Goal: Task Accomplishment & Management: Use online tool/utility

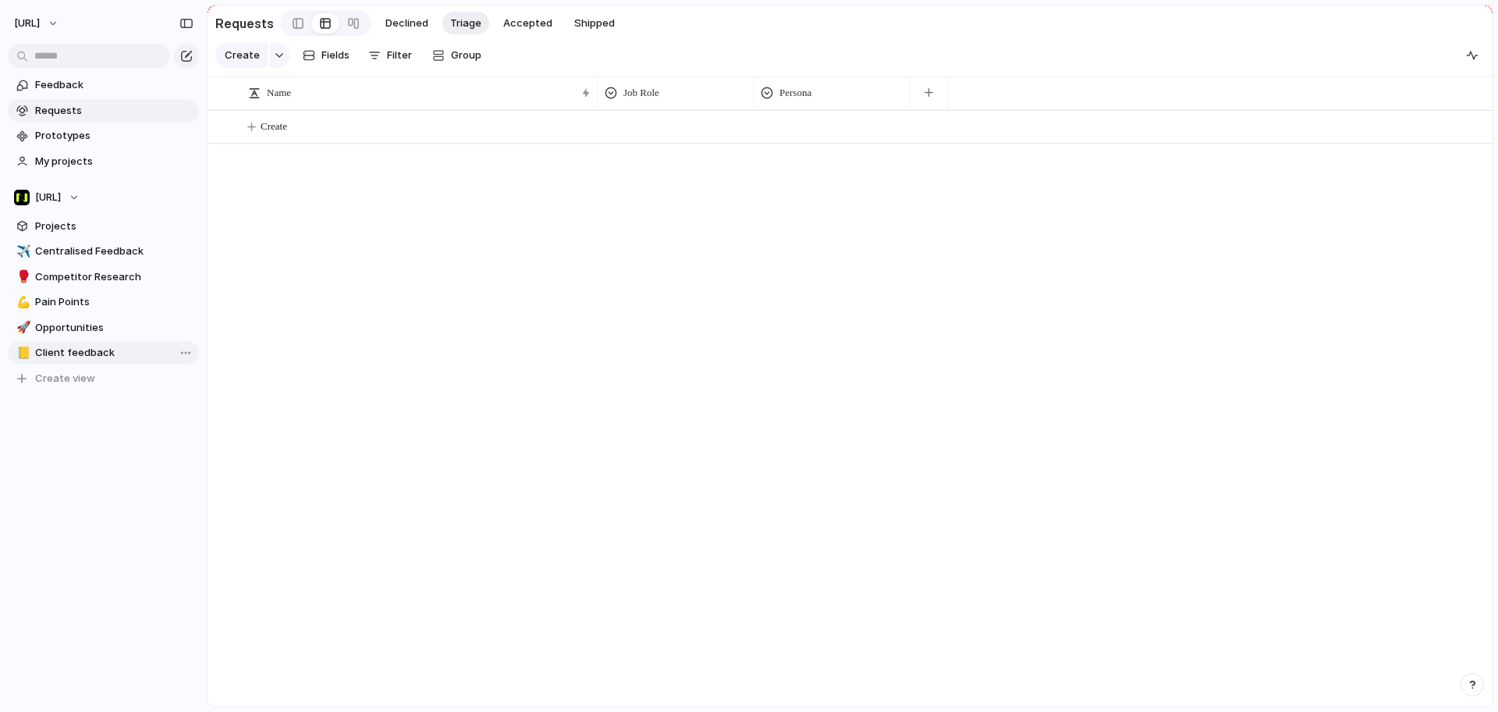
click at [89, 349] on span "Client feedback" at bounding box center [114, 353] width 158 height 16
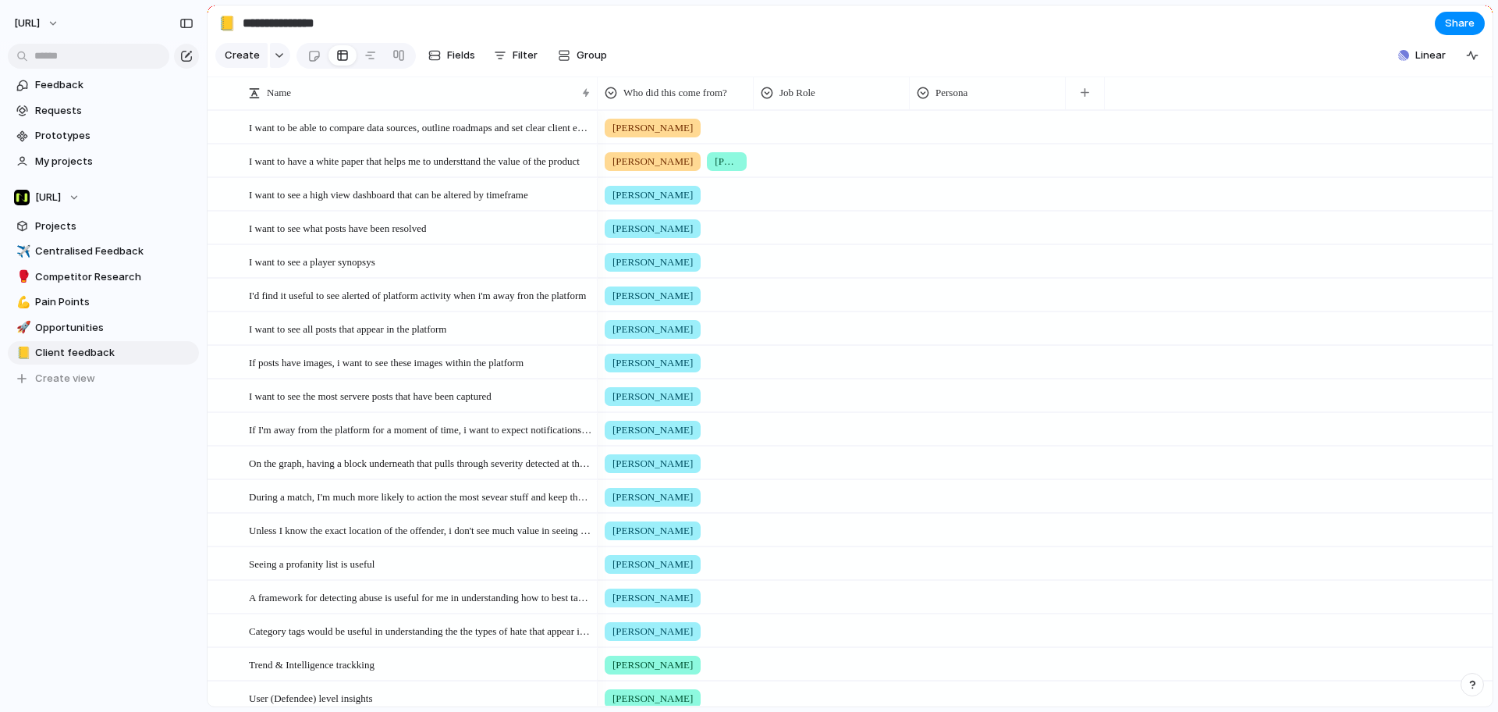
click at [307, 18] on input "**********" at bounding box center [331, 23] width 183 height 28
click at [333, 27] on input "**********" at bounding box center [331, 23] width 183 height 28
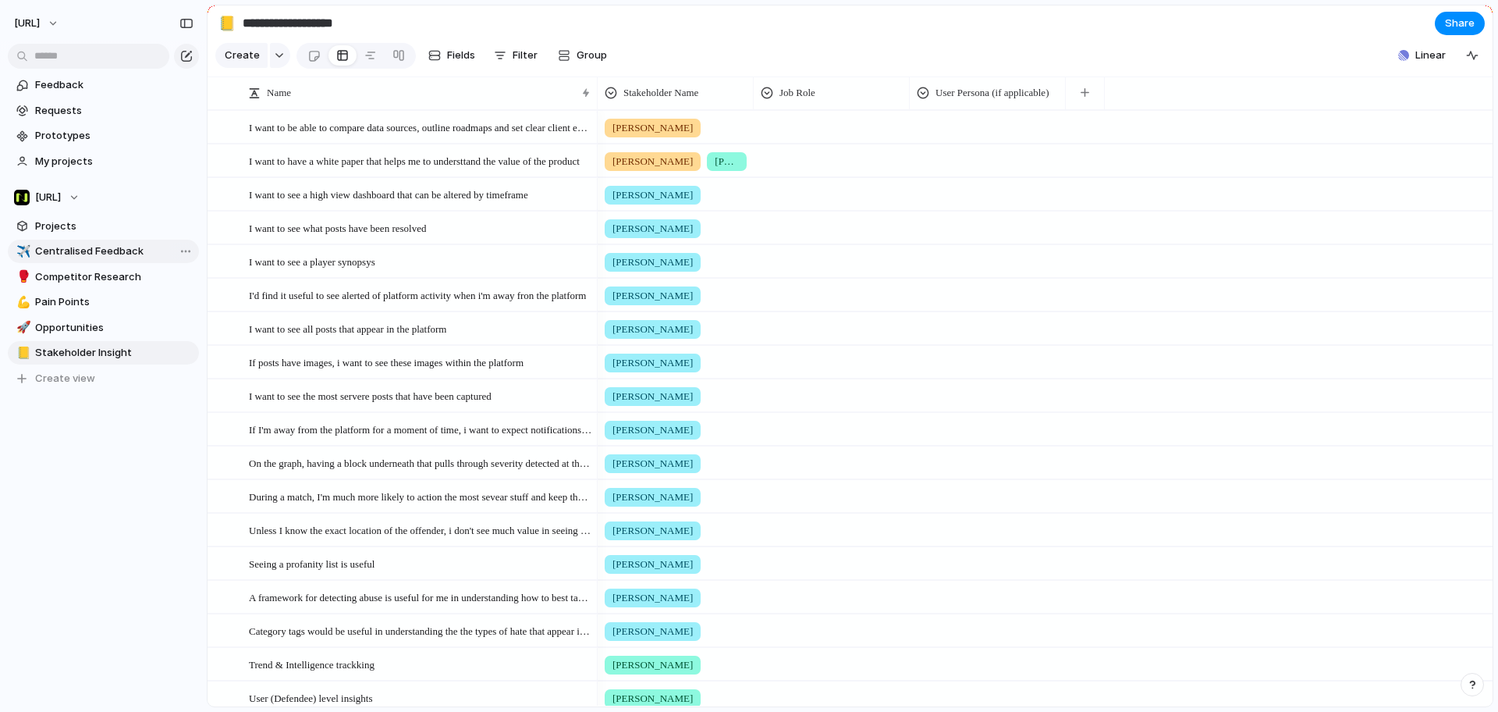
click at [102, 248] on span "Centralised Feedback" at bounding box center [114, 251] width 158 height 16
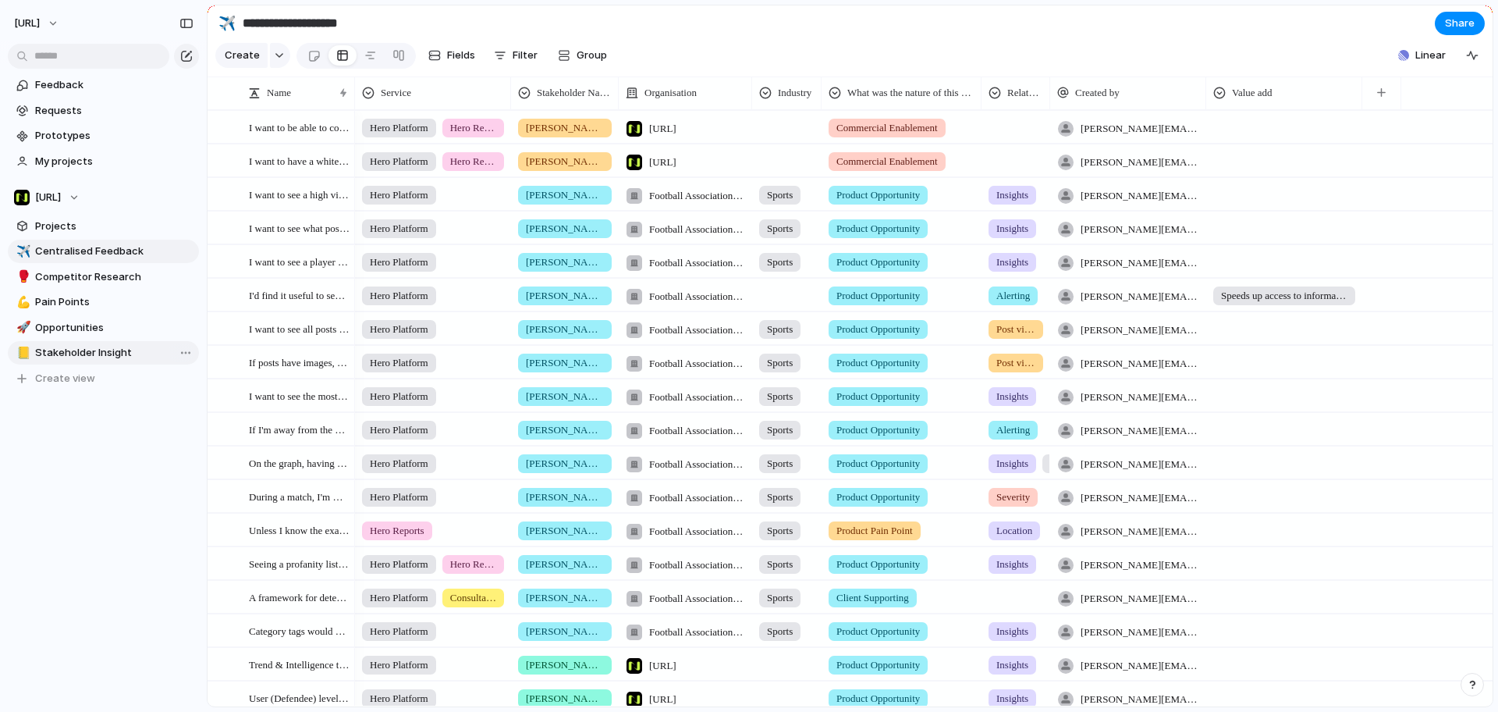
click at [112, 347] on span "Stakeholder Insight" at bounding box center [114, 353] width 158 height 16
type input "**********"
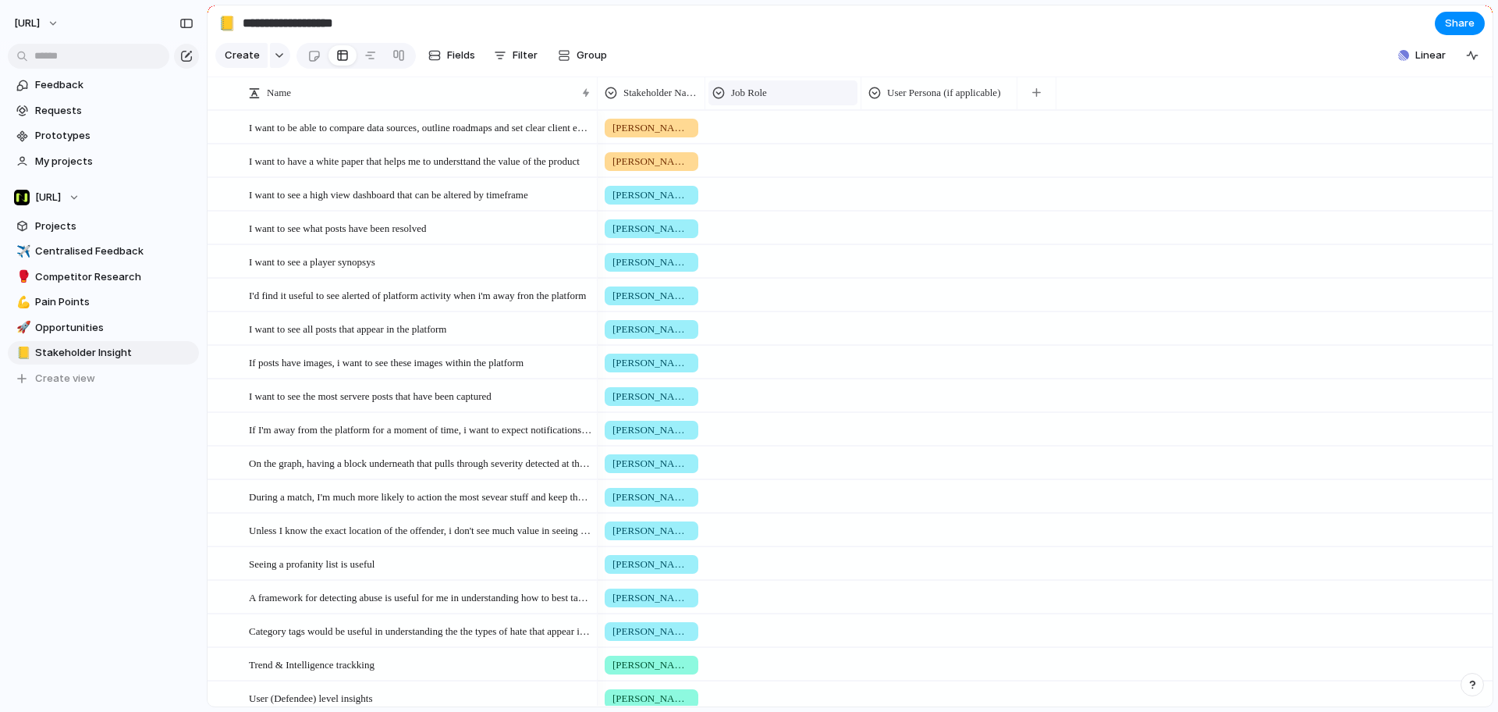
click at [799, 101] on div "Job Role" at bounding box center [782, 93] width 141 height 16
click at [832, 217] on div "Modify Hide Sort ascending Sort descending" at bounding box center [749, 356] width 1498 height 712
click at [781, 162] on div at bounding box center [783, 158] width 154 height 26
click at [818, 48] on div "Product Manager Head of Diversity Designer" at bounding box center [749, 356] width 1498 height 712
click at [944, 92] on div "User Persona (if applicable)" at bounding box center [938, 92] width 149 height 25
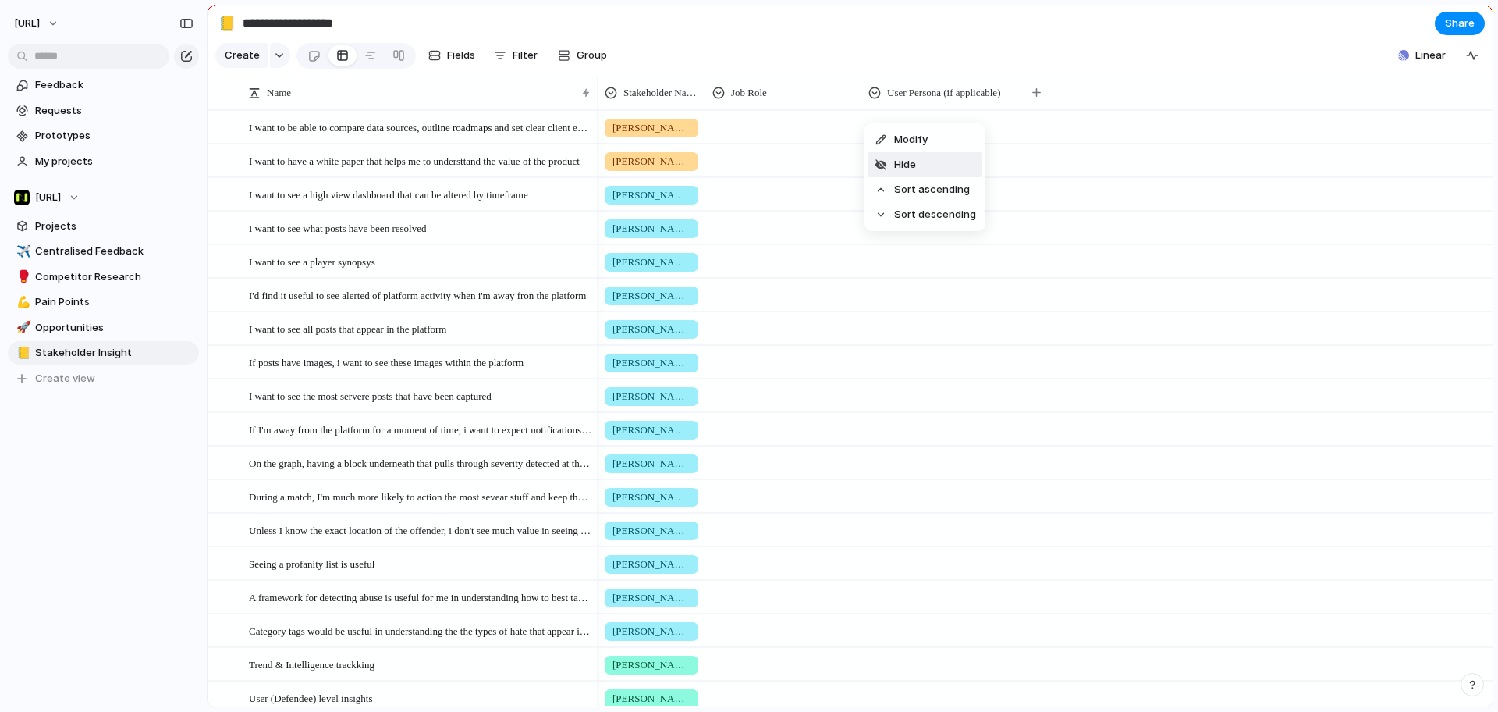
click at [1092, 190] on div "Modify Hide Sort ascending Sort descending" at bounding box center [749, 356] width 1498 height 712
click at [864, 137] on div at bounding box center [939, 125] width 154 height 26
click at [1060, 59] on div "The Peaks & Troughs User" at bounding box center [749, 356] width 1498 height 712
click at [1042, 107] on button "button" at bounding box center [1036, 93] width 32 height 28
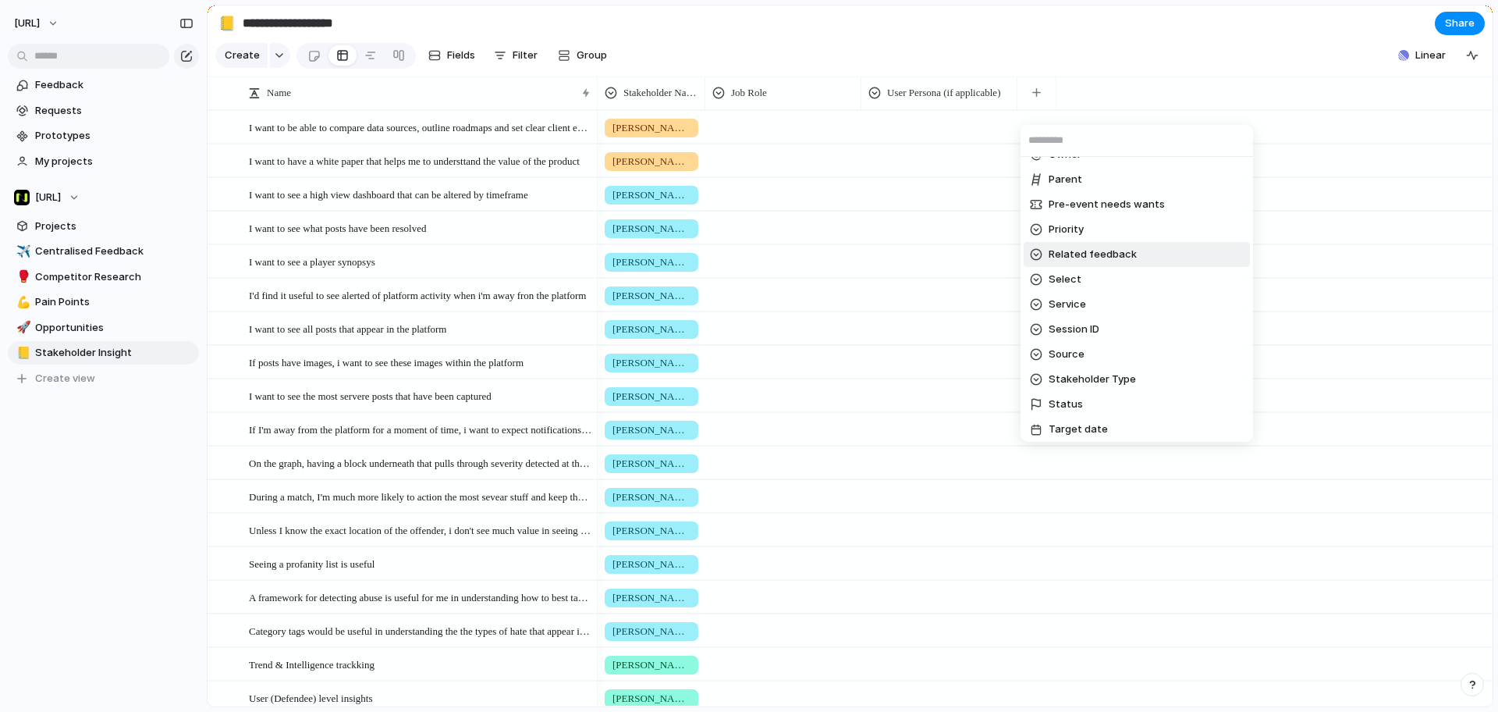
scroll to position [488, 0]
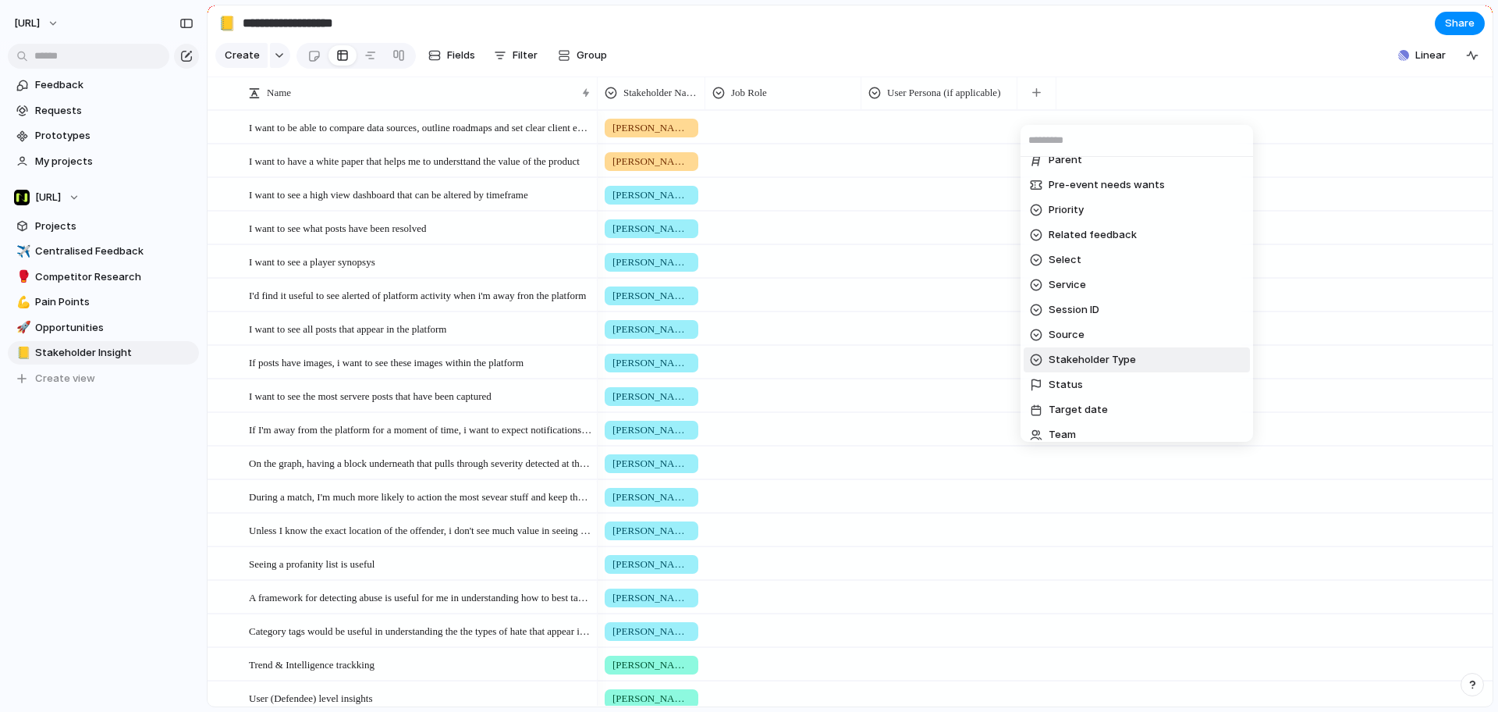
click at [1127, 354] on span "Stakeholder Type" at bounding box center [1092, 360] width 87 height 16
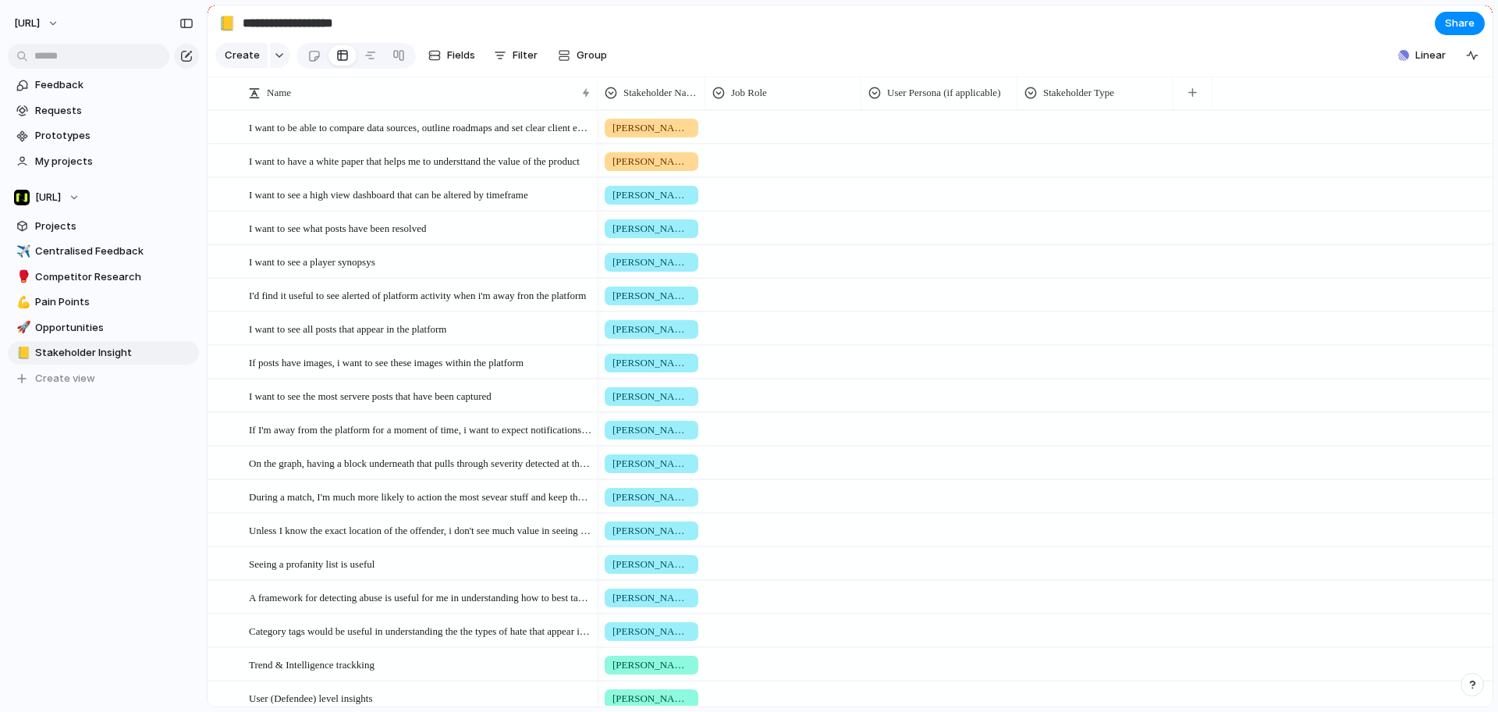
click at [1082, 133] on div at bounding box center [1095, 125] width 154 height 26
click at [1167, 231] on li "External Stakeholder" at bounding box center [1103, 231] width 165 height 27
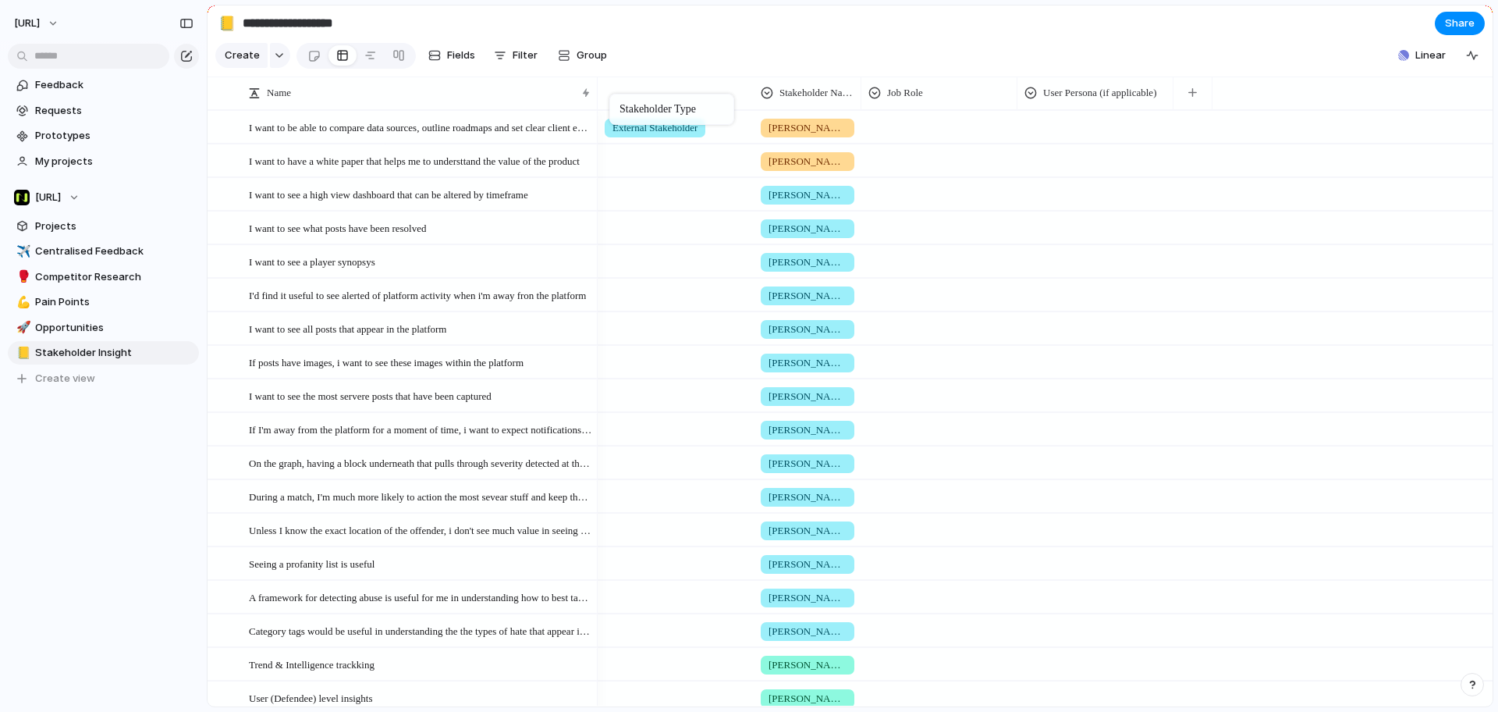
drag, startPoint x: 1112, startPoint y: 102, endPoint x: 617, endPoint y: 97, distance: 494.6
click at [665, 171] on div at bounding box center [675, 158] width 154 height 26
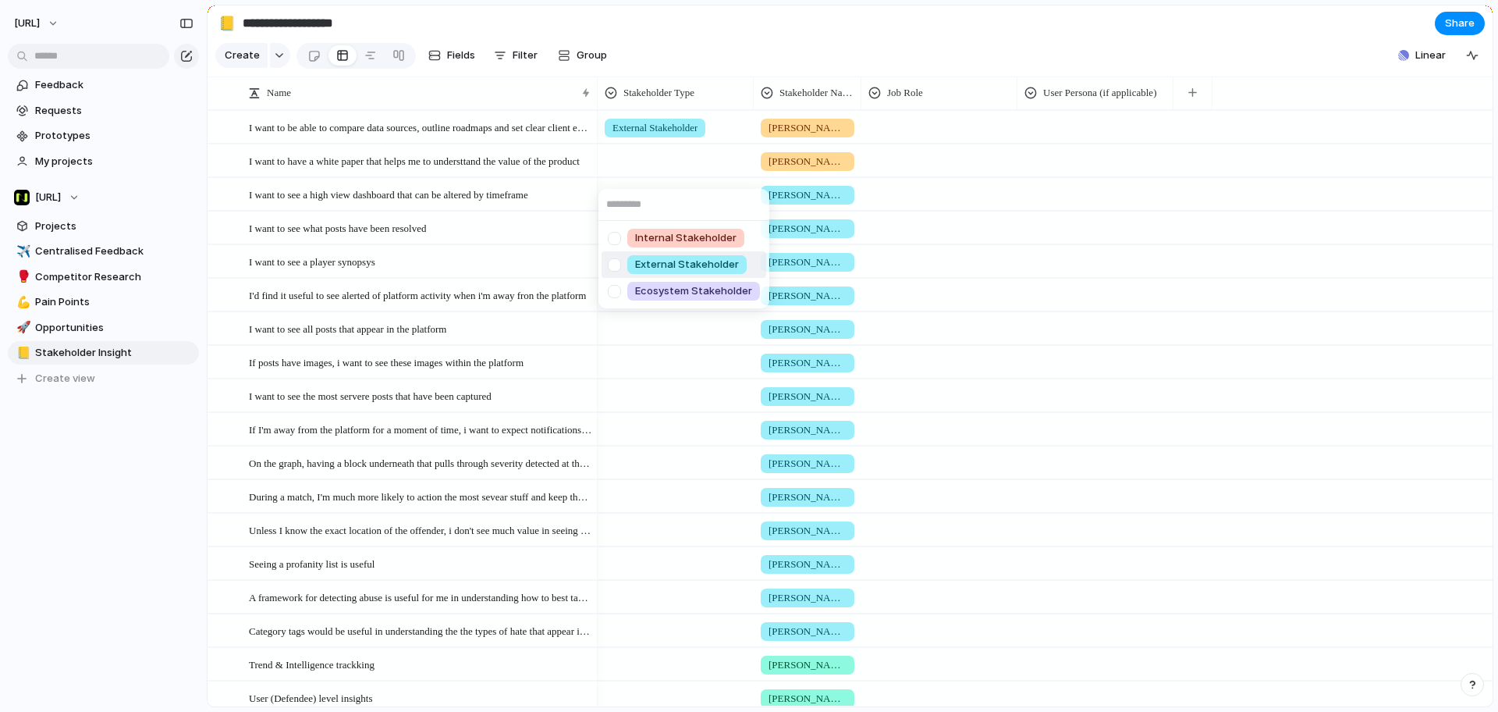
click at [694, 272] on div "External Stakeholder" at bounding box center [686, 264] width 119 height 19
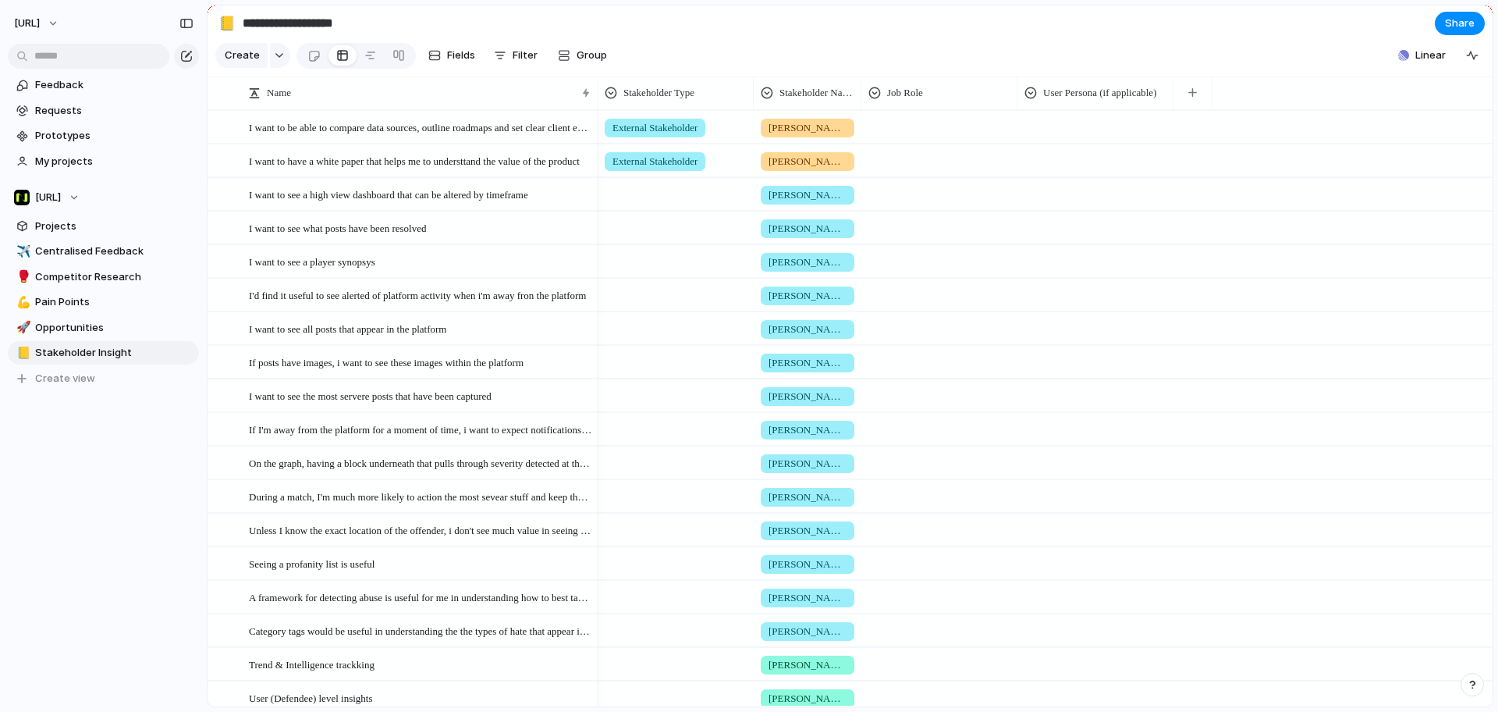
click at [630, 171] on div "External Stakeholder" at bounding box center [655, 161] width 101 height 19
click at [656, 263] on span "External Stakeholder" at bounding box center [687, 265] width 104 height 16
click at [653, 196] on div at bounding box center [675, 192] width 154 height 26
click at [657, 179] on div "Internal Stakeholder External Stakeholder Ecosystem Stakeholder" at bounding box center [749, 356] width 1498 height 712
click at [657, 171] on div at bounding box center [675, 158] width 154 height 26
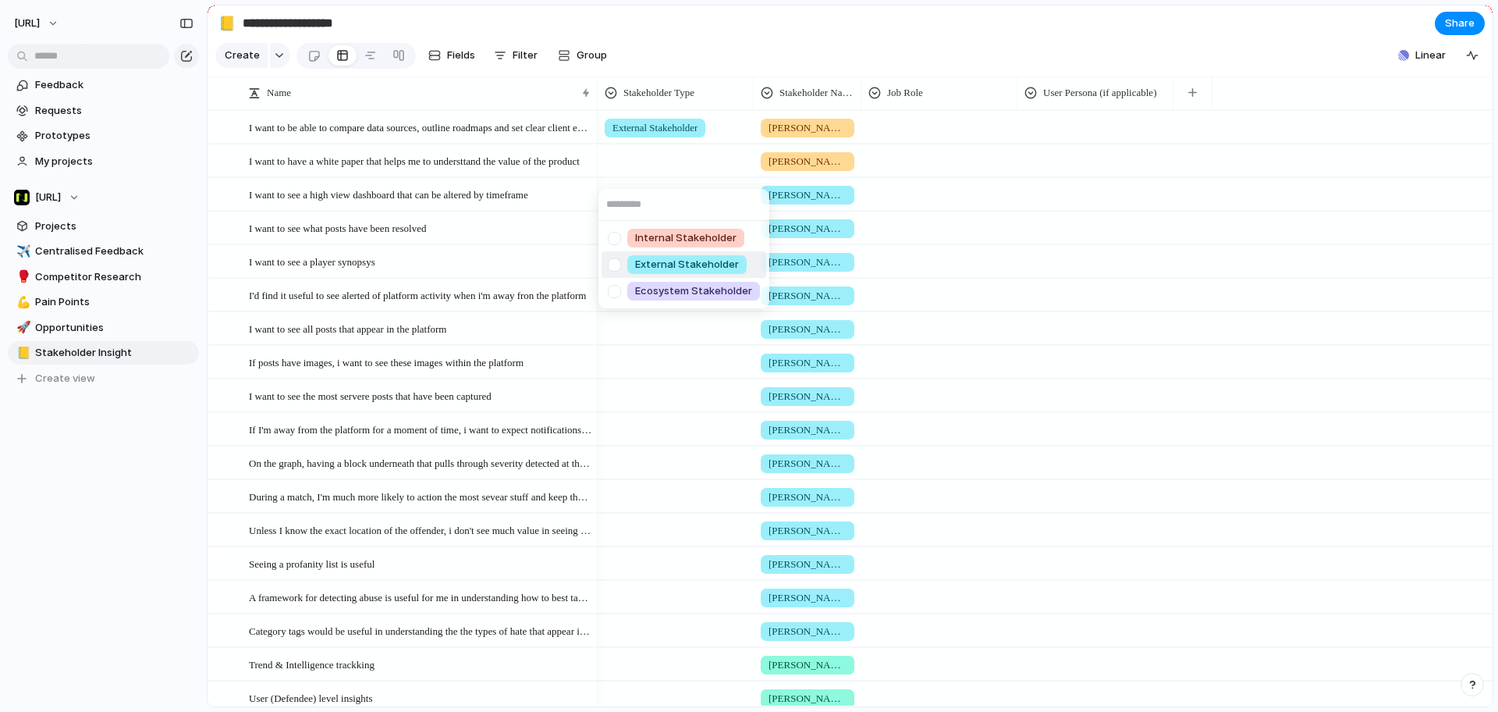
click at [682, 270] on span "External Stakeholder" at bounding box center [687, 265] width 104 height 16
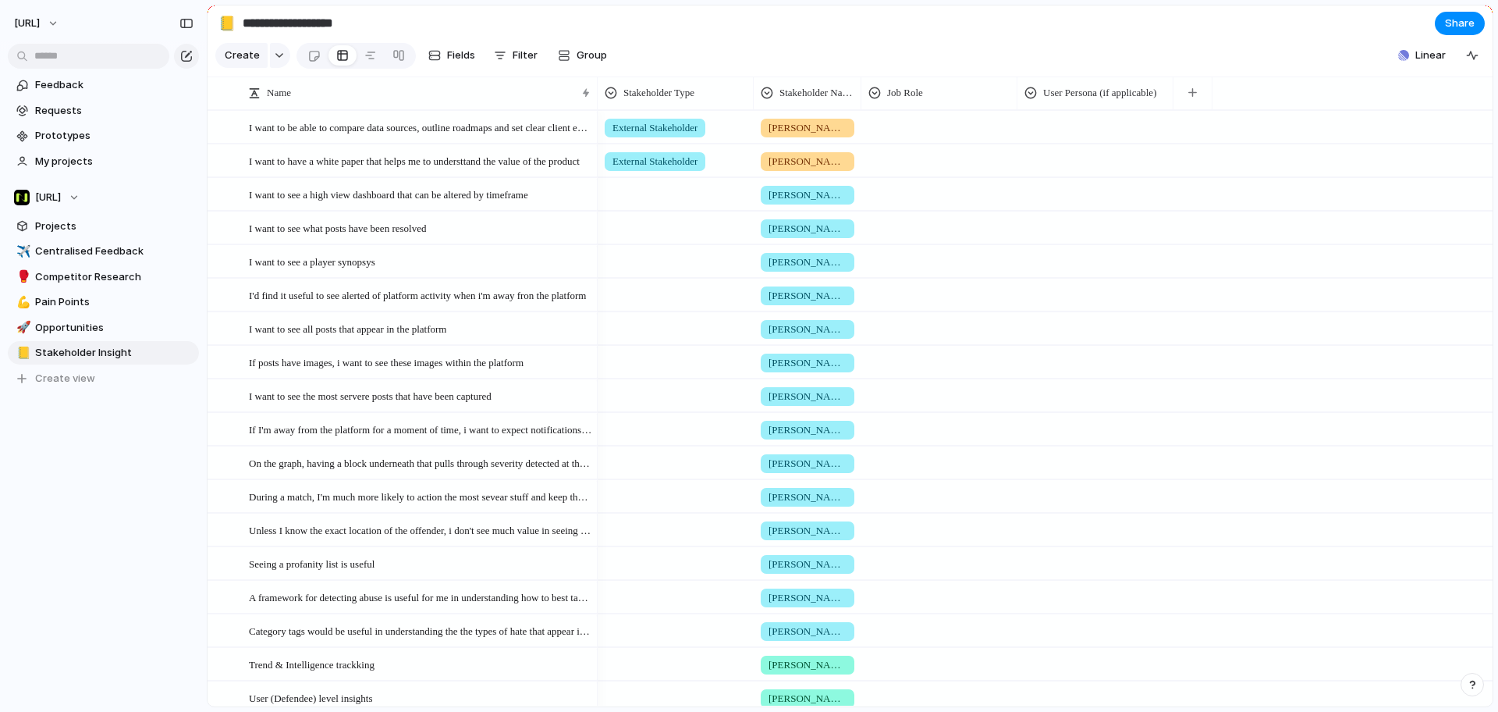
click at [673, 210] on div at bounding box center [676, 194] width 156 height 32
click at [678, 297] on span "External Stakeholder" at bounding box center [687, 298] width 104 height 16
click at [460, 68] on button "Fields" at bounding box center [451, 55] width 59 height 25
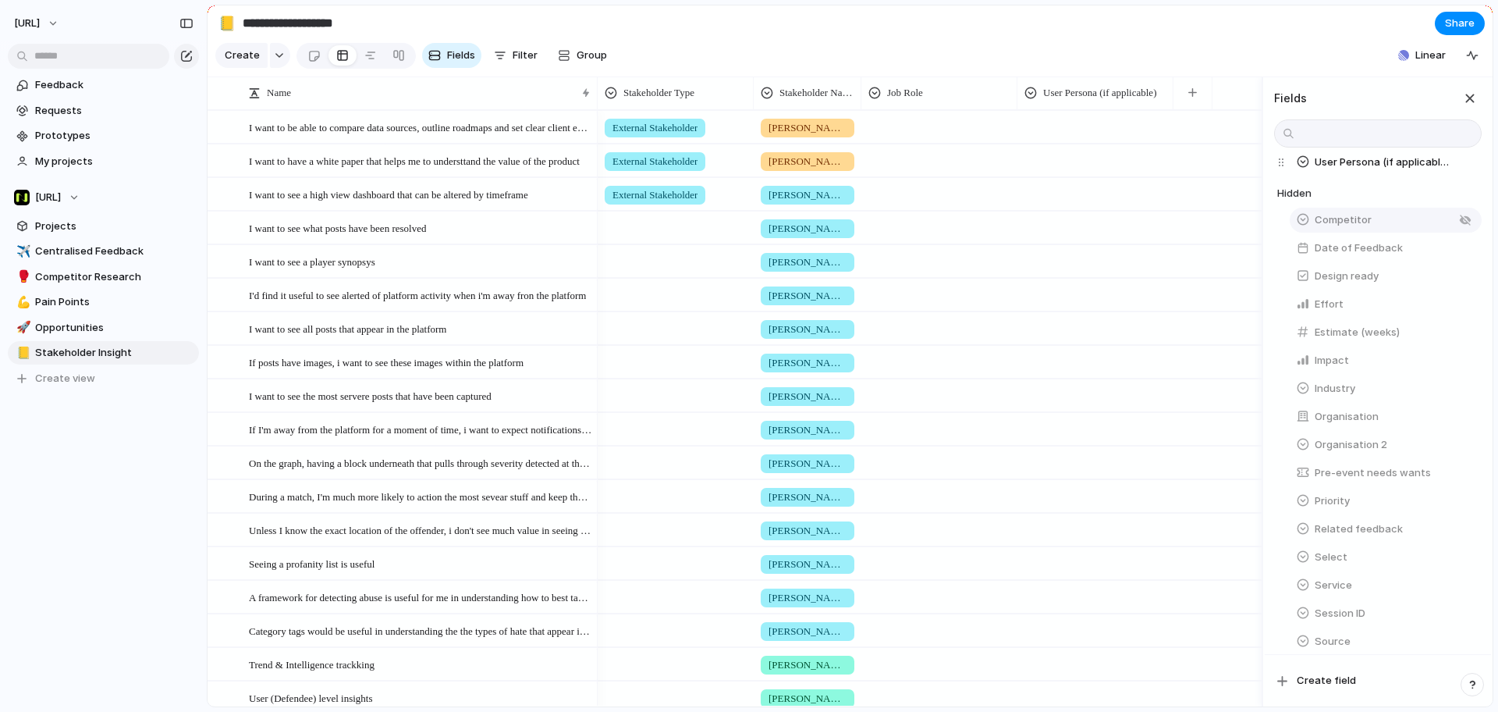
scroll to position [0, 0]
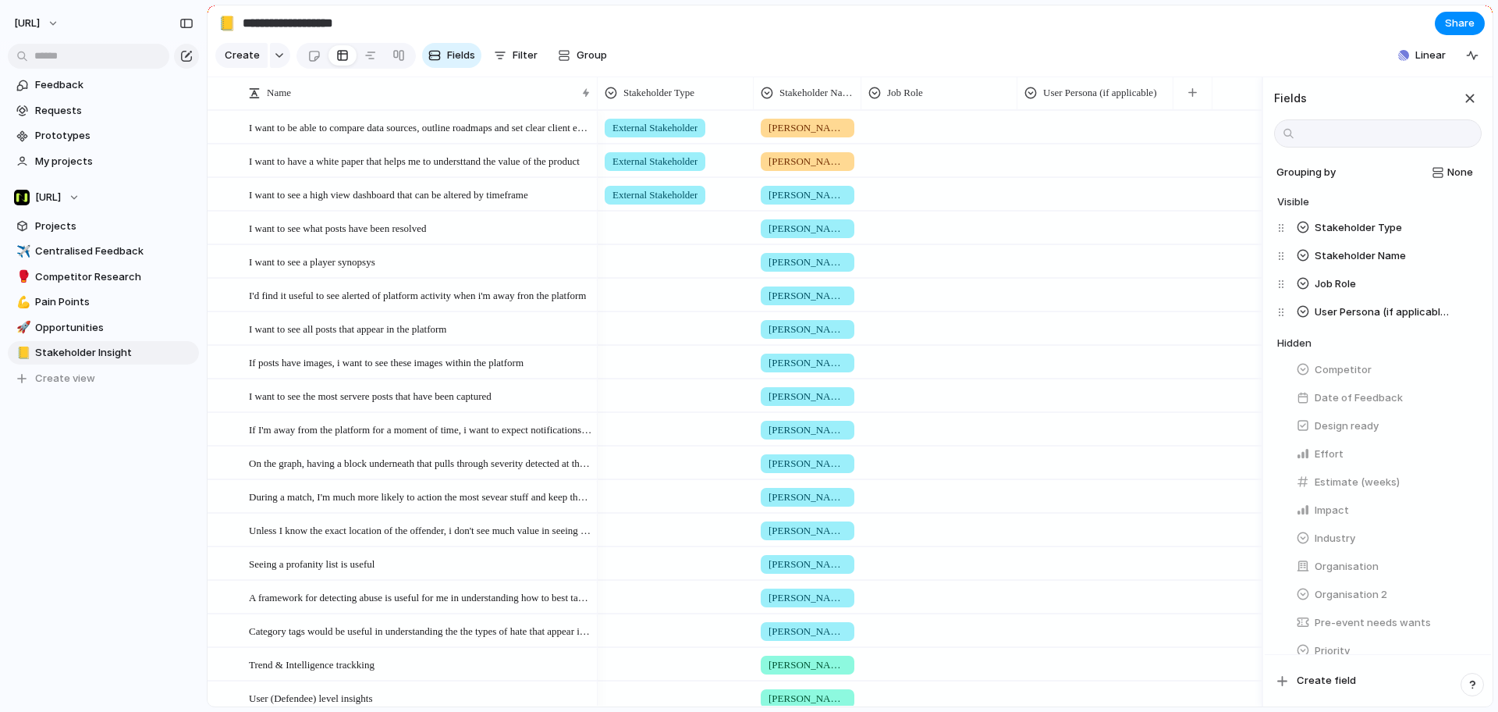
click at [950, 65] on section "Create Fields Filter Group Zoom Collapse Linear" at bounding box center [850, 58] width 1285 height 37
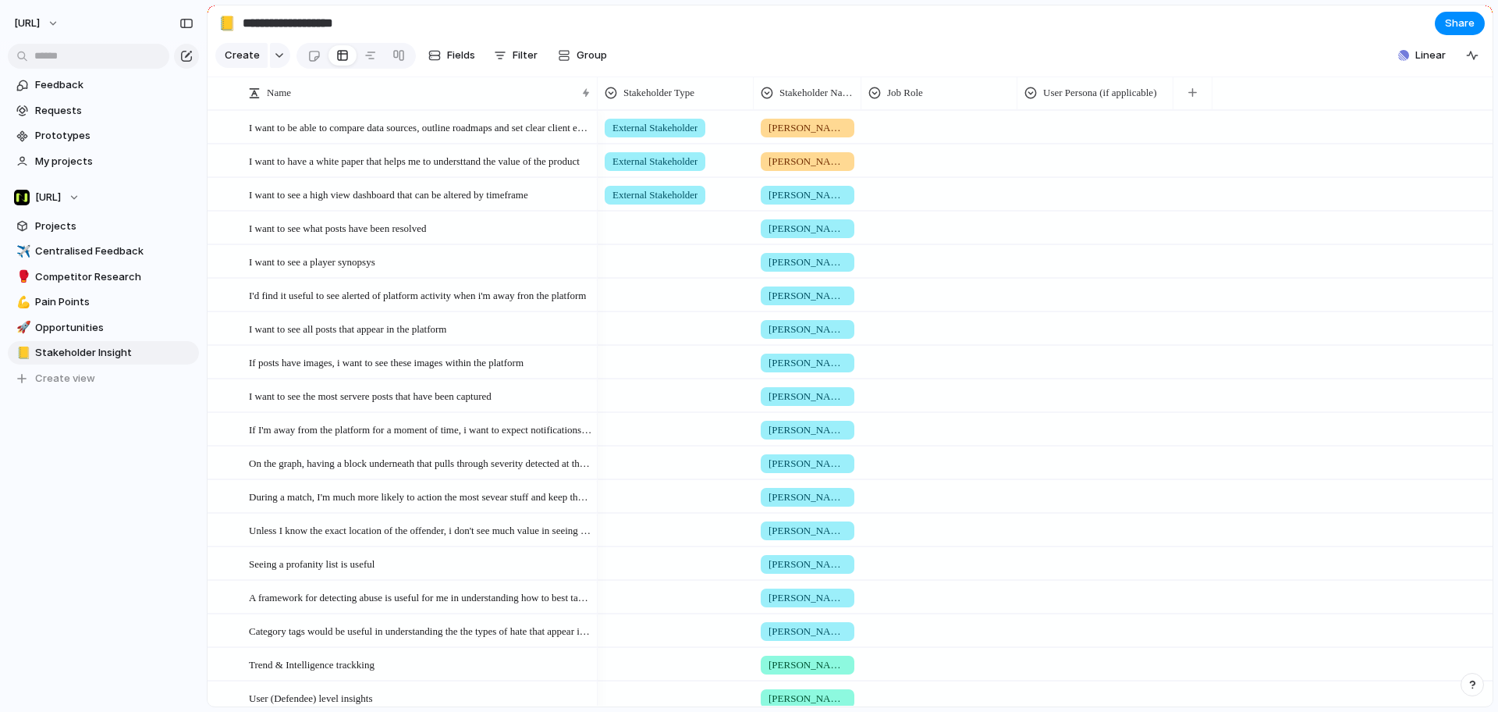
click at [517, 46] on div "Create Fields Filter Group Zoom Collapse" at bounding box center [414, 56] width 399 height 32
click at [527, 57] on span "Filter" at bounding box center [525, 56] width 25 height 16
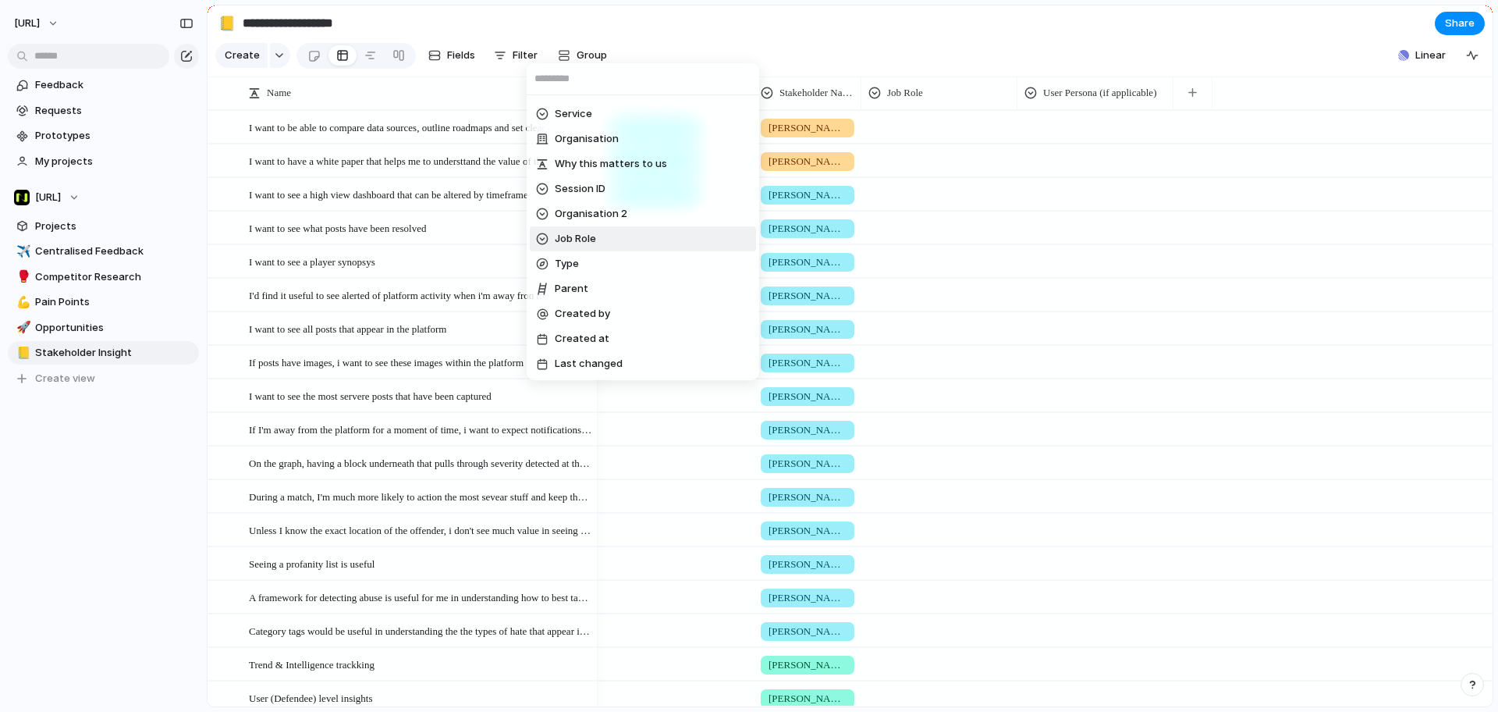
scroll to position [304, 0]
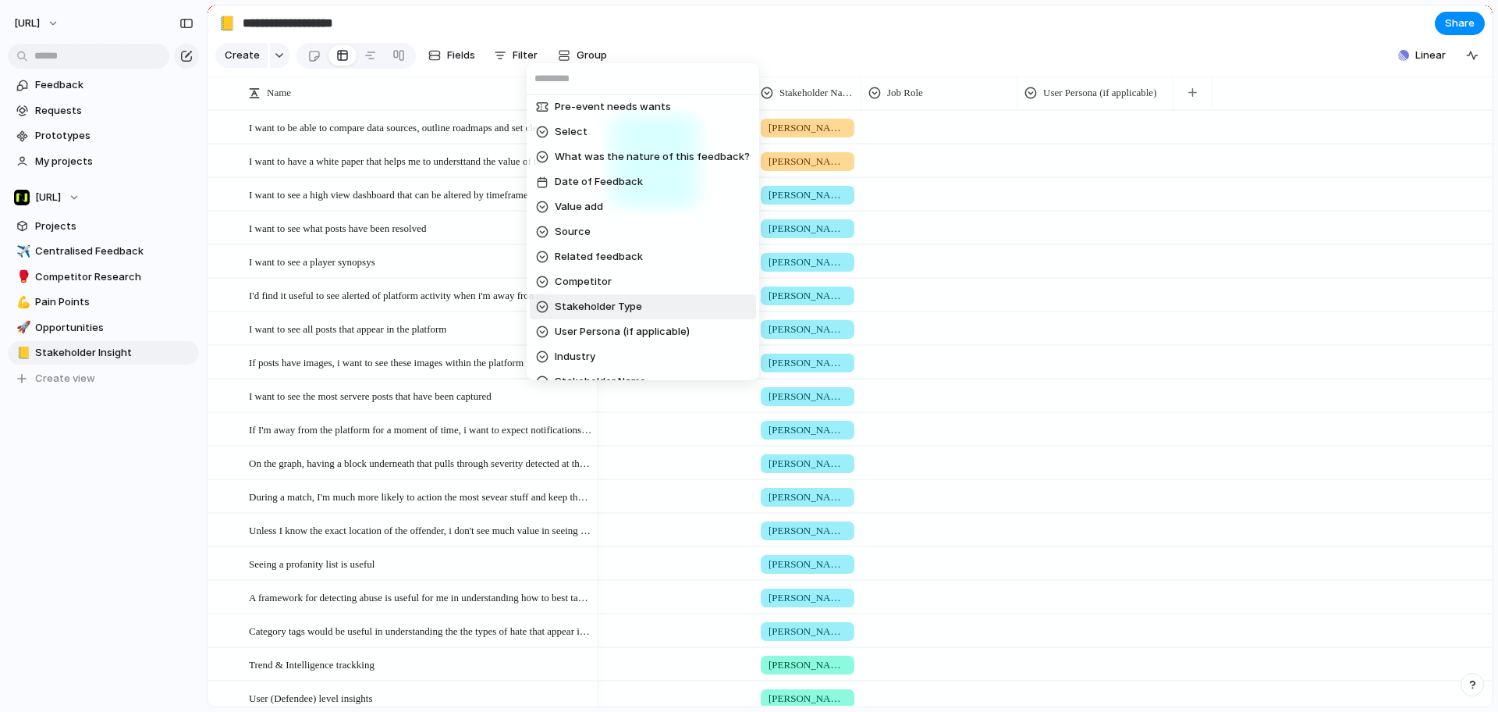
click at [599, 307] on span "Stakeholder Type" at bounding box center [598, 307] width 87 height 16
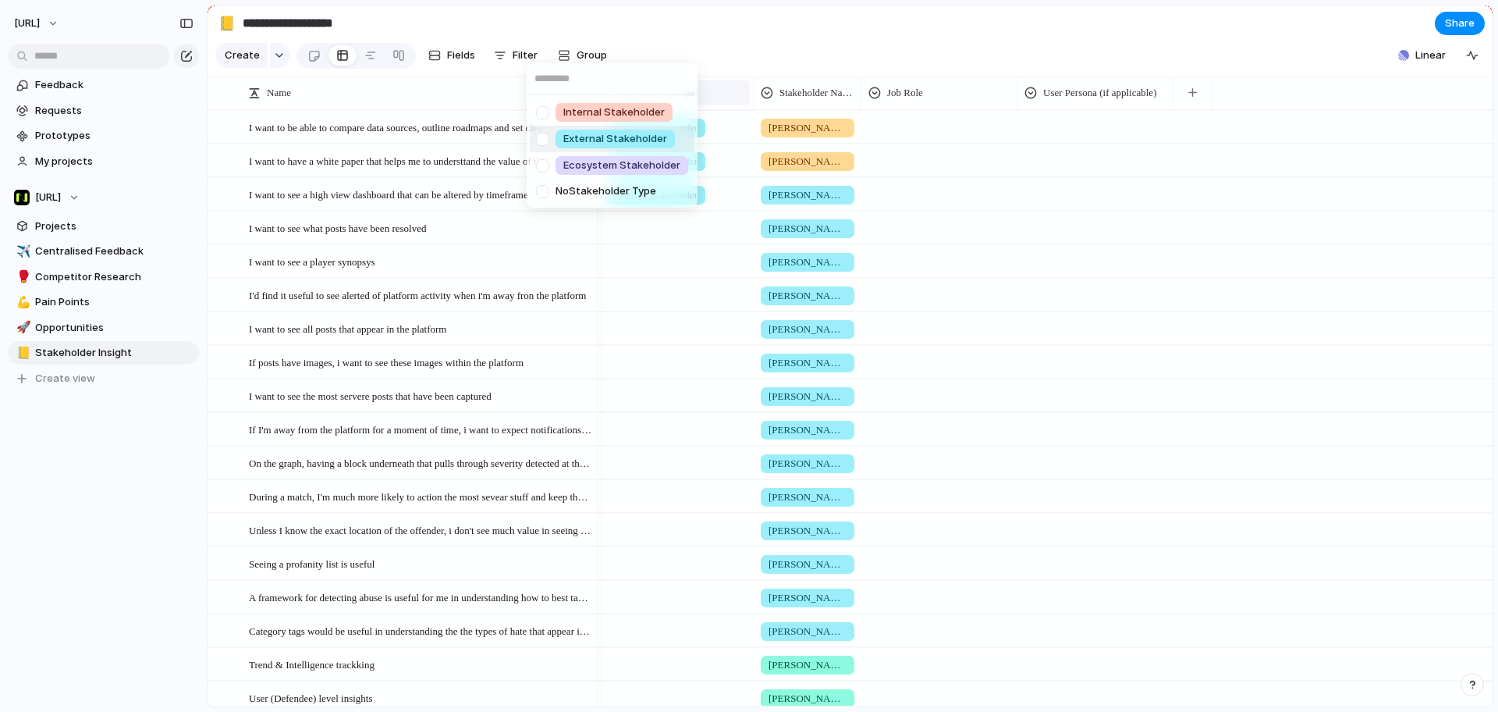
click at [605, 140] on span "External Stakeholder" at bounding box center [615, 139] width 104 height 16
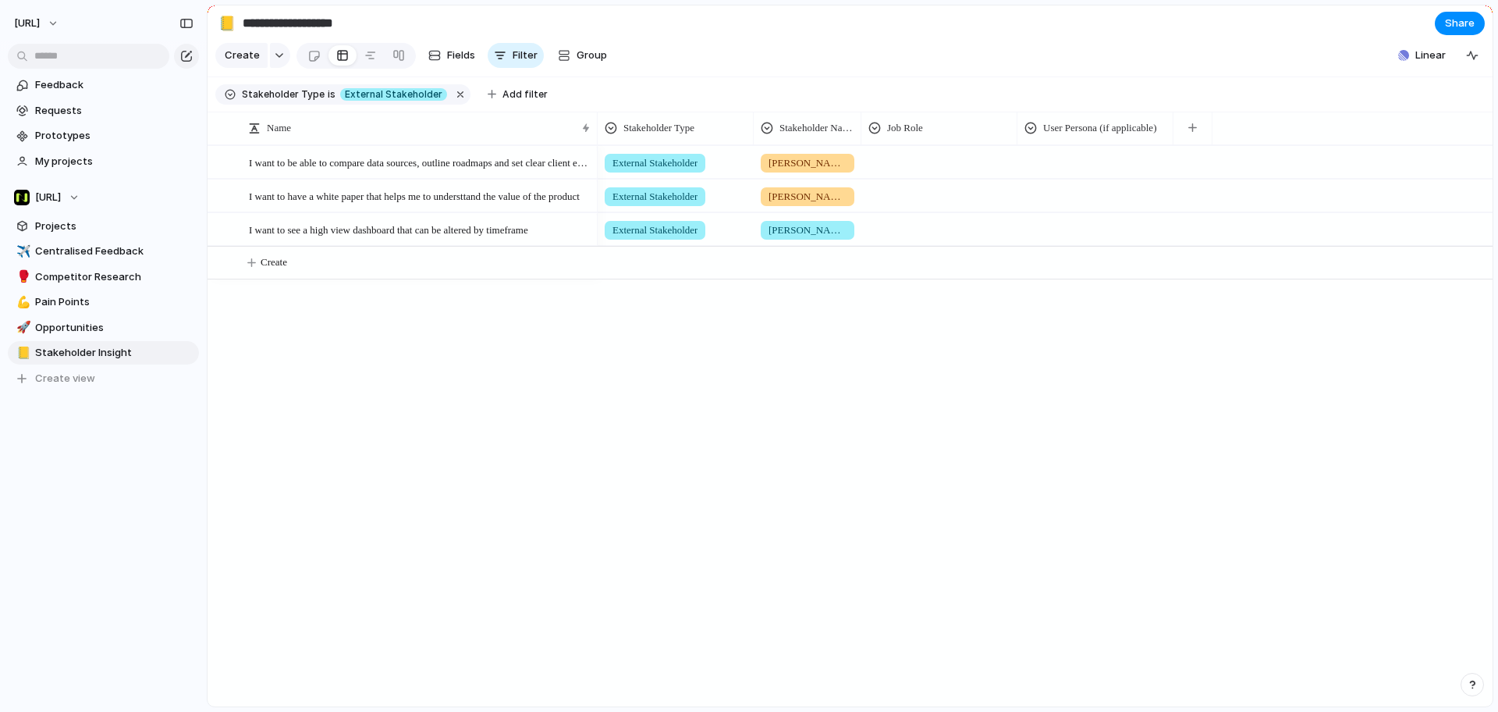
click at [868, 97] on section "Stakeholder Type is External Stakeholder Add filter" at bounding box center [850, 94] width 1285 height 35
drag, startPoint x: 819, startPoint y: 142, endPoint x: 810, endPoint y: 143, distance: 9.4
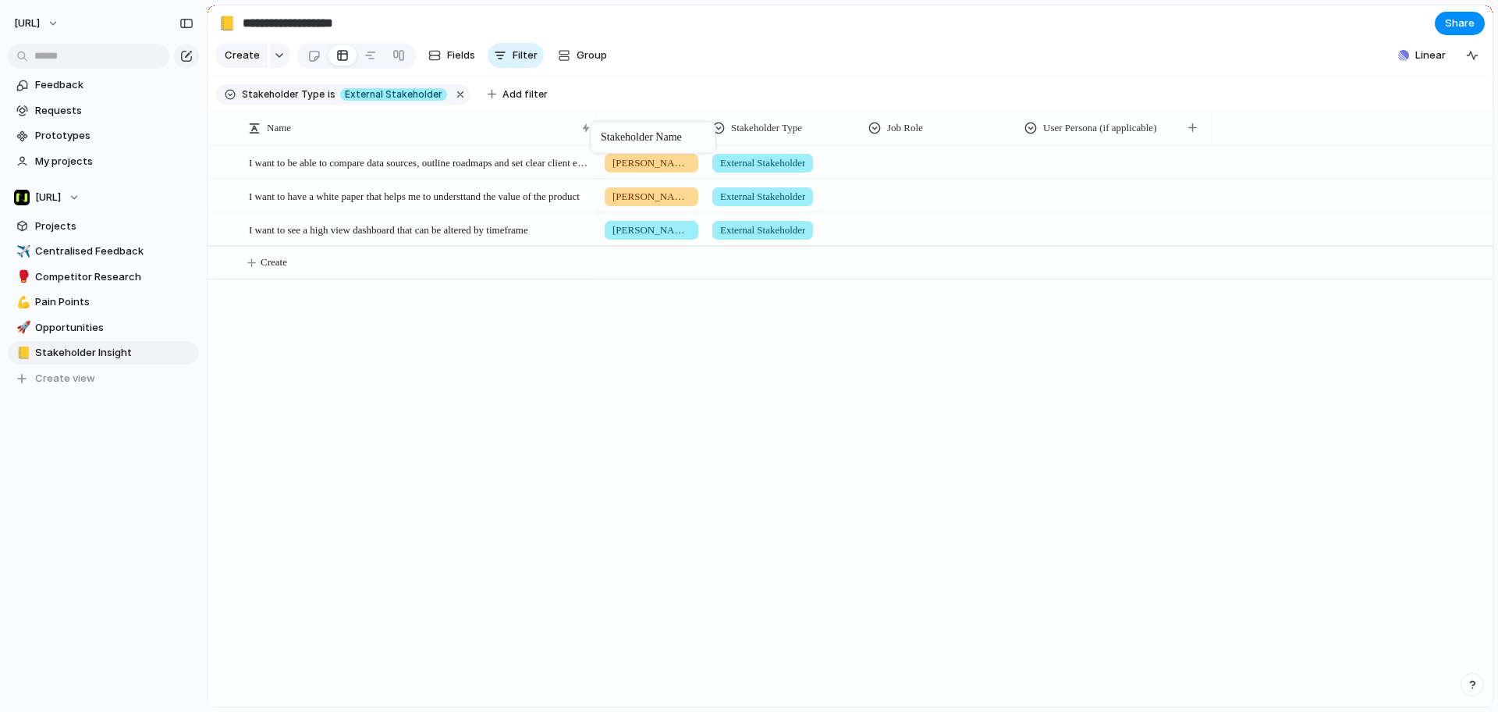
drag, startPoint x: 816, startPoint y: 137, endPoint x: 598, endPoint y: 124, distance: 218.1
click at [1113, 136] on span "User Persona (if applicable)" at bounding box center [1099, 128] width 113 height 16
click at [1166, 74] on div "Modify Hide Sort ascending Sort descending" at bounding box center [749, 356] width 1498 height 712
click at [1114, 172] on div at bounding box center [1095, 160] width 154 height 26
click at [1120, 52] on div "The Peaks & Troughs User" at bounding box center [749, 356] width 1498 height 712
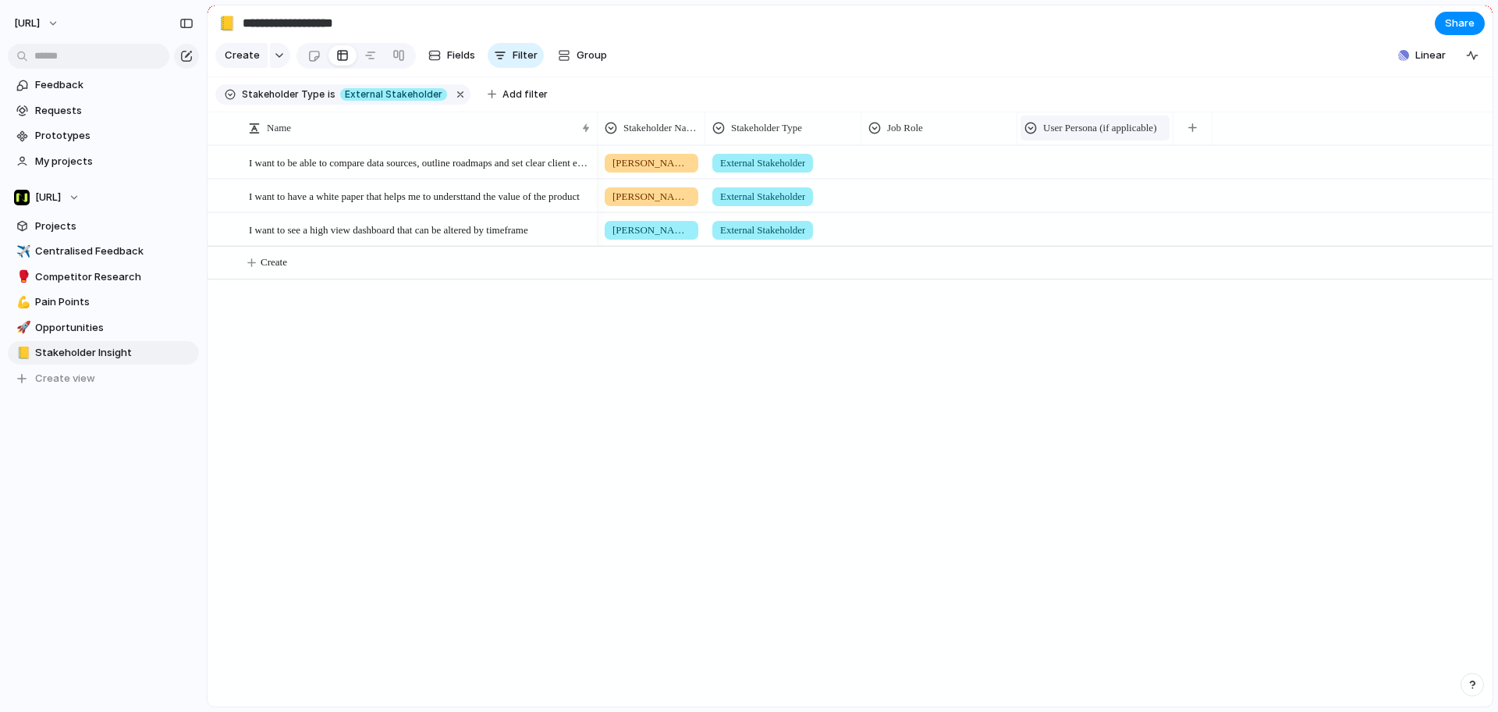
click at [1116, 136] on span "User Persona (if applicable)" at bounding box center [1099, 128] width 113 height 16
click at [1100, 179] on li "Modify" at bounding box center [1081, 174] width 115 height 25
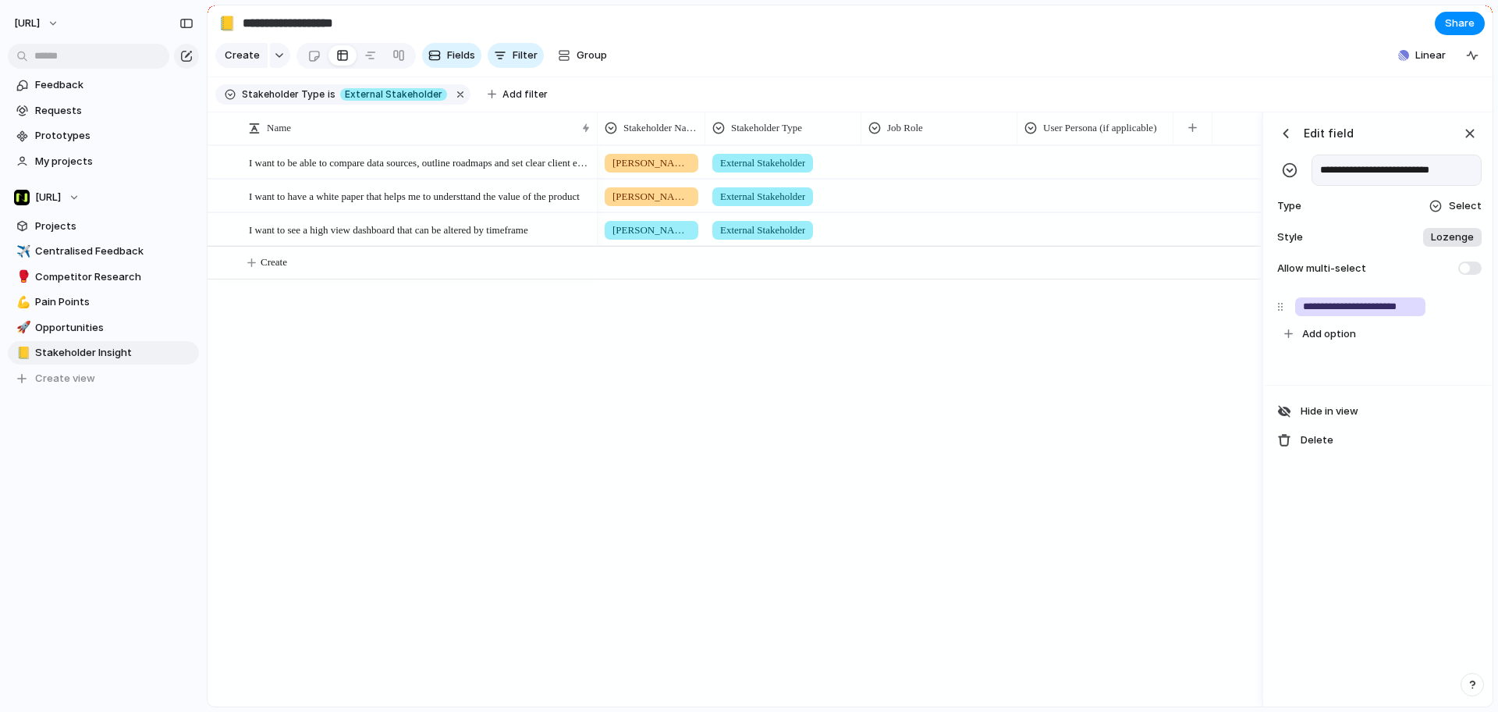
drag, startPoint x: 1386, startPoint y: 178, endPoint x: 1540, endPoint y: 192, distance: 155.1
click at [1497, 192] on html "**********" at bounding box center [749, 356] width 1498 height 712
type input "**********"
click at [910, 77] on section "Create Fields Filter Group Zoom Collapse Linear" at bounding box center [850, 58] width 1285 height 37
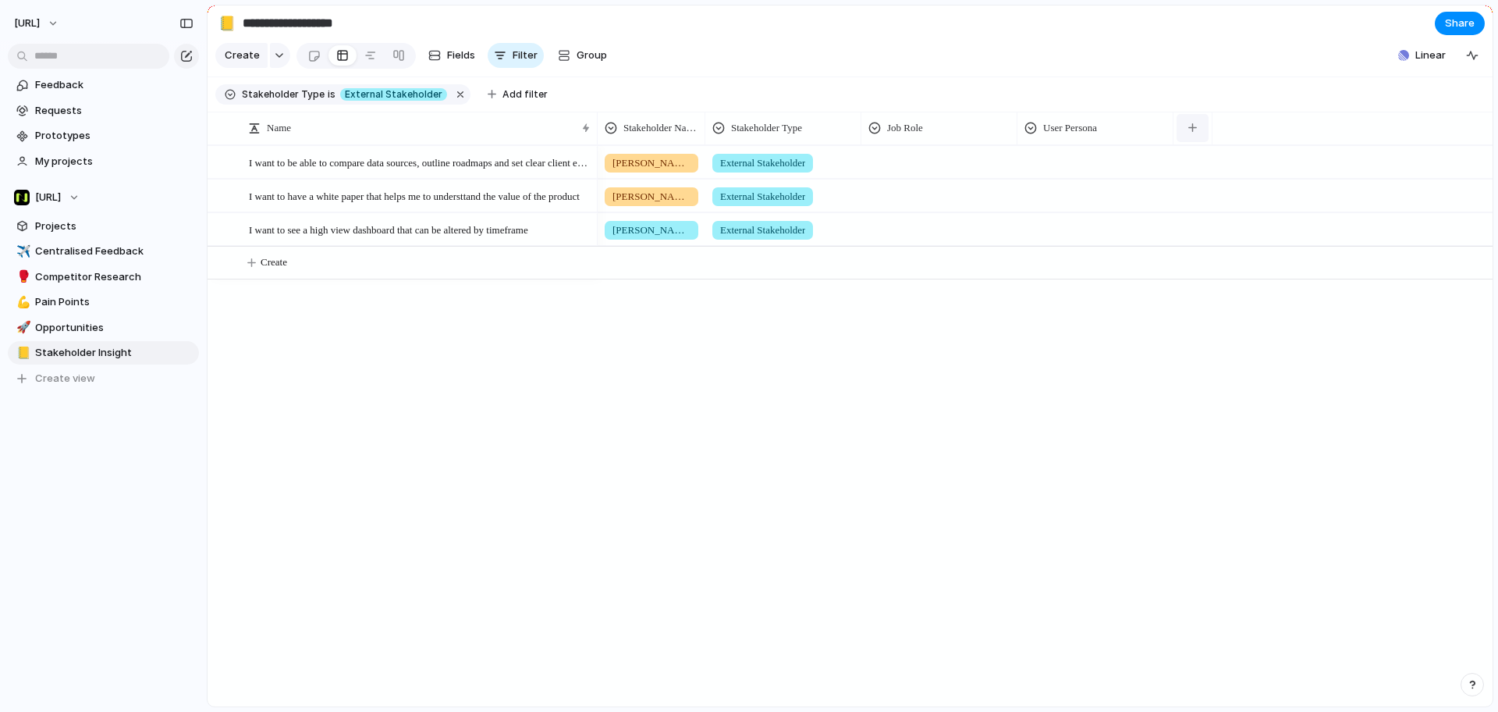
click at [1194, 133] on button "button" at bounding box center [1192, 128] width 32 height 28
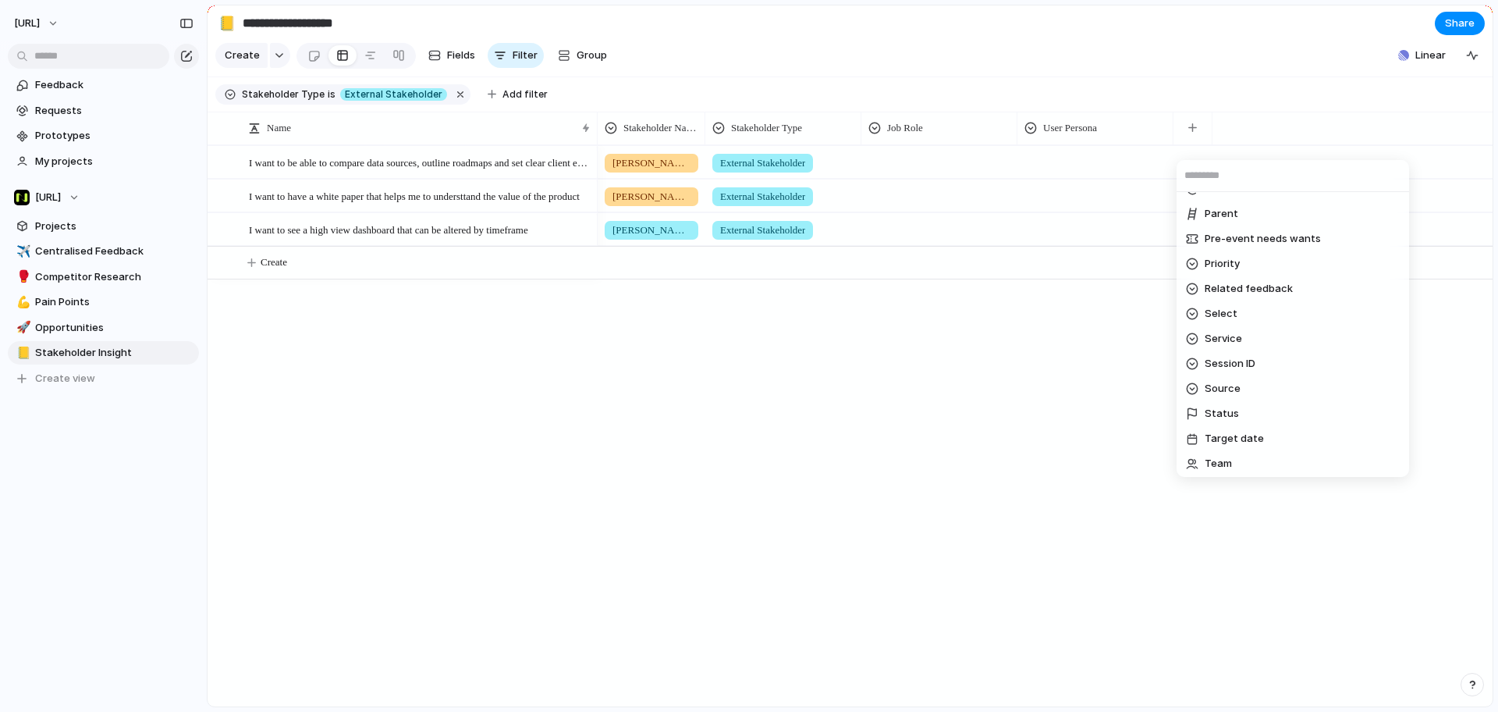
scroll to position [488, 0]
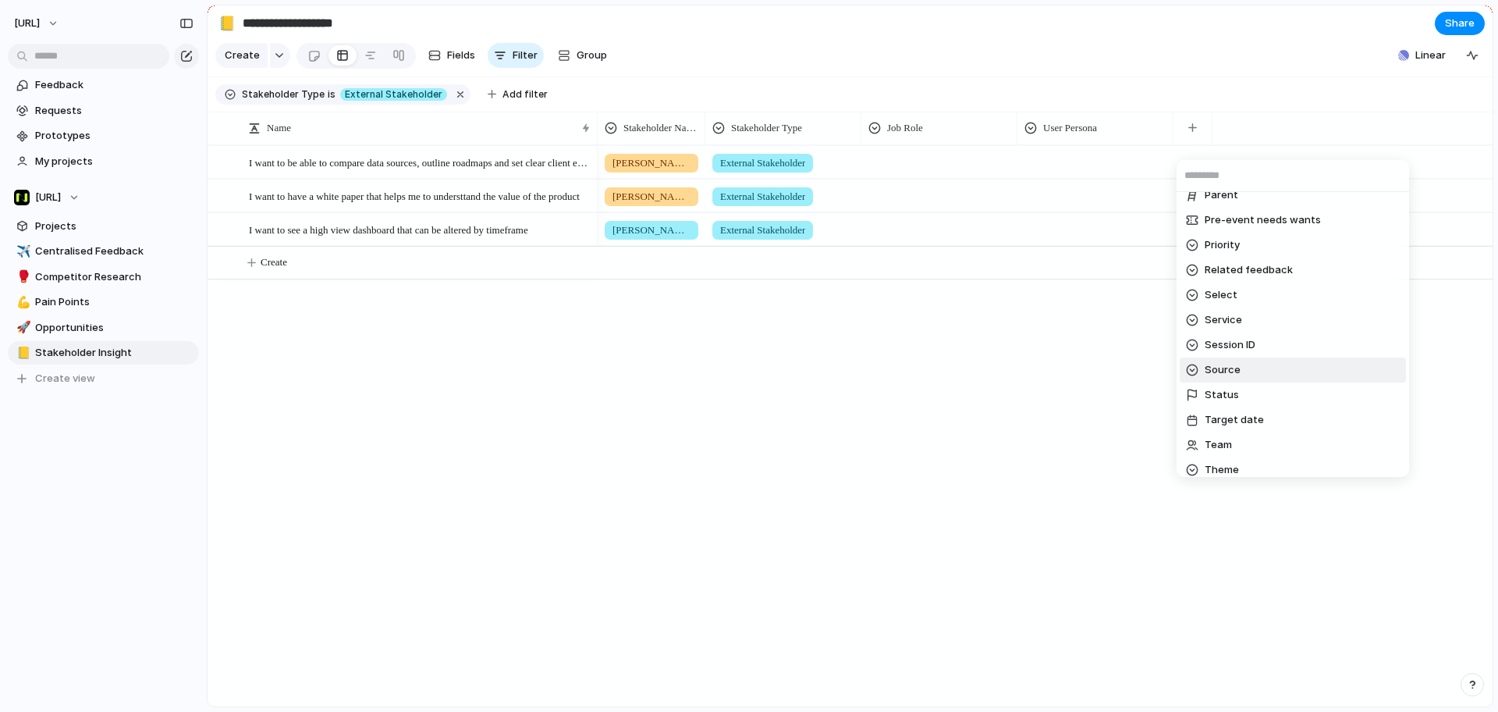
click at [1251, 359] on li "Source" at bounding box center [1293, 369] width 226 height 25
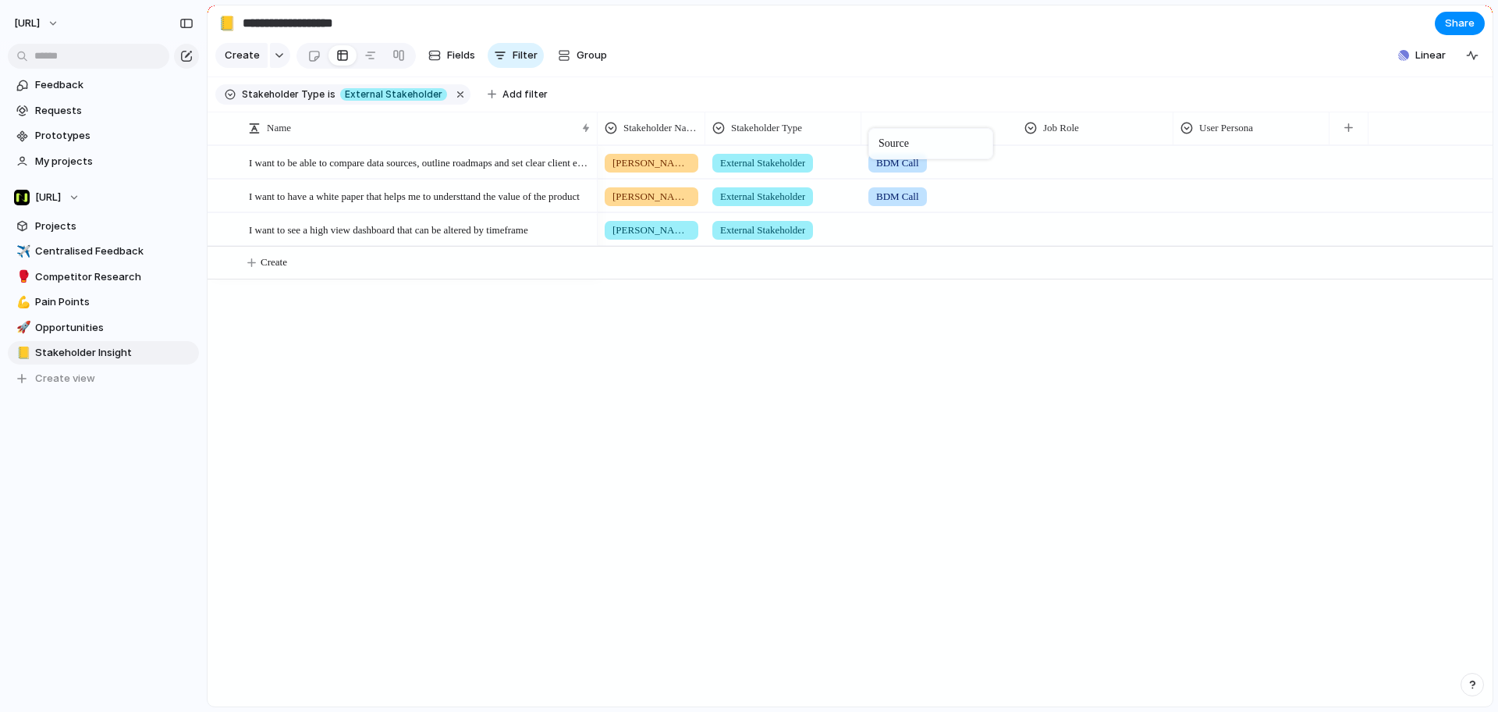
drag, startPoint x: 1234, startPoint y: 135, endPoint x: 876, endPoint y: 131, distance: 358.1
click at [646, 171] on span "[PERSON_NAME]" at bounding box center [651, 163] width 78 height 16
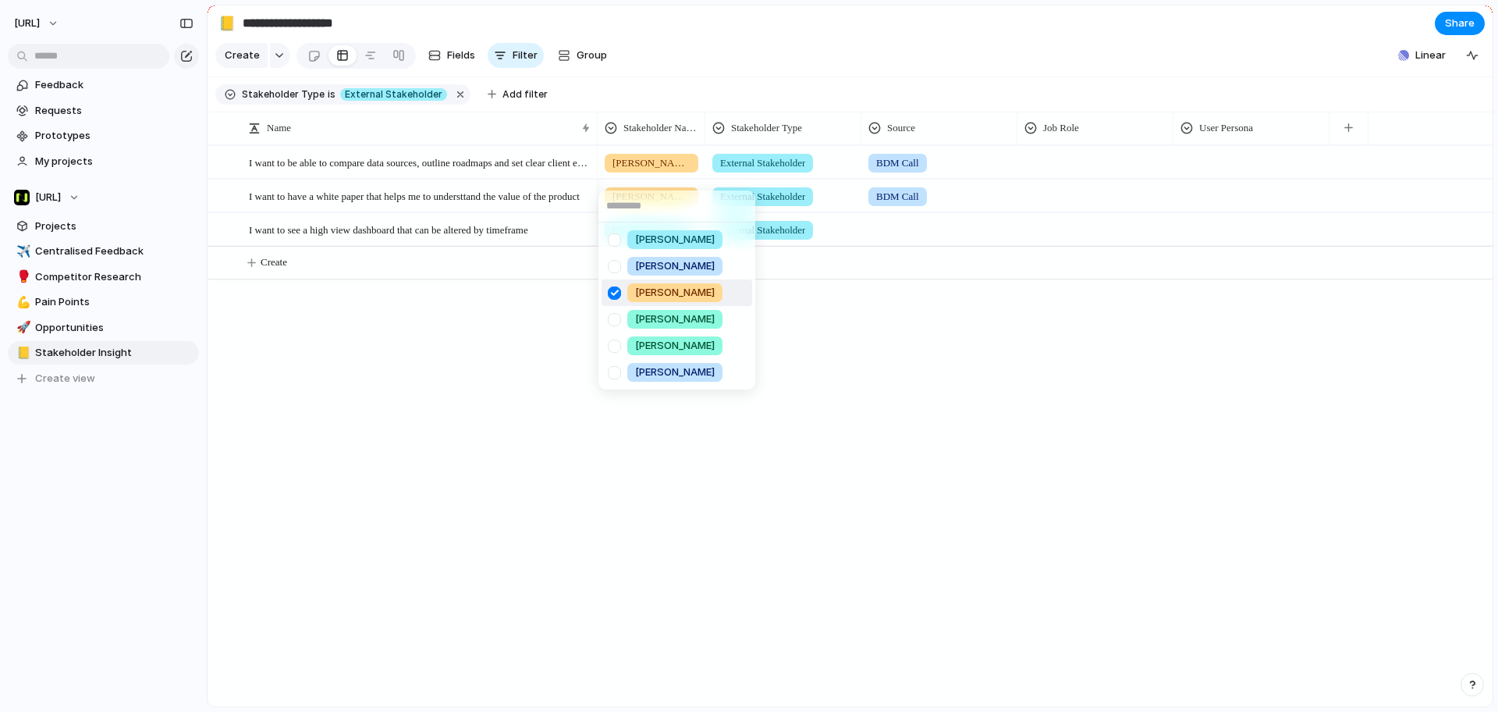
click at [609, 296] on div at bounding box center [614, 292] width 27 height 27
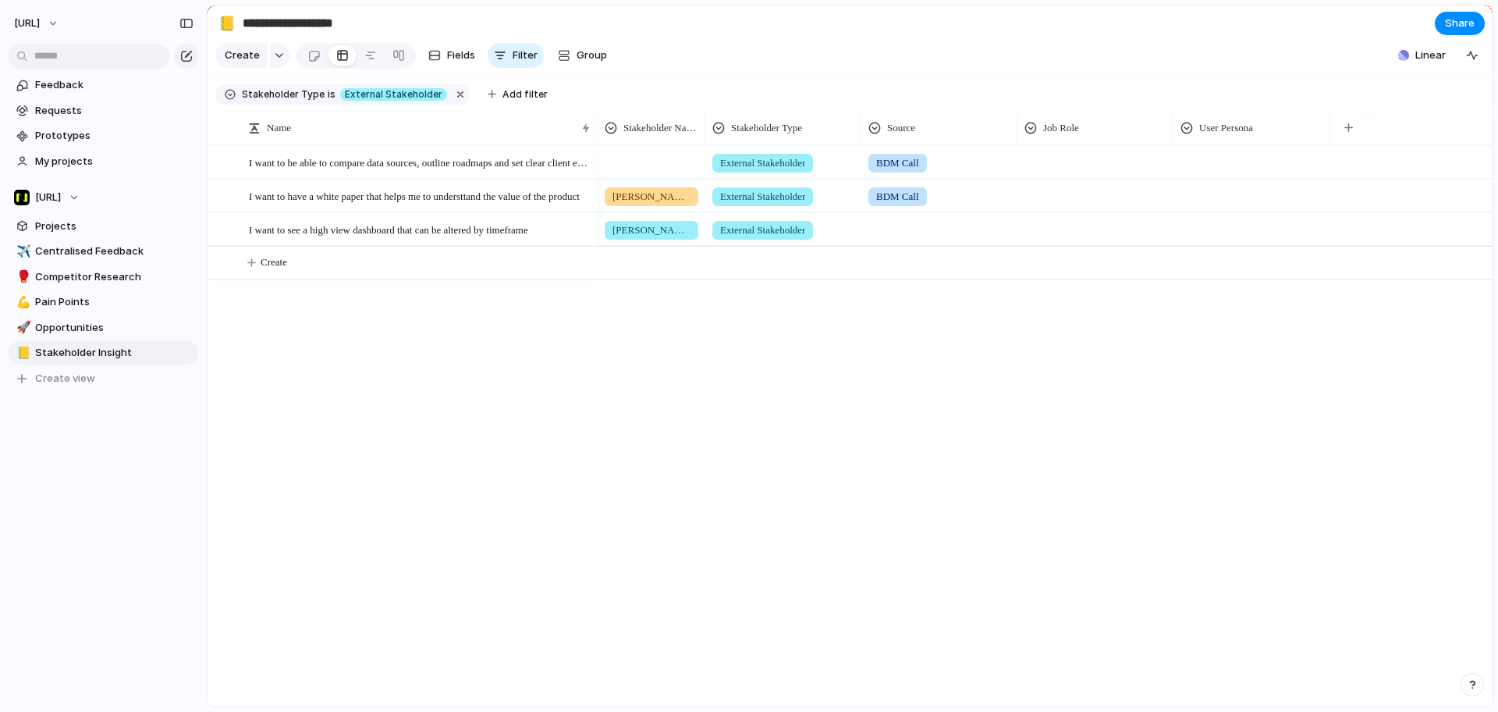
click at [687, 92] on div "Jason Webber Farah Wilson Ben Heaver Alastair Milburn Jodie Luker Tyrone Stewart" at bounding box center [749, 356] width 1498 height 712
click at [654, 133] on span "Stakeholder Name" at bounding box center [660, 128] width 74 height 16
click at [766, 88] on div "Modify Hide Sort ascending Sort descending" at bounding box center [749, 356] width 1498 height 712
click at [673, 172] on div at bounding box center [651, 160] width 106 height 26
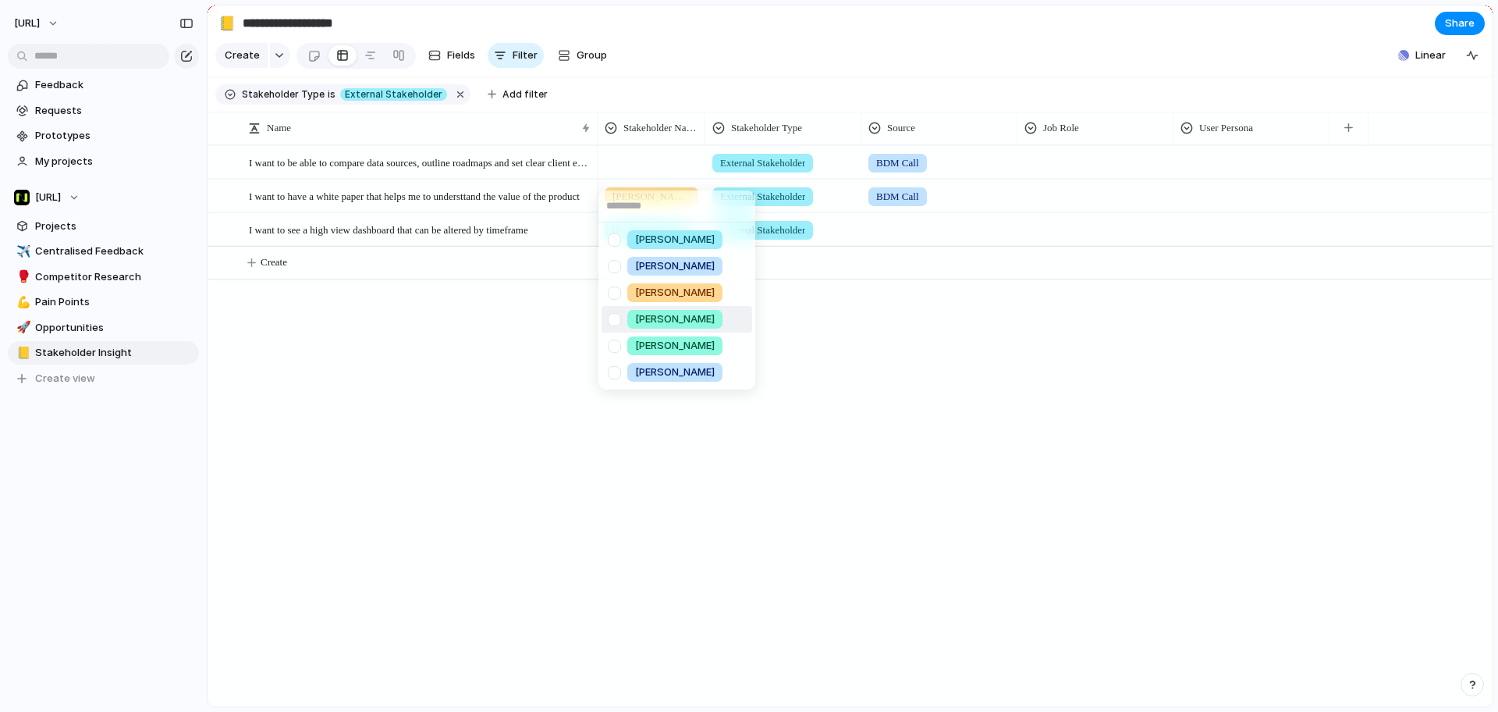
click at [701, 319] on span "Alastair Milburn" at bounding box center [675, 319] width 80 height 16
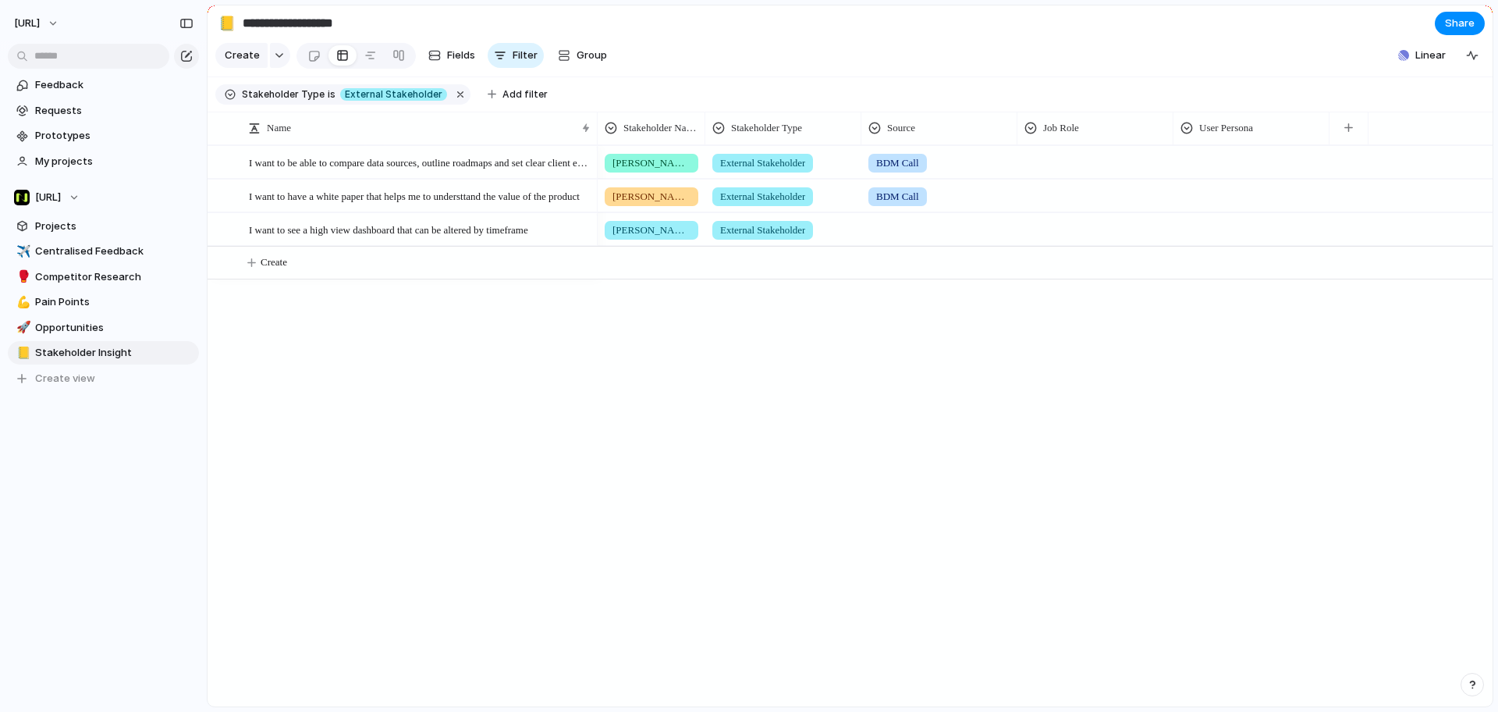
click at [634, 204] on span "[PERSON_NAME]" at bounding box center [651, 197] width 78 height 16
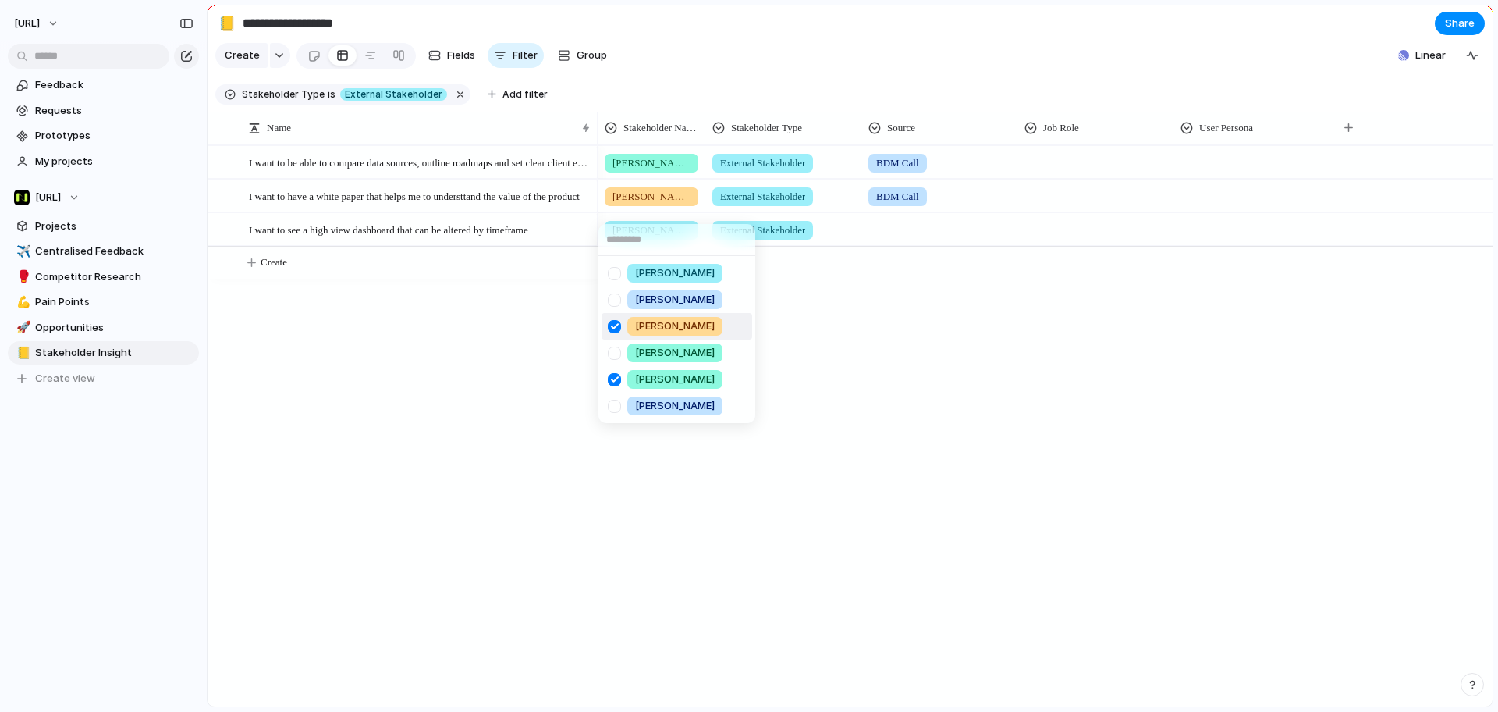
click at [616, 325] on div at bounding box center [614, 326] width 27 height 27
click at [612, 377] on div at bounding box center [614, 379] width 27 height 27
click at [816, 337] on div "Jason Webber Farah Wilson Ben Heaver Alastair Milburn Jodie Luker Tyrone Stewart" at bounding box center [749, 356] width 1498 height 712
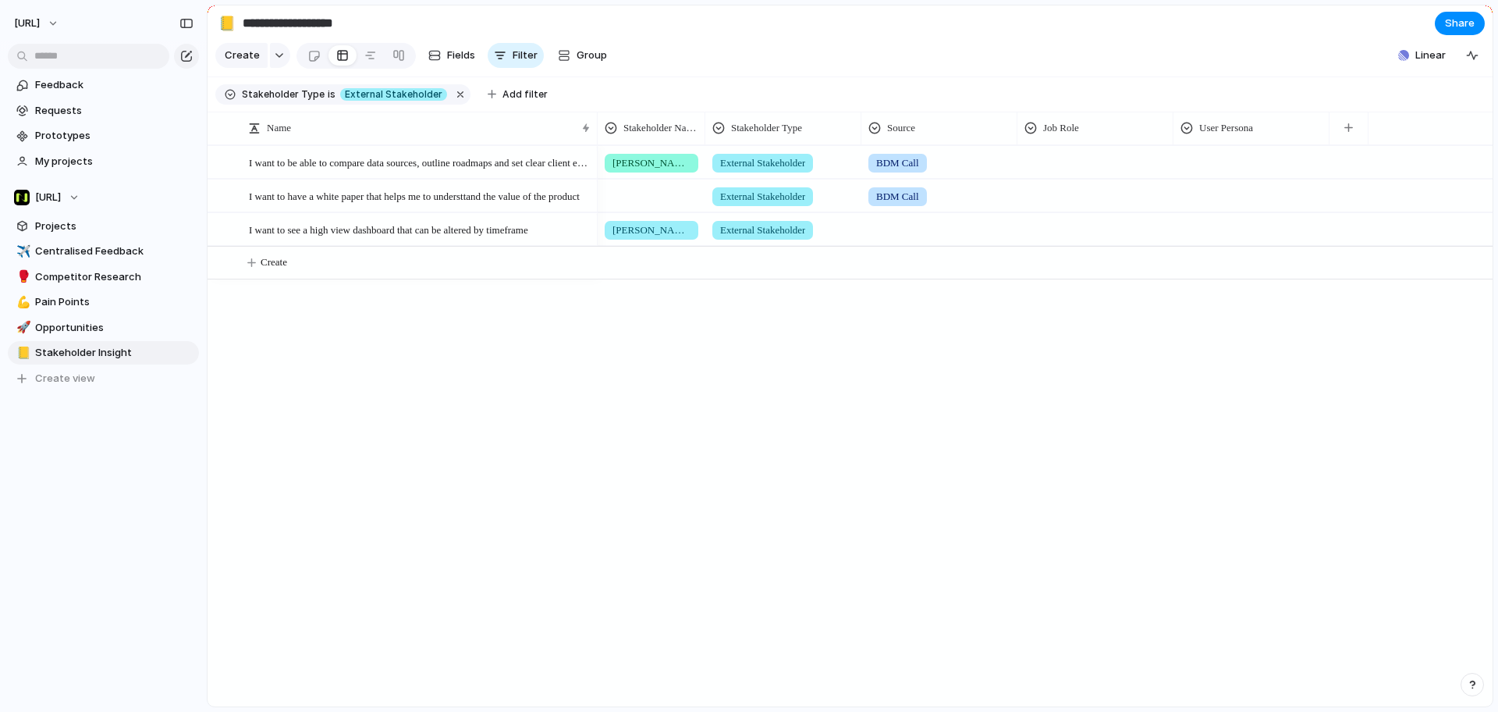
click at [634, 236] on span "[PERSON_NAME]" at bounding box center [651, 230] width 78 height 16
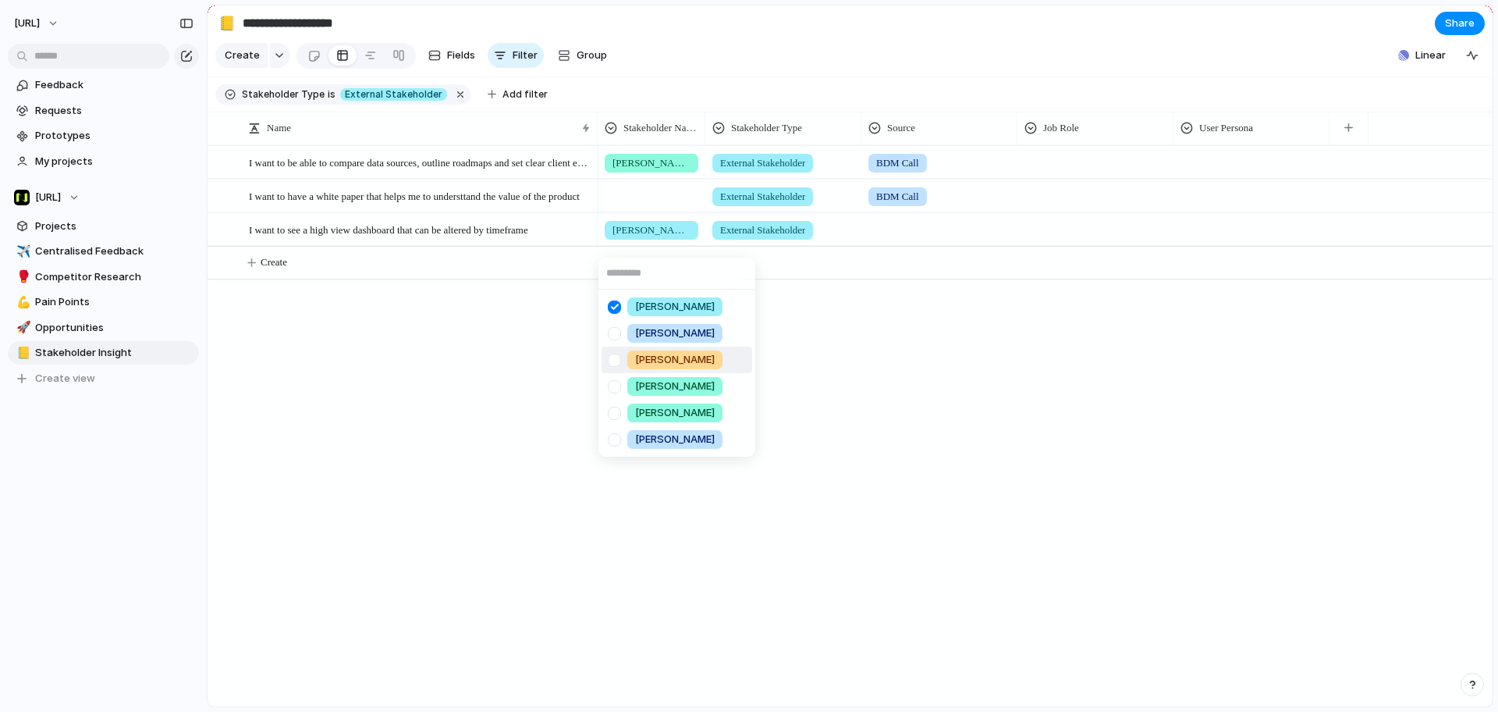
click at [942, 403] on div "Jason Webber Farah Wilson Ben Heaver Alastair Milburn Jodie Luker Tyrone Stewart" at bounding box center [749, 356] width 1498 height 712
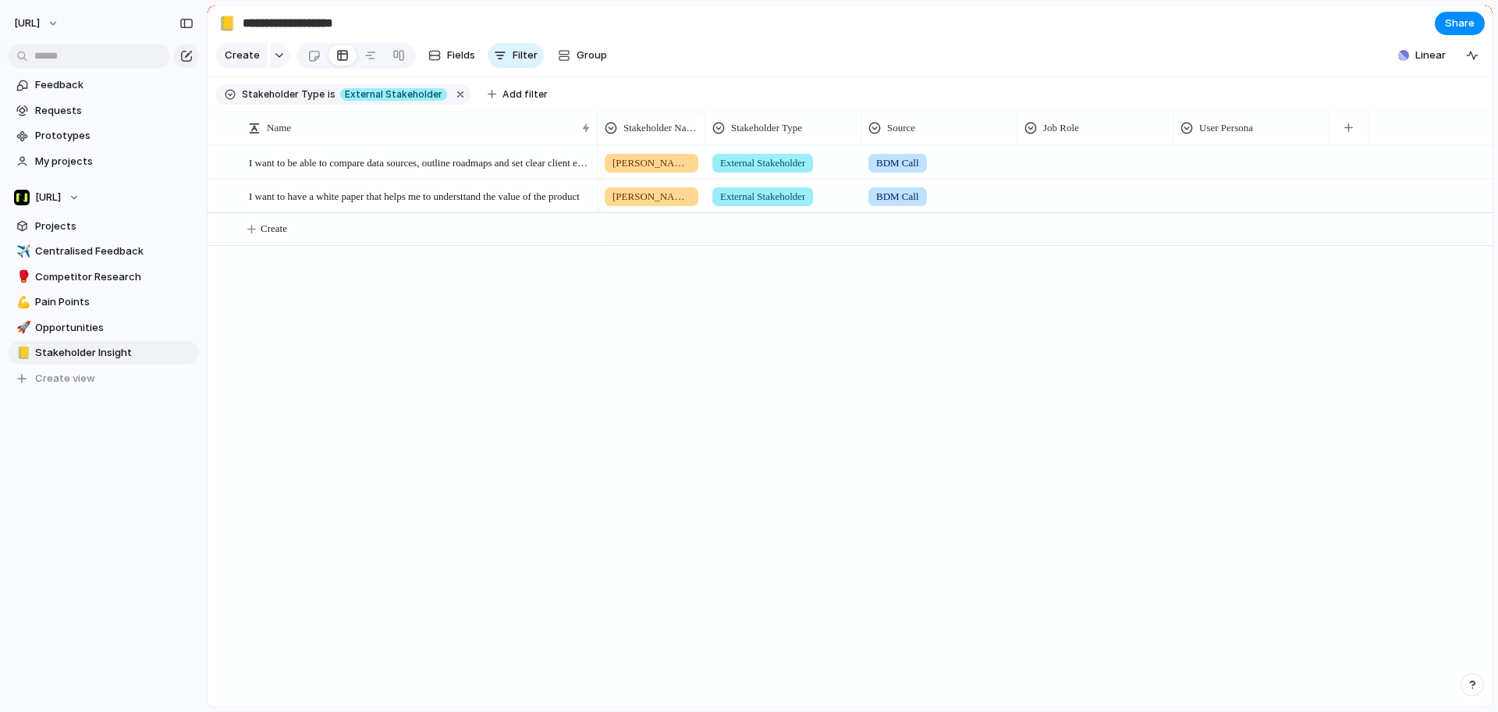
click at [759, 171] on span "External Stakeholder" at bounding box center [762, 163] width 85 height 16
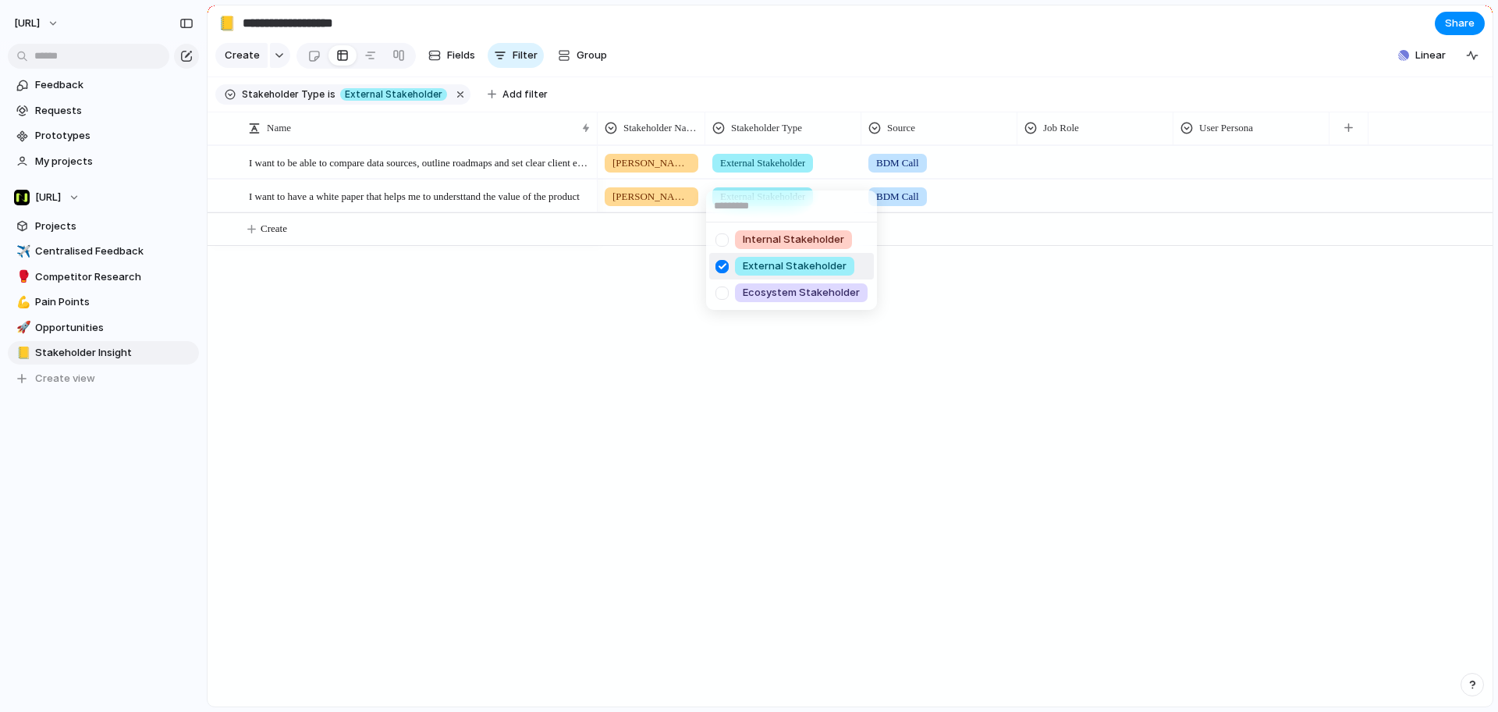
click at [721, 271] on div at bounding box center [721, 266] width 27 height 27
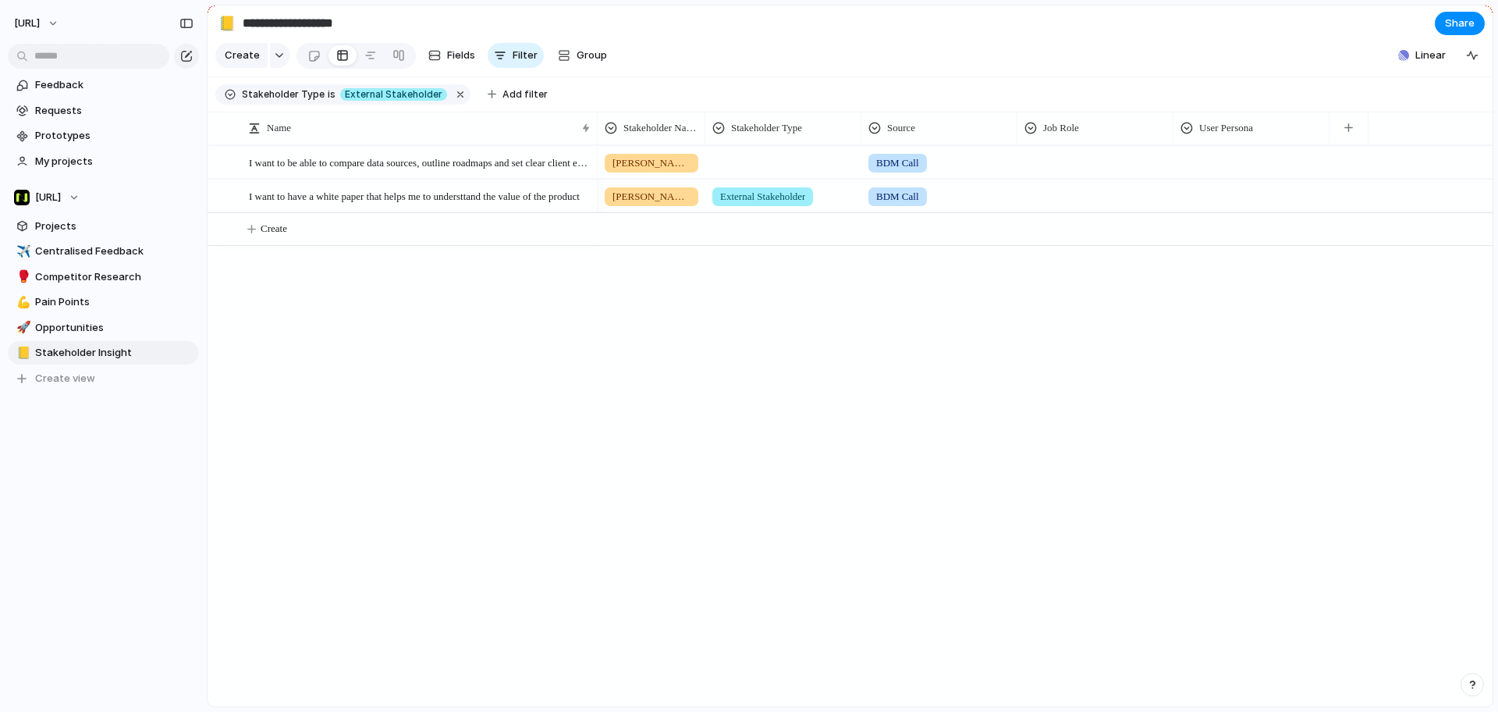
click at [961, 294] on div "Internal Stakeholder External Stakeholder Ecosystem Stakeholder" at bounding box center [749, 356] width 1498 height 712
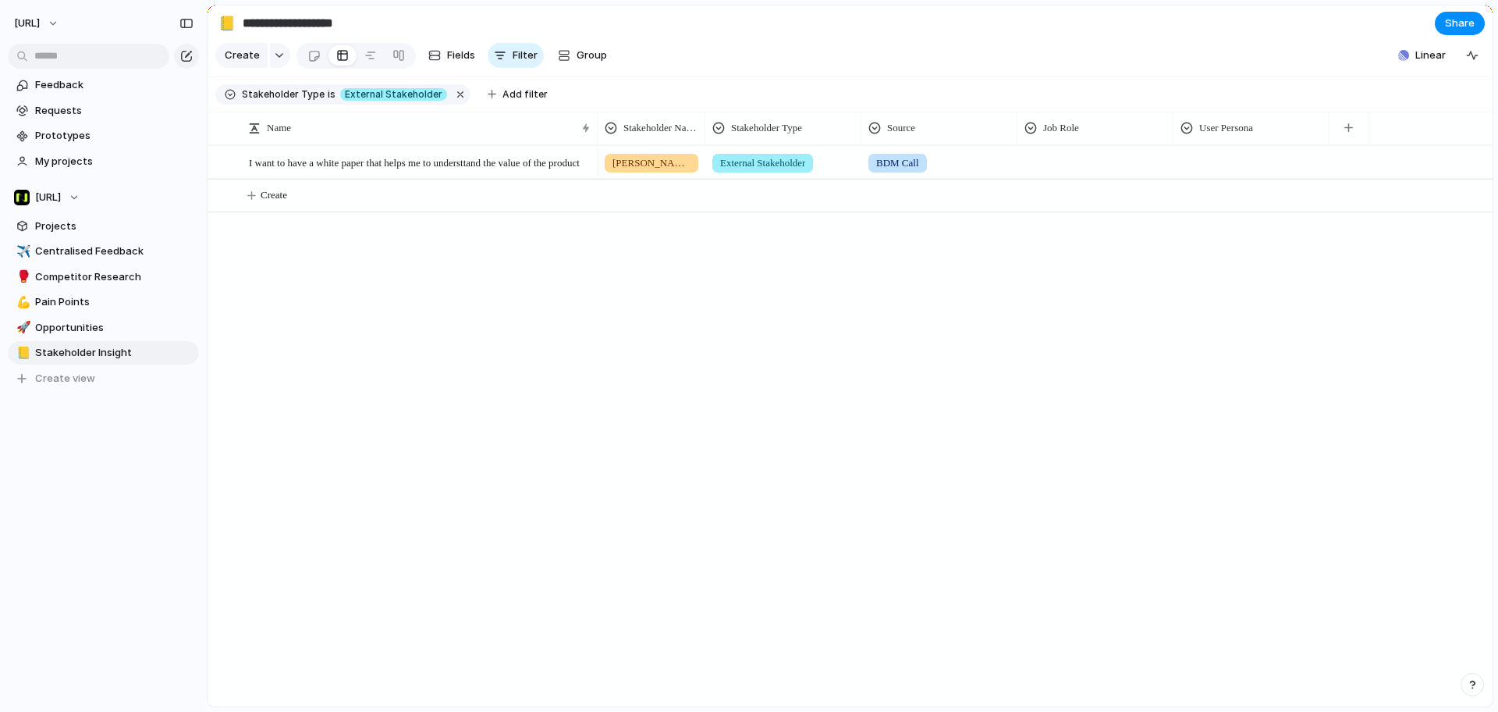
click at [779, 171] on span "External Stakeholder" at bounding box center [762, 163] width 85 height 16
click at [760, 268] on span "External Stakeholder" at bounding box center [795, 266] width 104 height 16
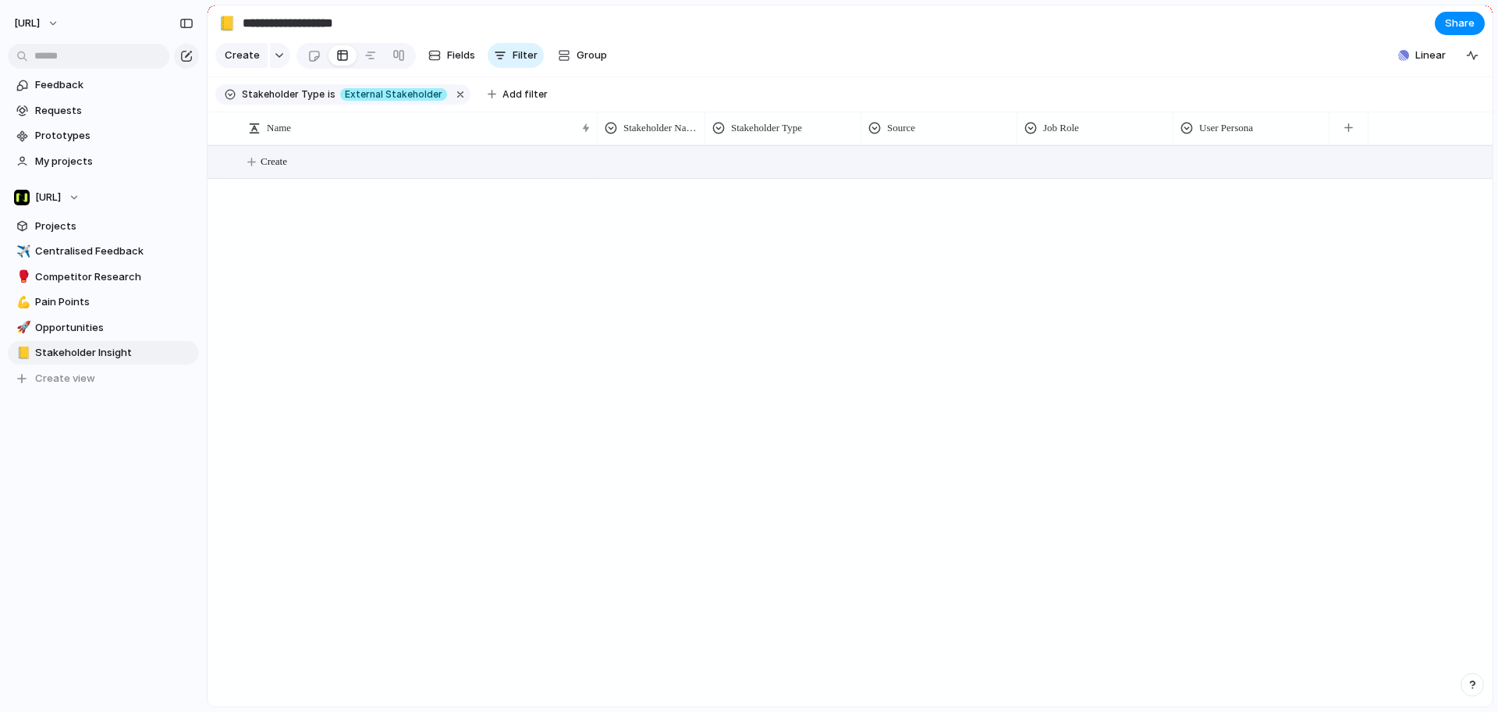
click at [301, 178] on button "Create" at bounding box center [869, 162] width 1293 height 32
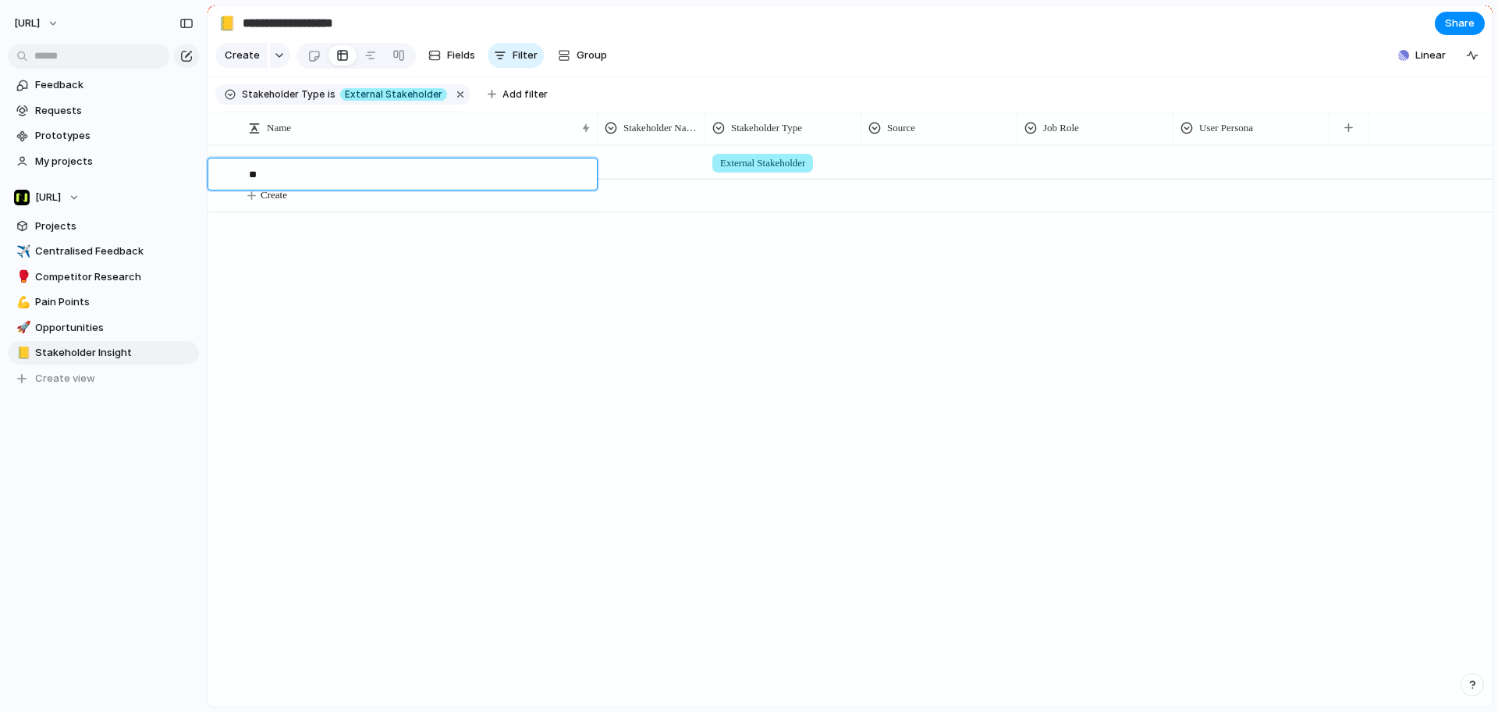
type textarea "*"
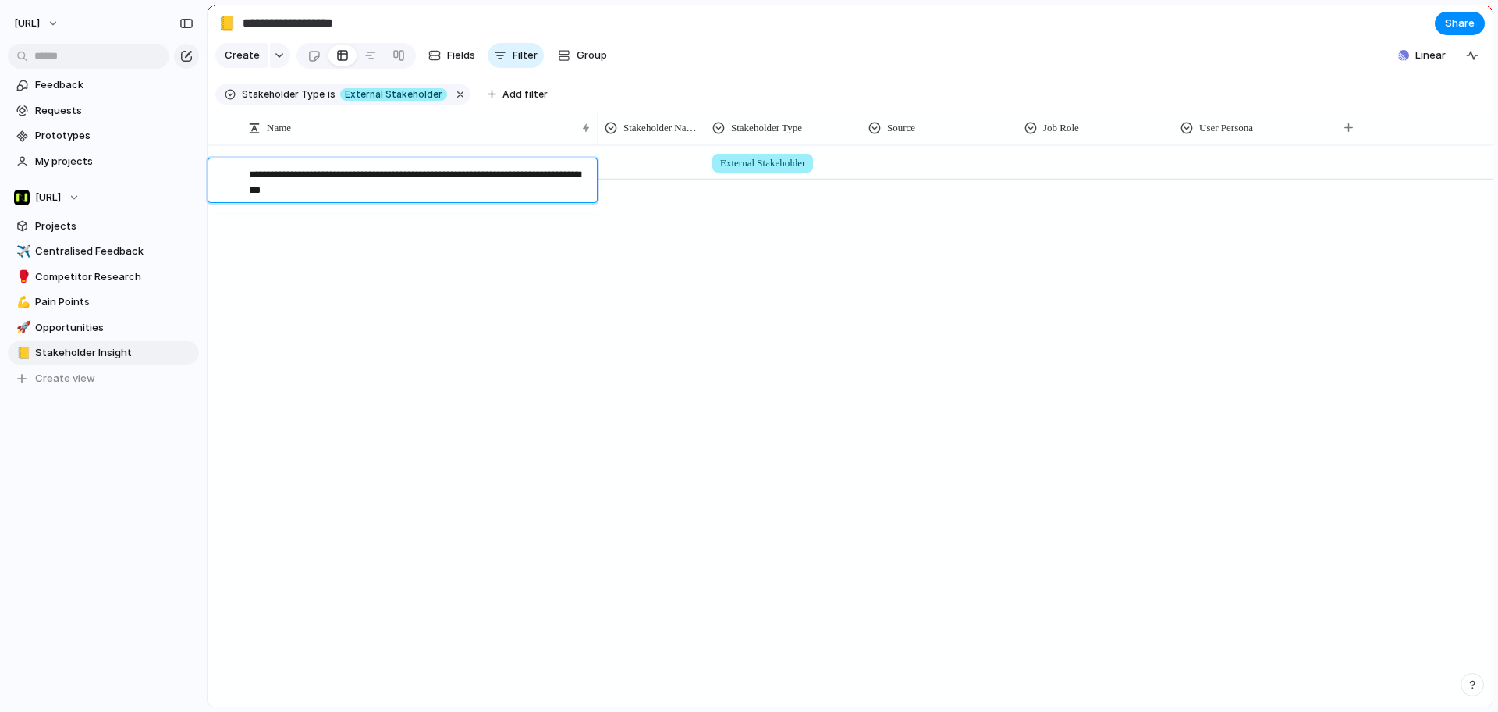
type textarea "**********"
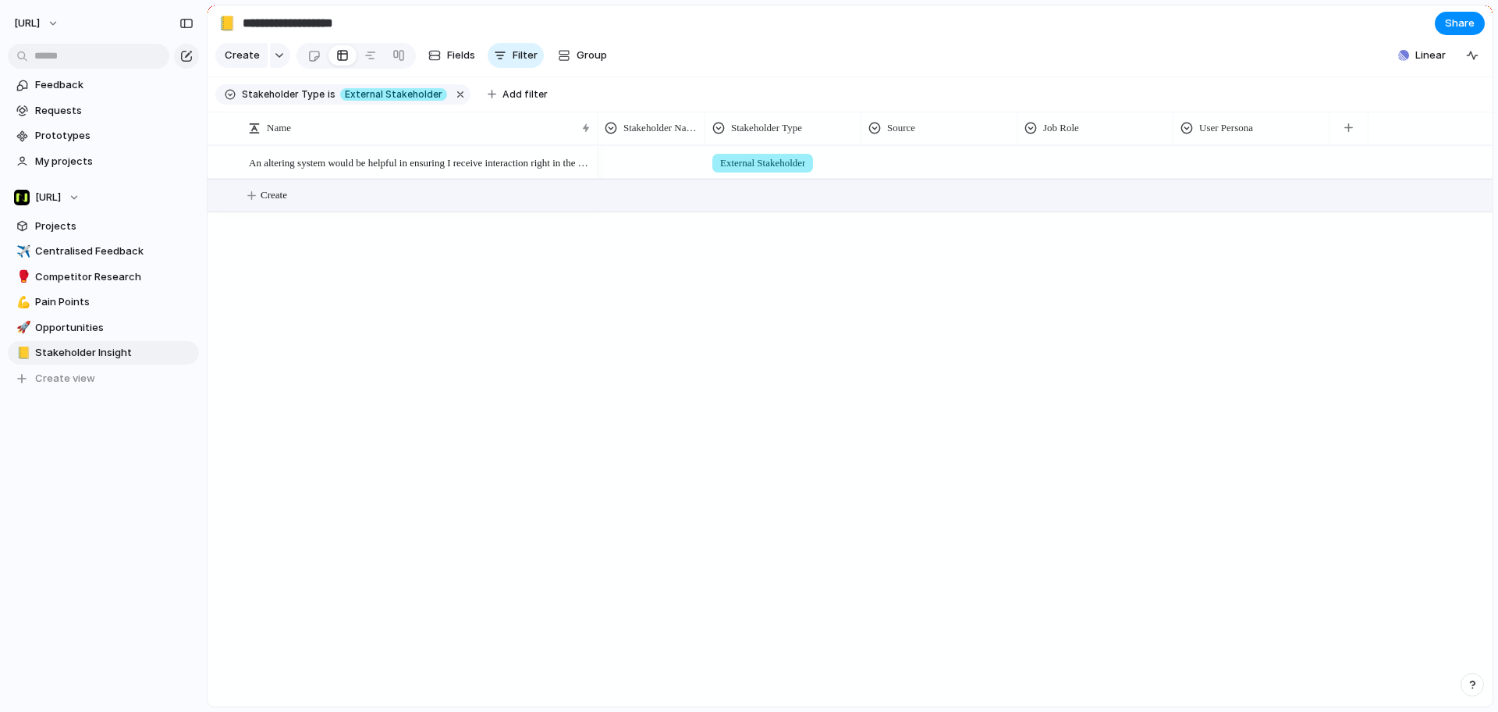
click at [634, 171] on div at bounding box center [651, 160] width 106 height 26
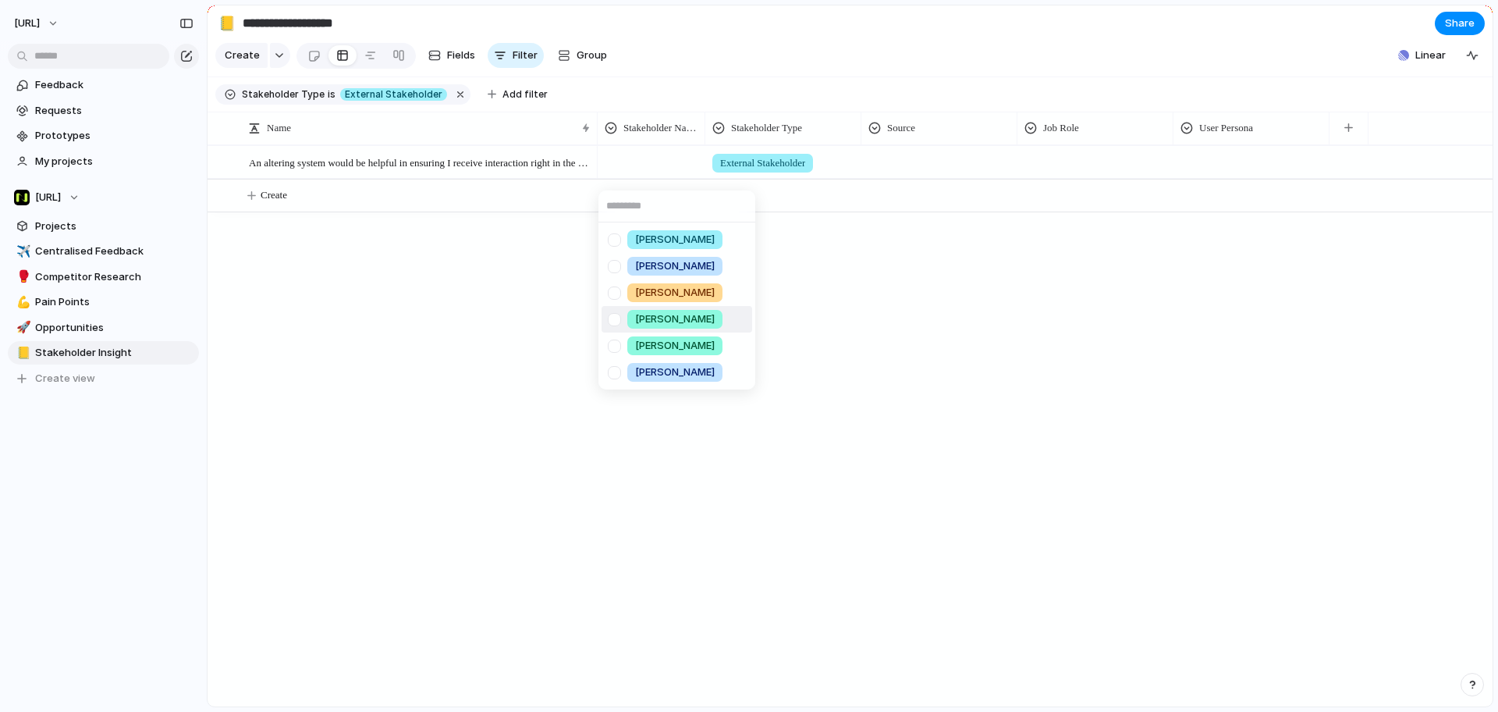
click at [714, 317] on div "Alastair Milburn" at bounding box center [674, 319] width 95 height 19
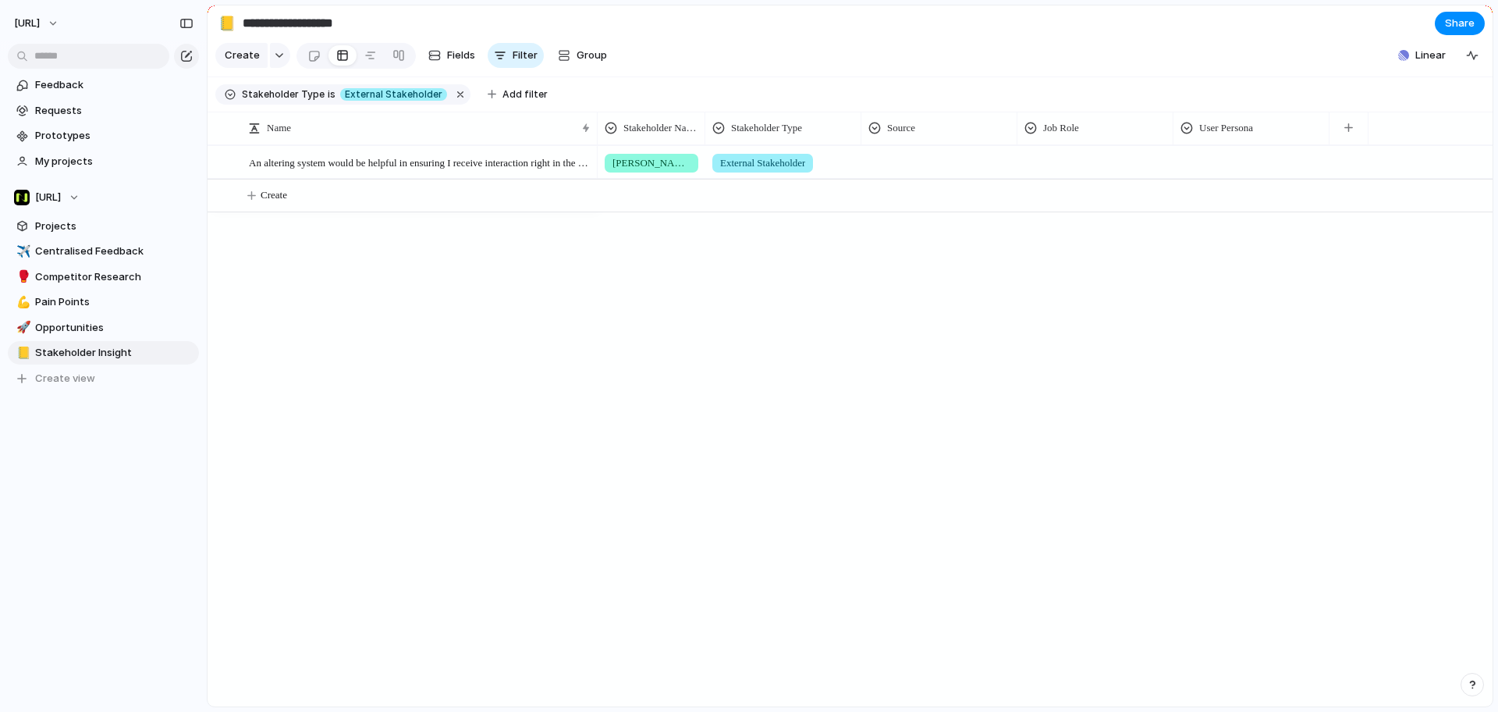
click at [929, 165] on div at bounding box center [939, 160] width 154 height 26
click at [932, 199] on input "text" at bounding box center [940, 205] width 157 height 31
click at [932, 168] on div "User Interview BDM Call Competitor" at bounding box center [749, 356] width 1498 height 712
click at [929, 169] on div at bounding box center [939, 160] width 154 height 26
type input "*"
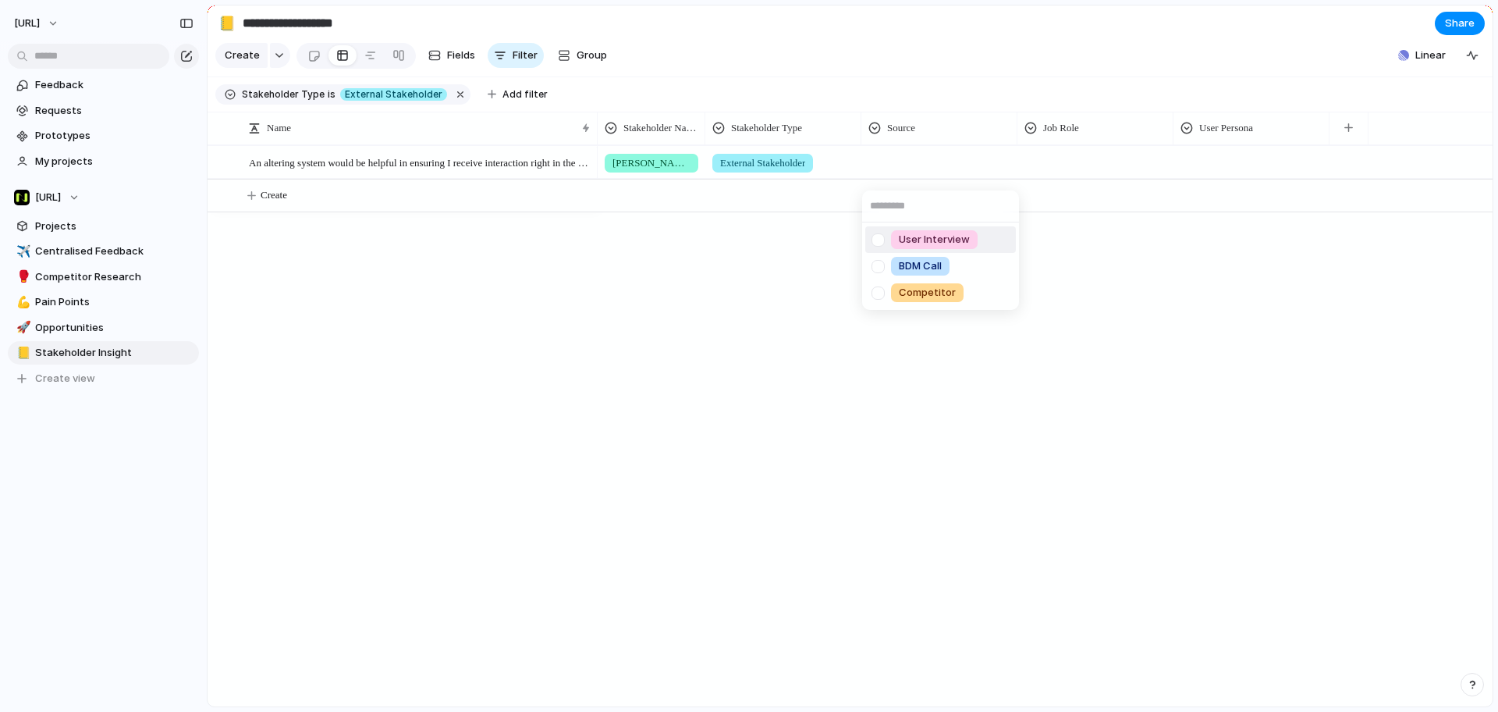
type input "*"
type input "**********"
click at [1000, 378] on div "Alastair Milburn External Stakeholder Product Demonstration" at bounding box center [1045, 425] width 895 height 561
click at [1074, 169] on div at bounding box center [1095, 160] width 154 height 26
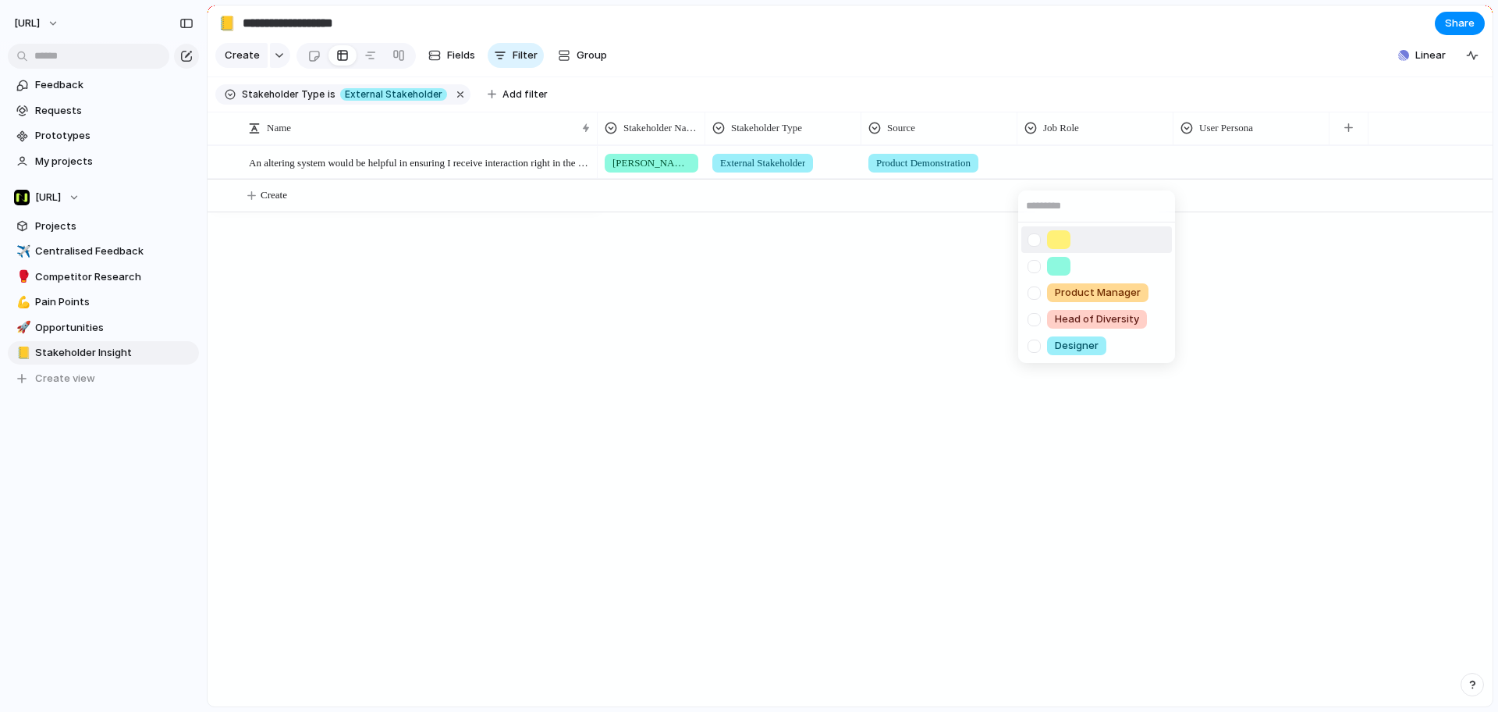
click at [1088, 140] on div "Product Manager Head of Diversity Designer" at bounding box center [749, 356] width 1498 height 712
click at [1088, 136] on div "Job Role" at bounding box center [1094, 128] width 141 height 16
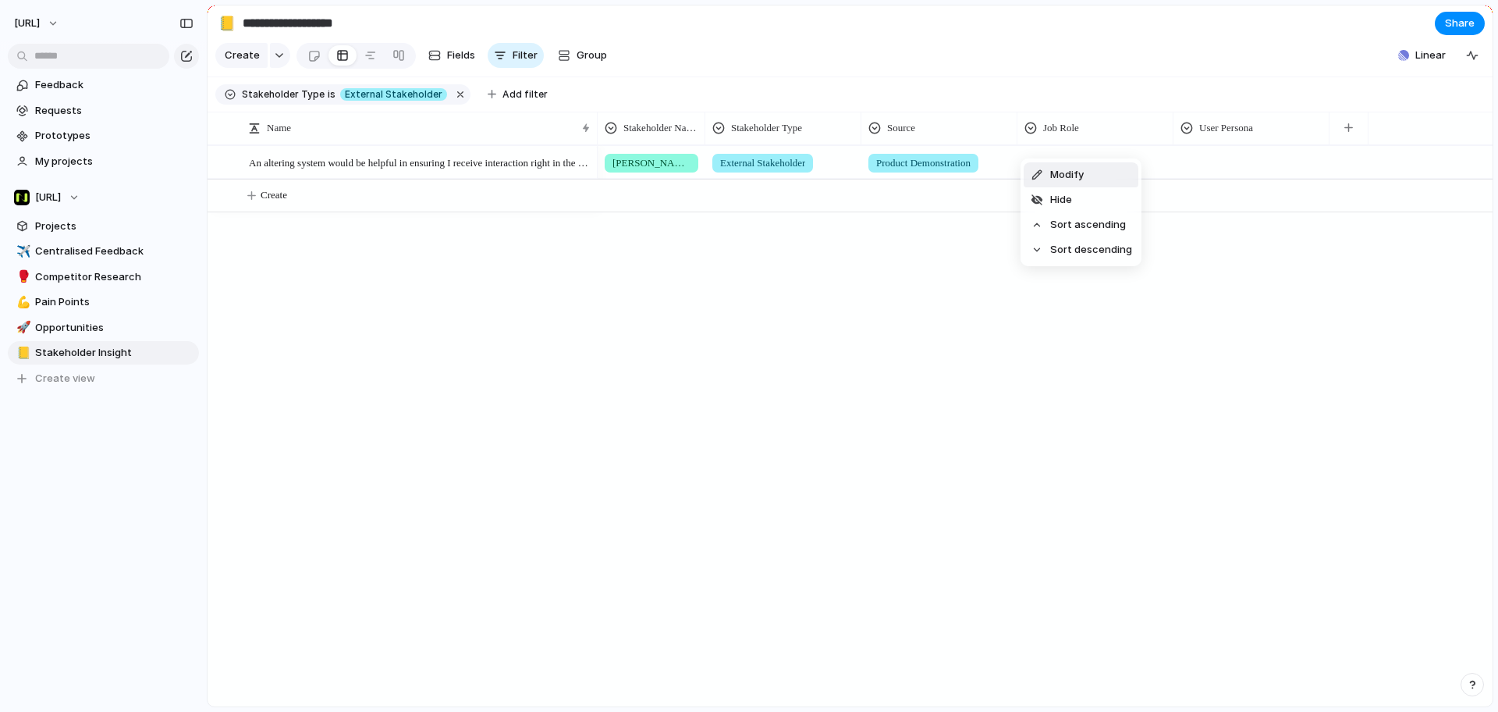
click at [1103, 172] on li "Modify" at bounding box center [1081, 174] width 115 height 25
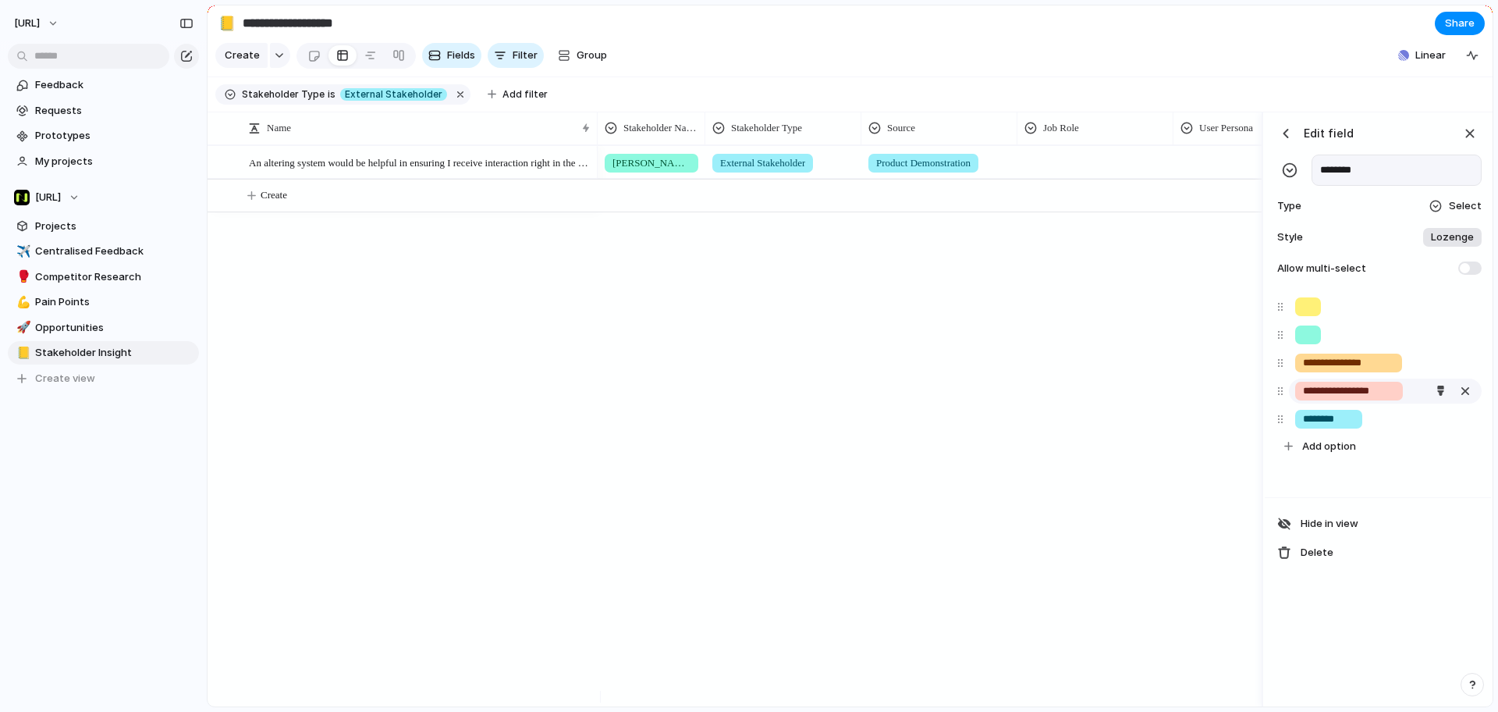
click at [1389, 399] on input "**********" at bounding box center [1349, 391] width 92 height 16
click at [1309, 314] on input "text" at bounding box center [1308, 307] width 10 height 16
type input "**********"
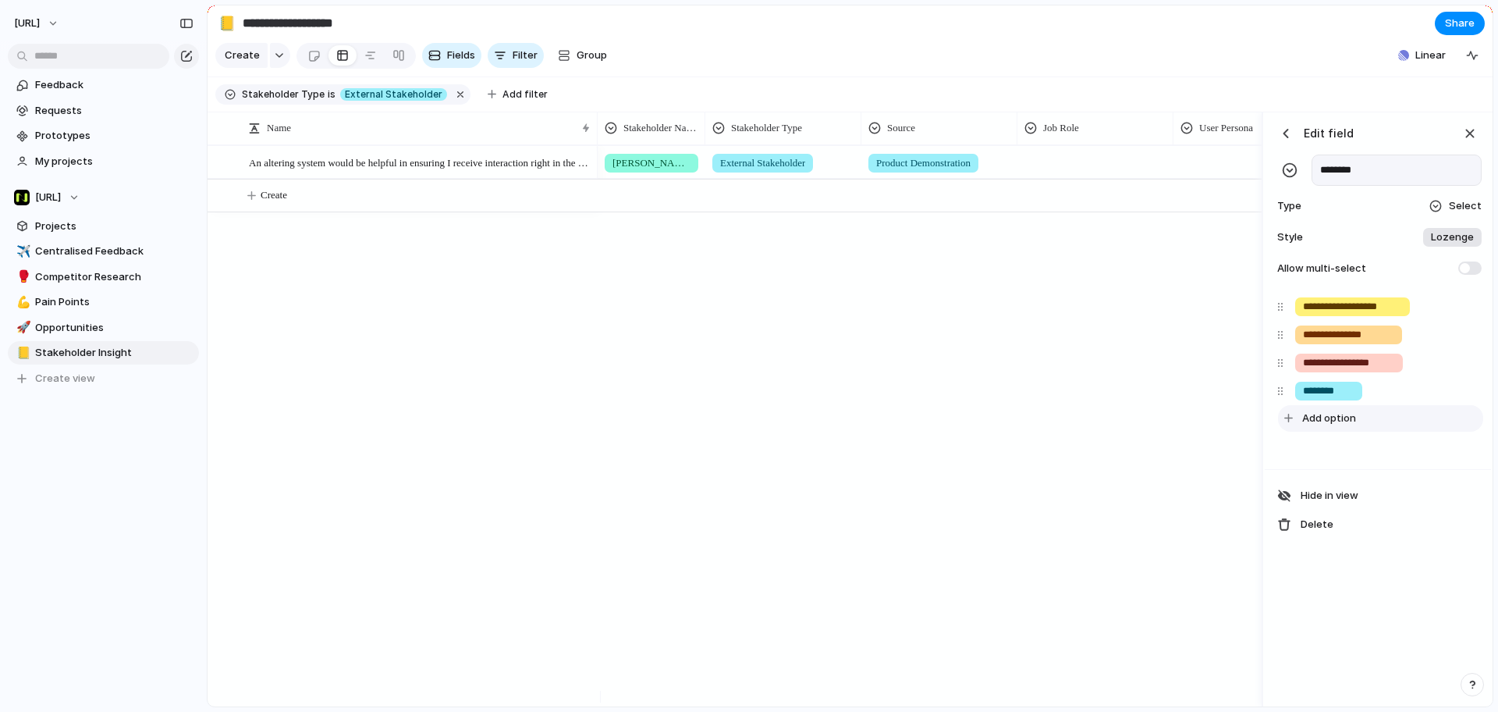
click at [1322, 426] on span "Add option" at bounding box center [1329, 418] width 54 height 16
type input "**********"
click at [1457, 144] on header "Edit field" at bounding box center [1378, 133] width 208 height 23
click at [1464, 142] on div "button" at bounding box center [1469, 133] width 17 height 17
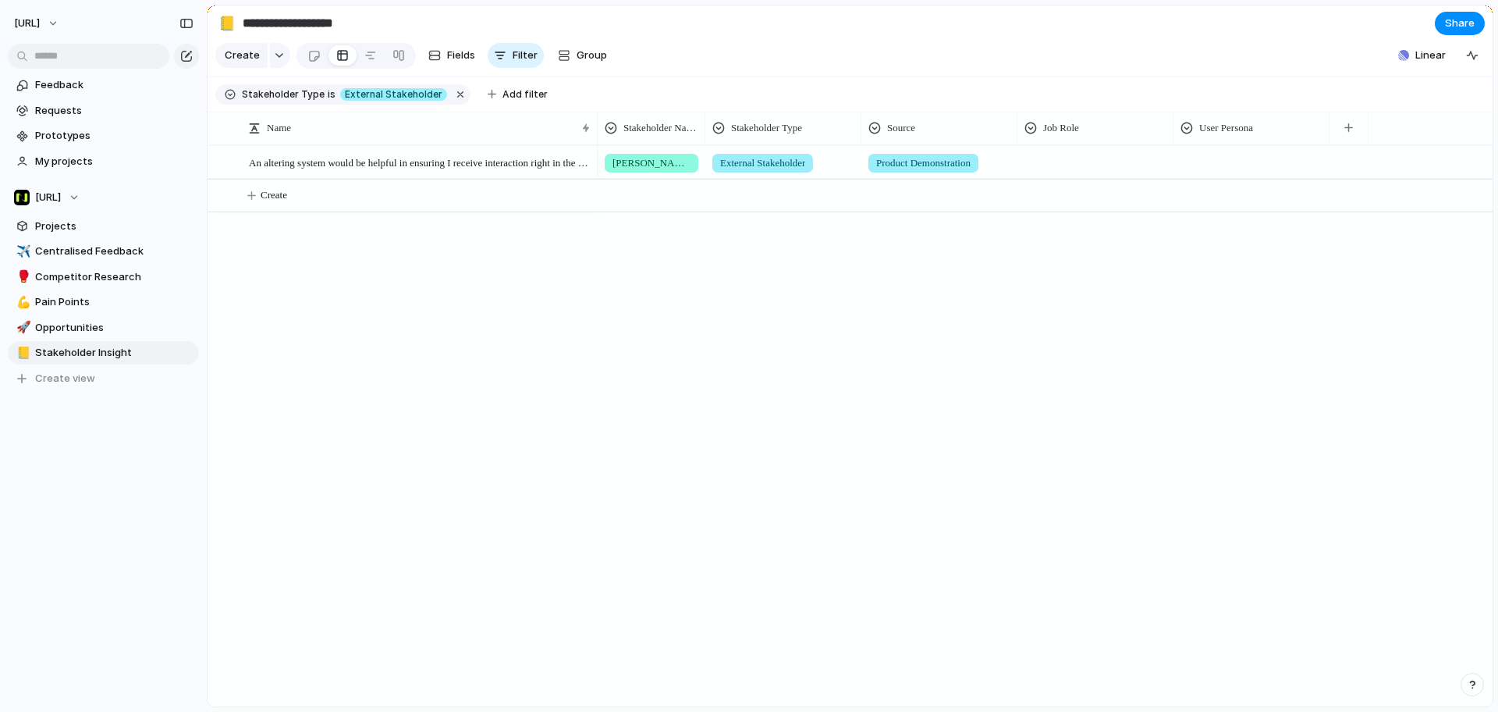
click at [1069, 172] on div at bounding box center [1095, 160] width 154 height 26
click at [1247, 306] on div "Chief Legal Officer Product Manager Head of Diversity Designer Managing Director" at bounding box center [749, 356] width 1498 height 712
click at [1347, 132] on div "button" at bounding box center [1348, 127] width 9 height 9
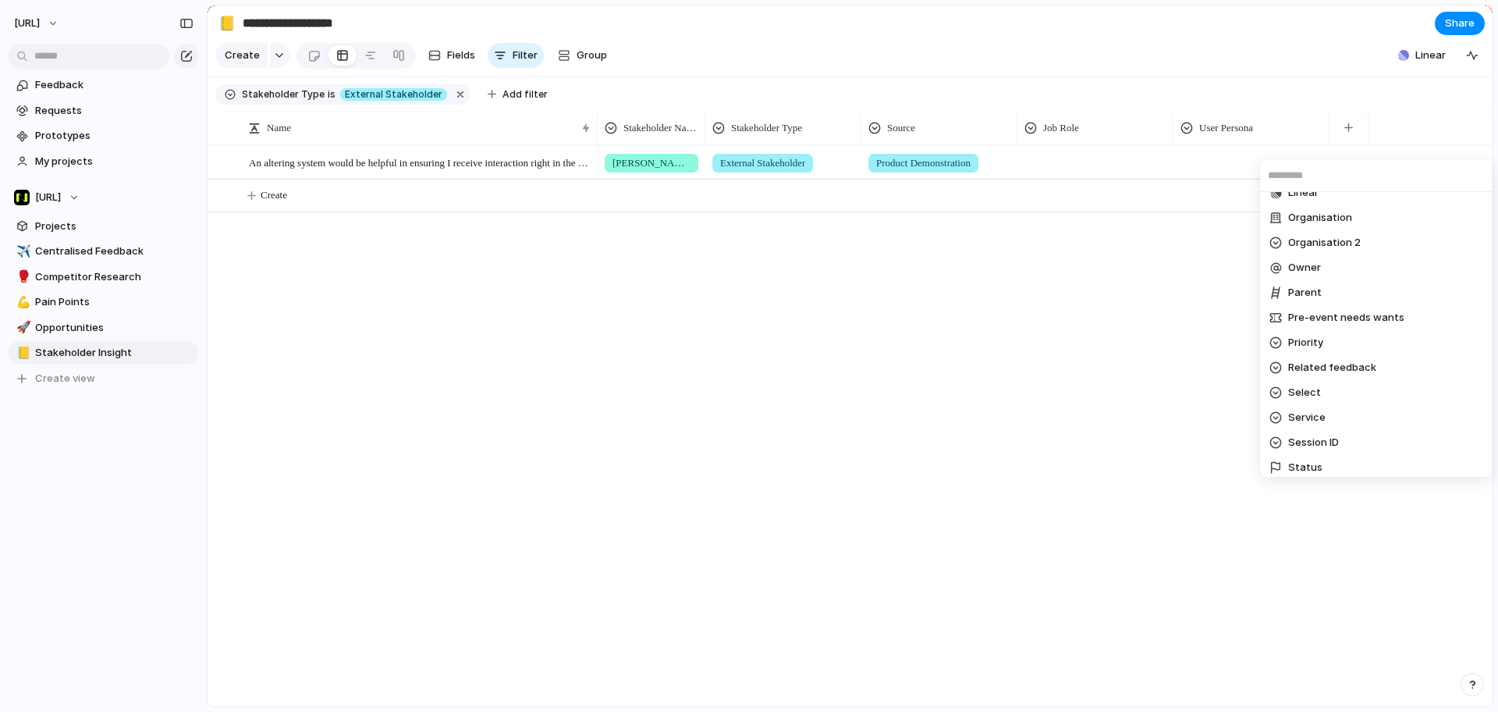
scroll to position [0, 0]
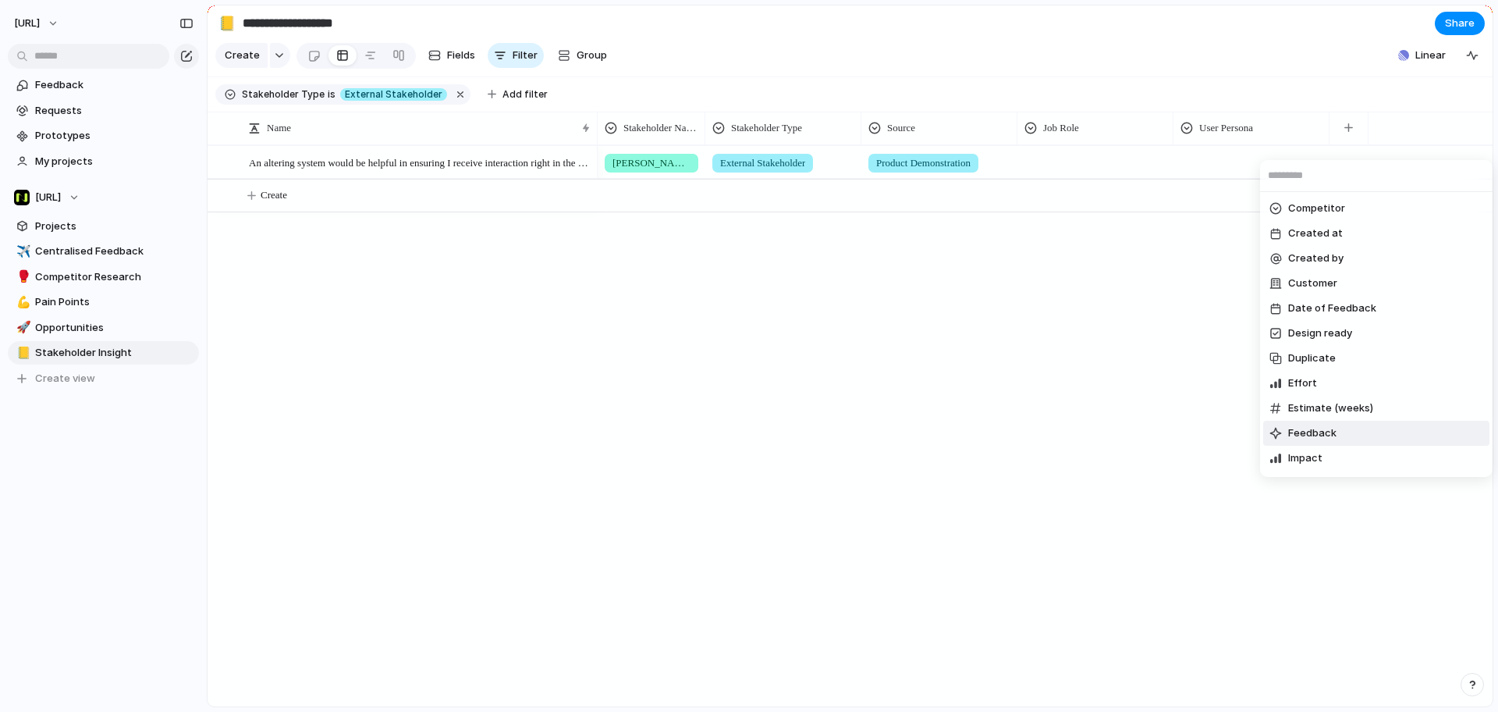
click at [41, 241] on div "Competitor Created at Created by Customer Date of Feedback Design ready Duplica…" at bounding box center [749, 356] width 1498 height 712
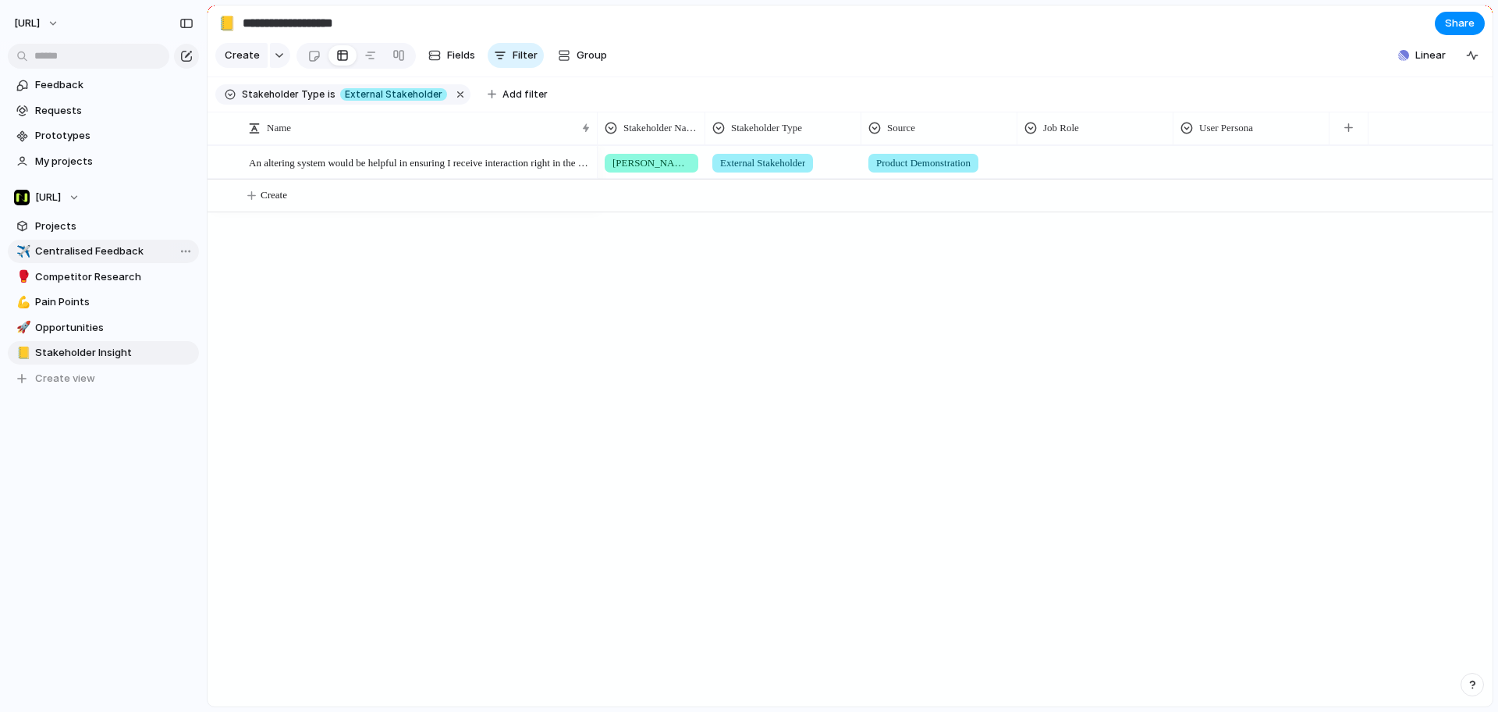
click at [44, 241] on link "✈️ Centralised Feedback" at bounding box center [103, 251] width 191 height 23
type input "**********"
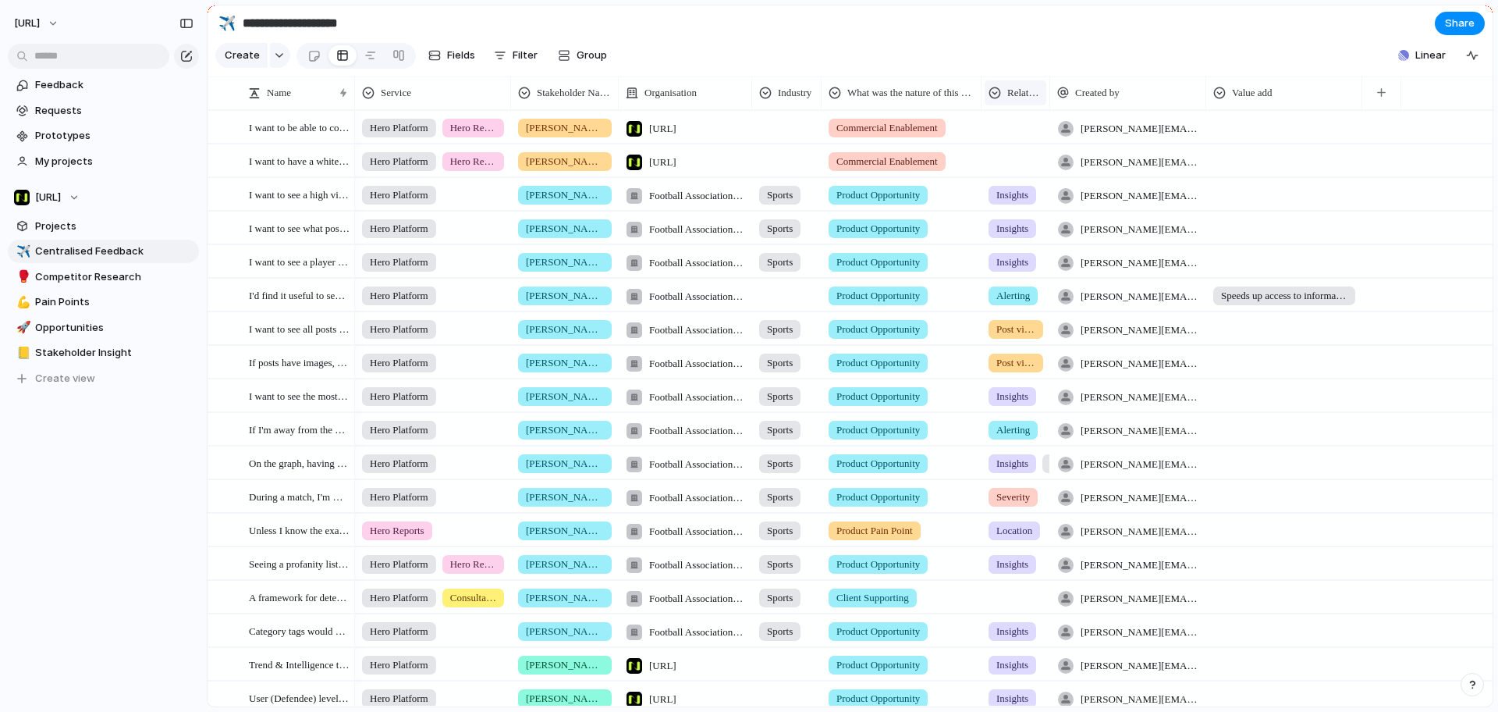
click at [1017, 101] on span "Related feedback" at bounding box center [1024, 93] width 35 height 16
click at [1022, 110] on div "Modify Hide Sort ascending Sort descending" at bounding box center [749, 356] width 1498 height 712
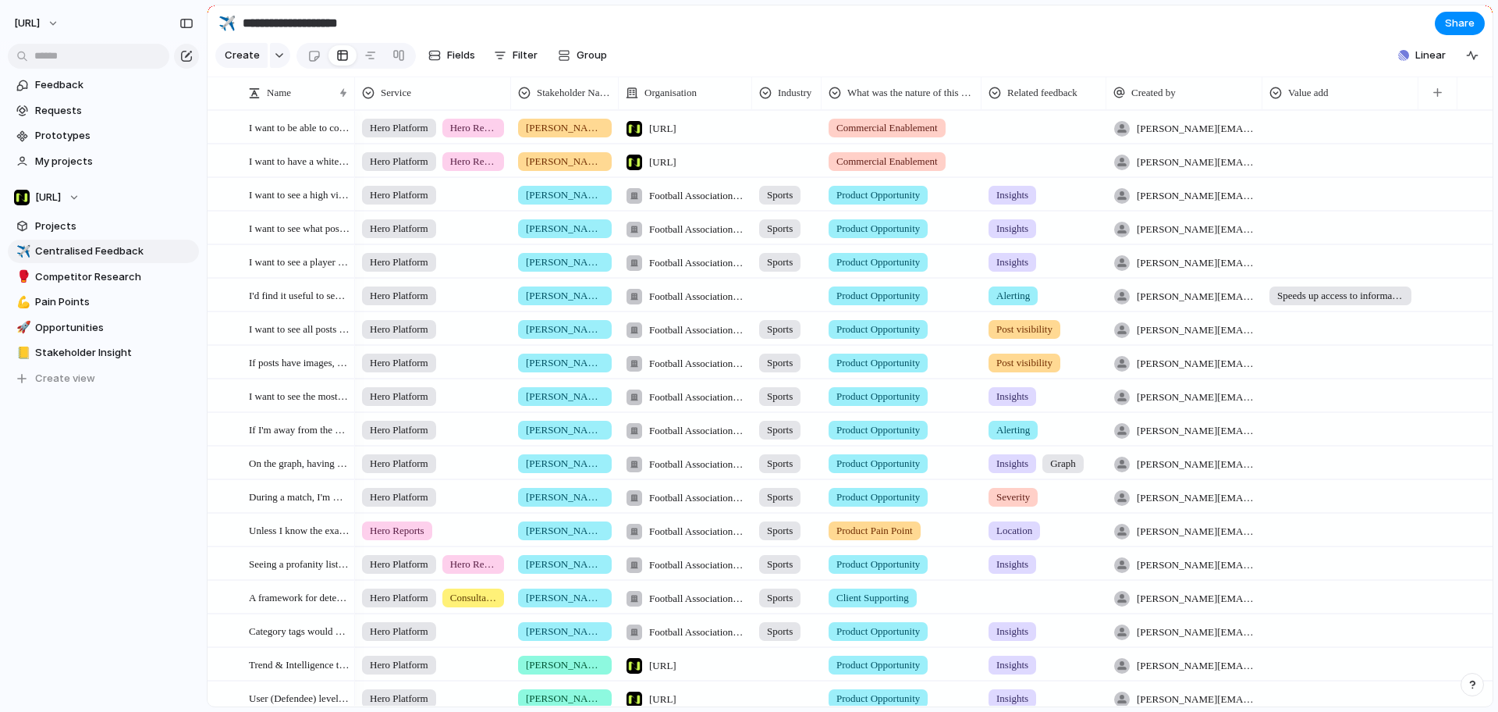
drag, startPoint x: 1047, startPoint y: 105, endPoint x: 1102, endPoint y: 123, distance: 57.7
click at [1102, 123] on div "Name Stakeholder Name Service Organisation Industry What was the nature of this…" at bounding box center [850, 391] width 1285 height 630
click at [1051, 122] on div at bounding box center [1043, 125] width 122 height 26
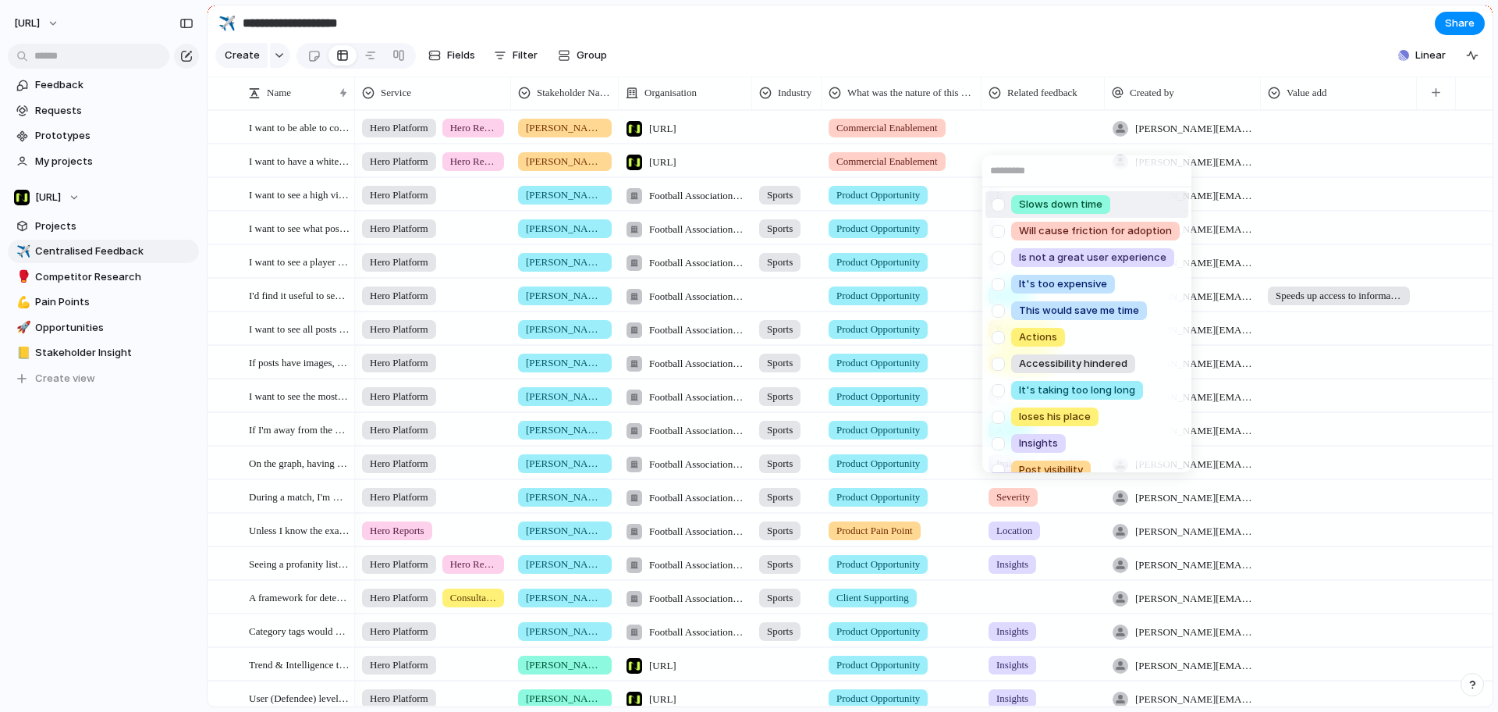
click at [1047, 110] on div "Slows down time Will cause friction for adoption Is not a great user experience…" at bounding box center [749, 356] width 1498 height 712
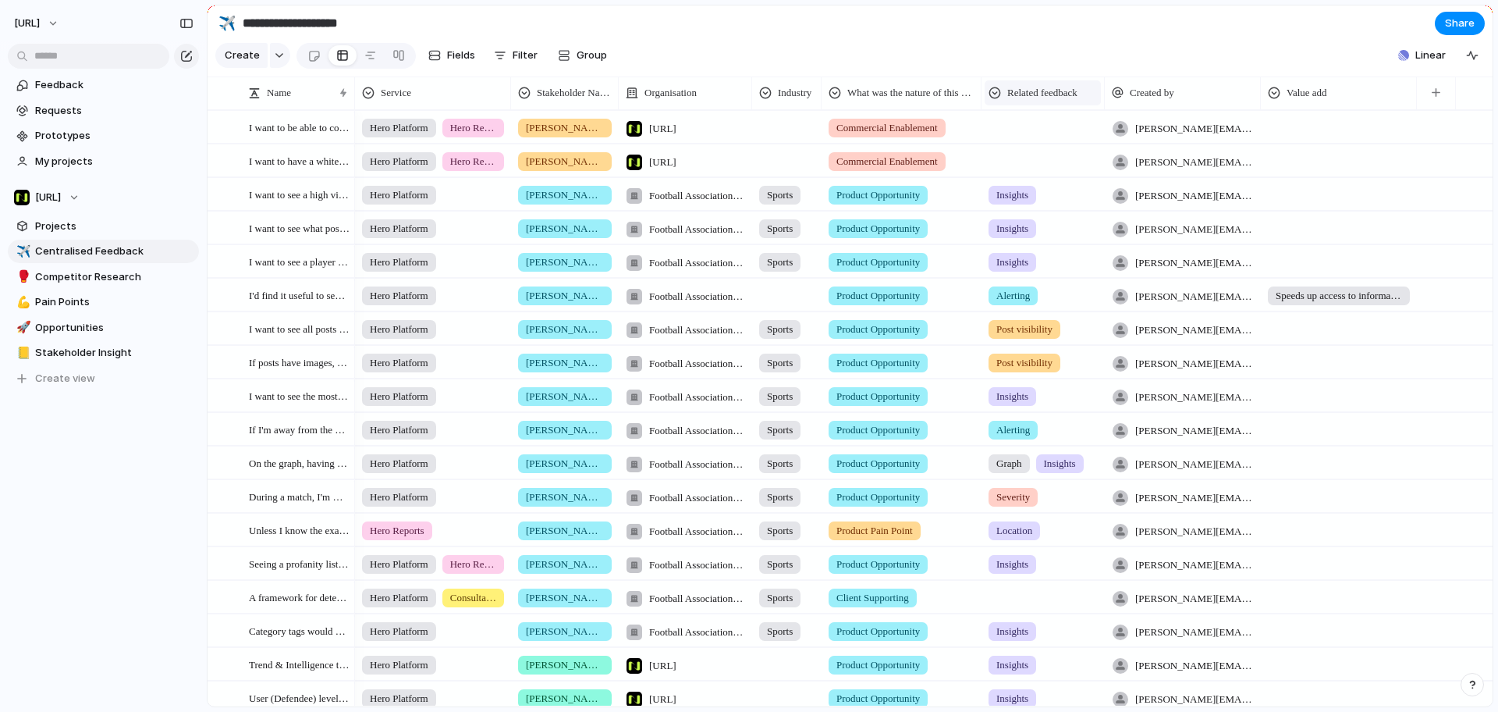
click at [1045, 96] on div "Related feedback" at bounding box center [1043, 92] width 116 height 25
click at [1039, 126] on li "Modify" at bounding box center [1045, 138] width 115 height 25
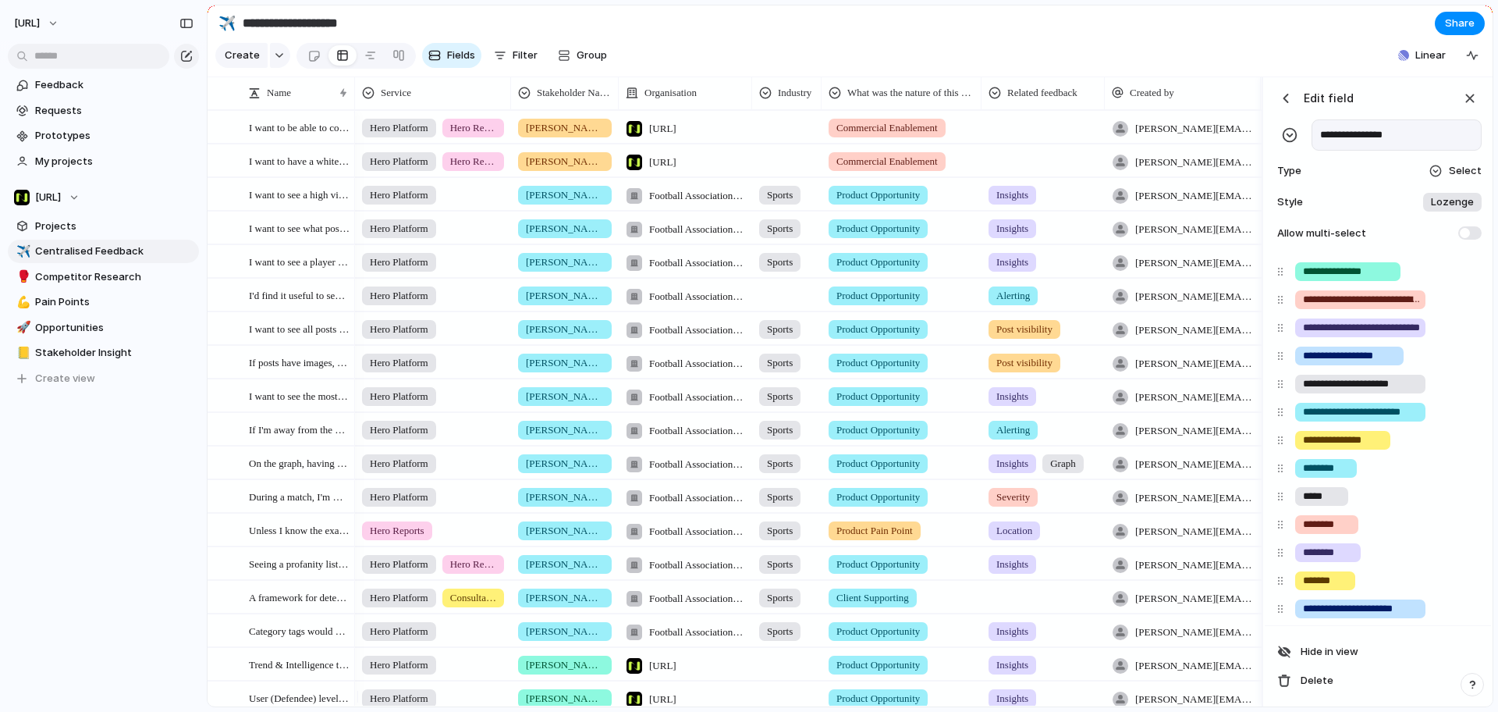
click at [1361, 151] on input "**********" at bounding box center [1396, 134] width 170 height 31
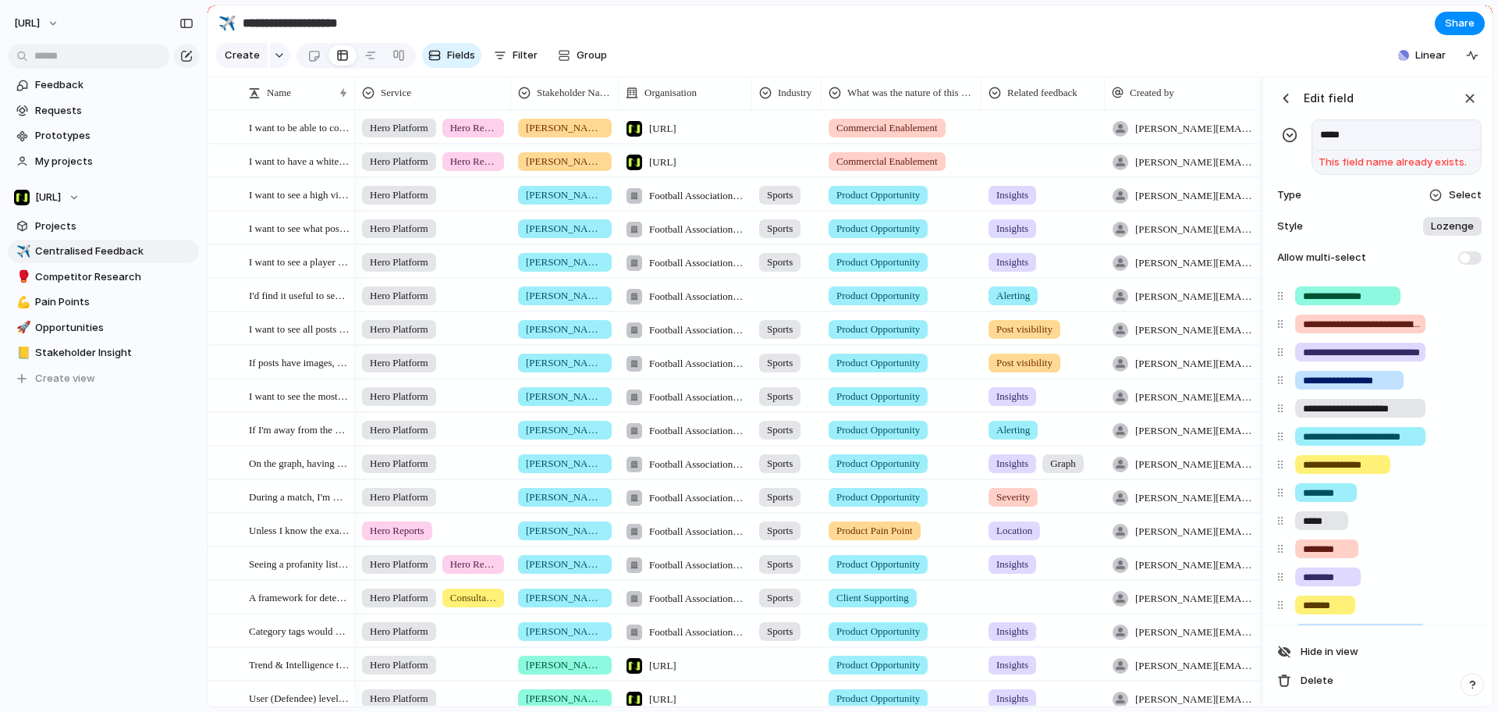
type input "*****"
click at [1278, 106] on div "button" at bounding box center [1286, 98] width 16 height 16
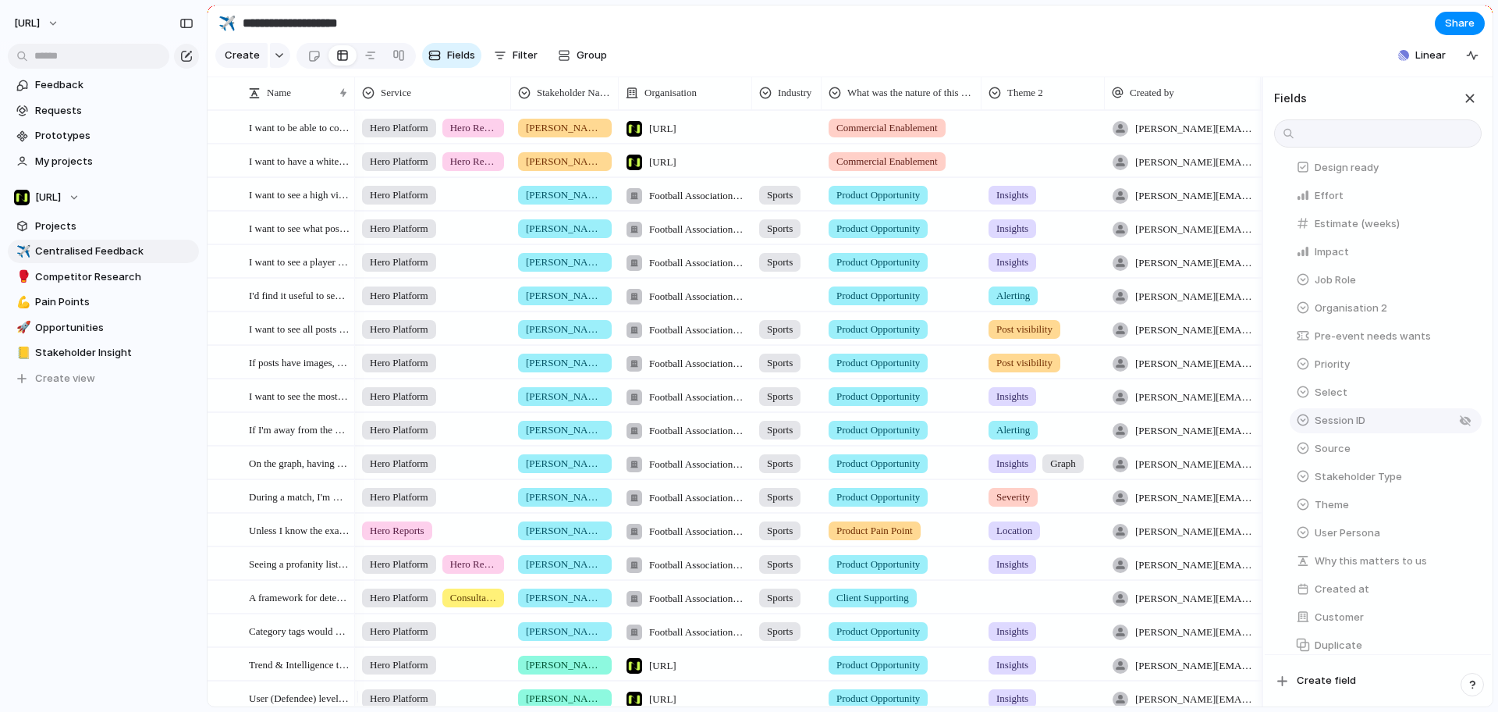
scroll to position [488, 0]
click at [1455, 398] on button "button" at bounding box center [1465, 388] width 20 height 20
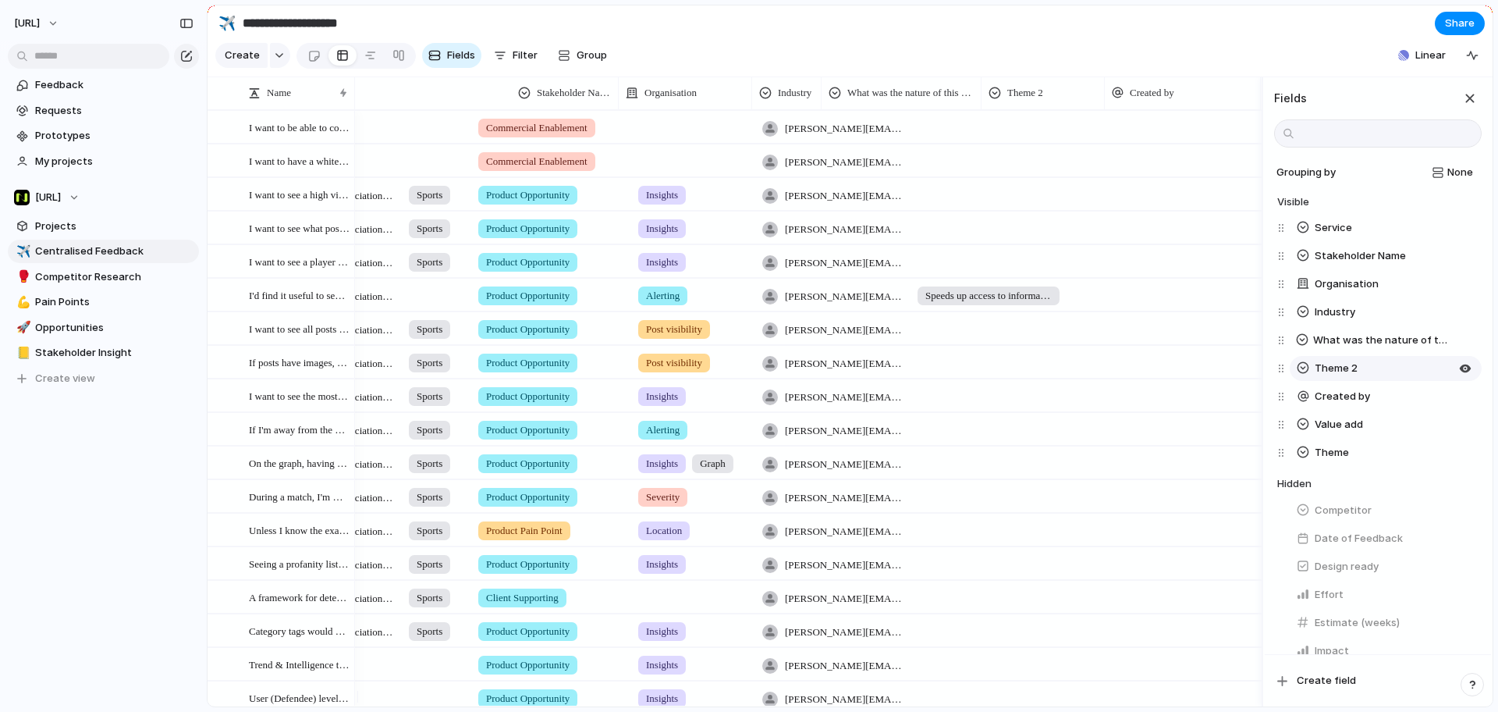
scroll to position [0, 350]
click at [1380, 460] on button "Theme" at bounding box center [1386, 452] width 192 height 25
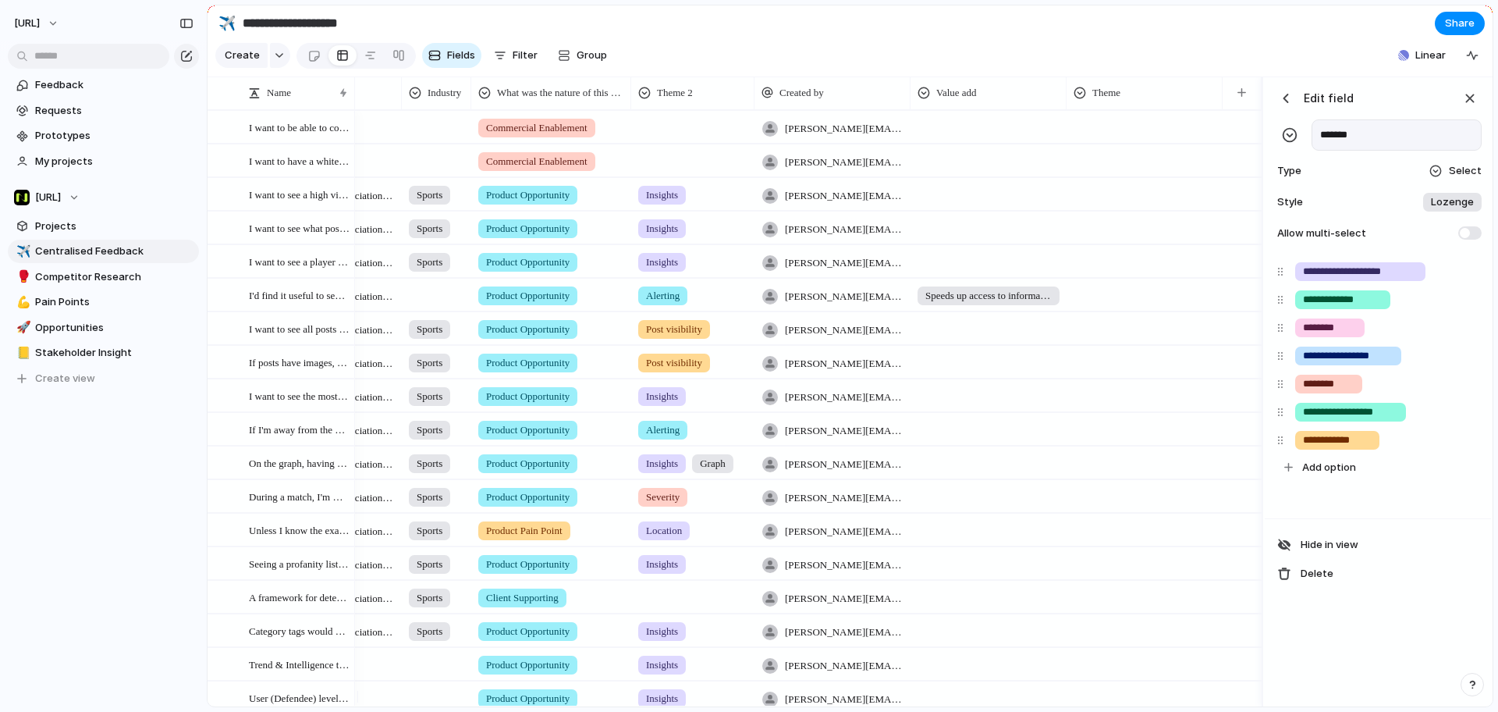
type input "********"
click at [1283, 106] on div "button" at bounding box center [1286, 98] width 16 height 16
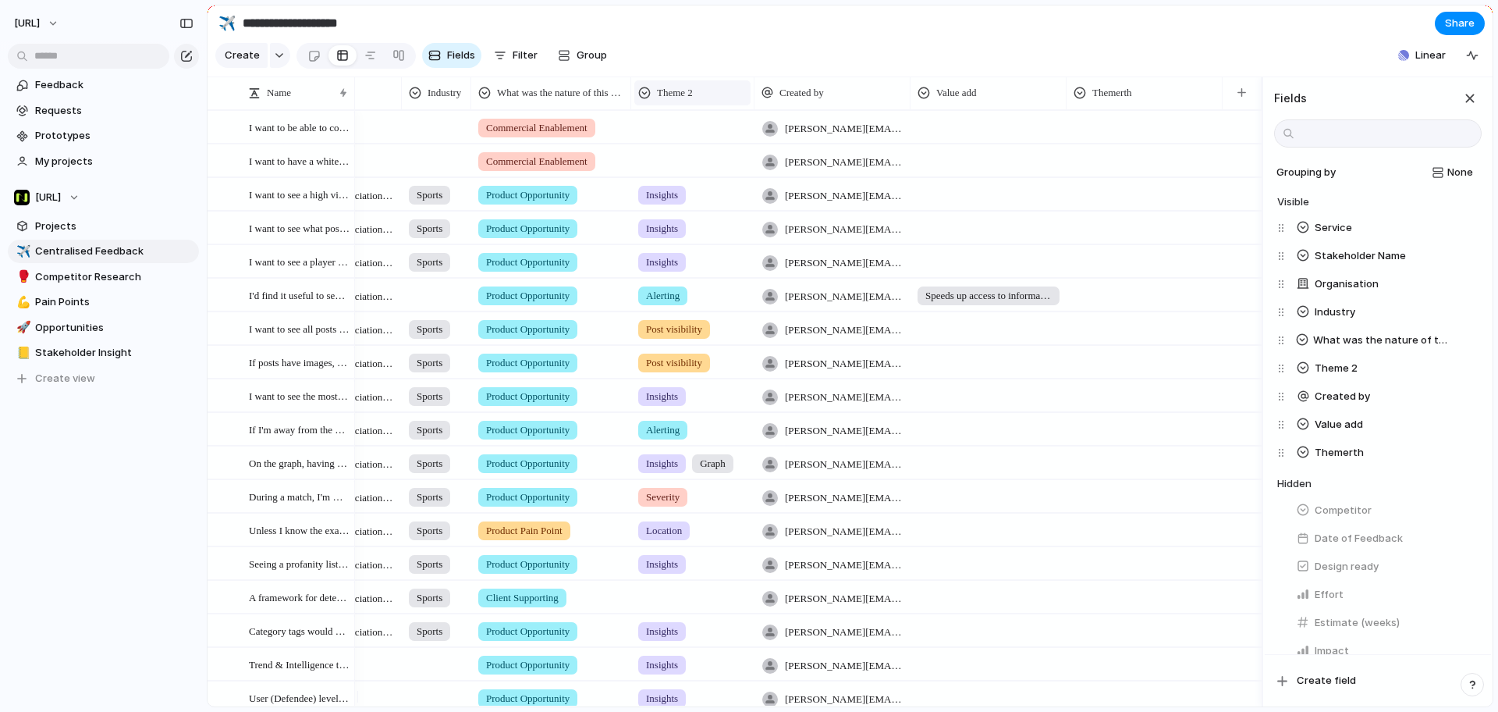
click at [714, 104] on div "Stakeholder Name Organisation Industry What was the nature of this feedback? Th…" at bounding box center [633, 92] width 1257 height 33
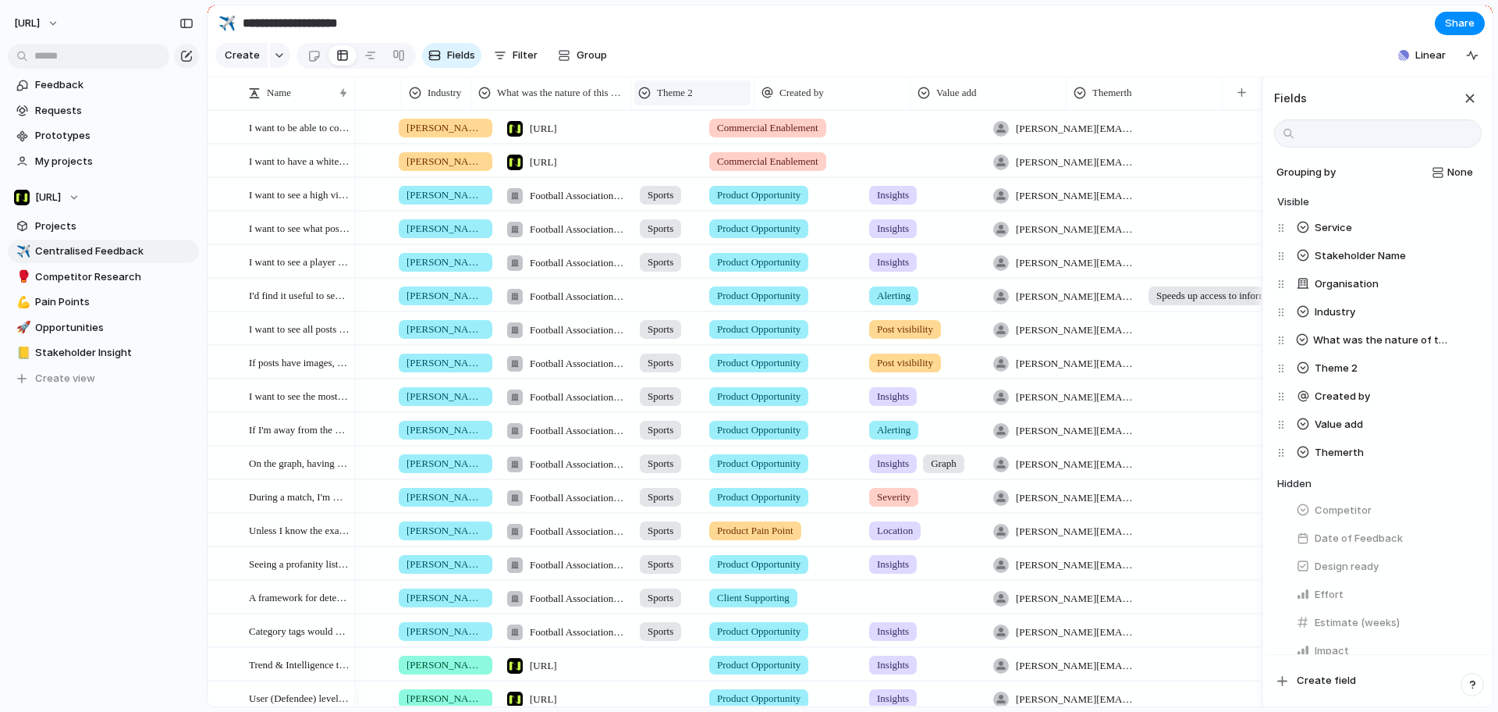
scroll to position [0, 119]
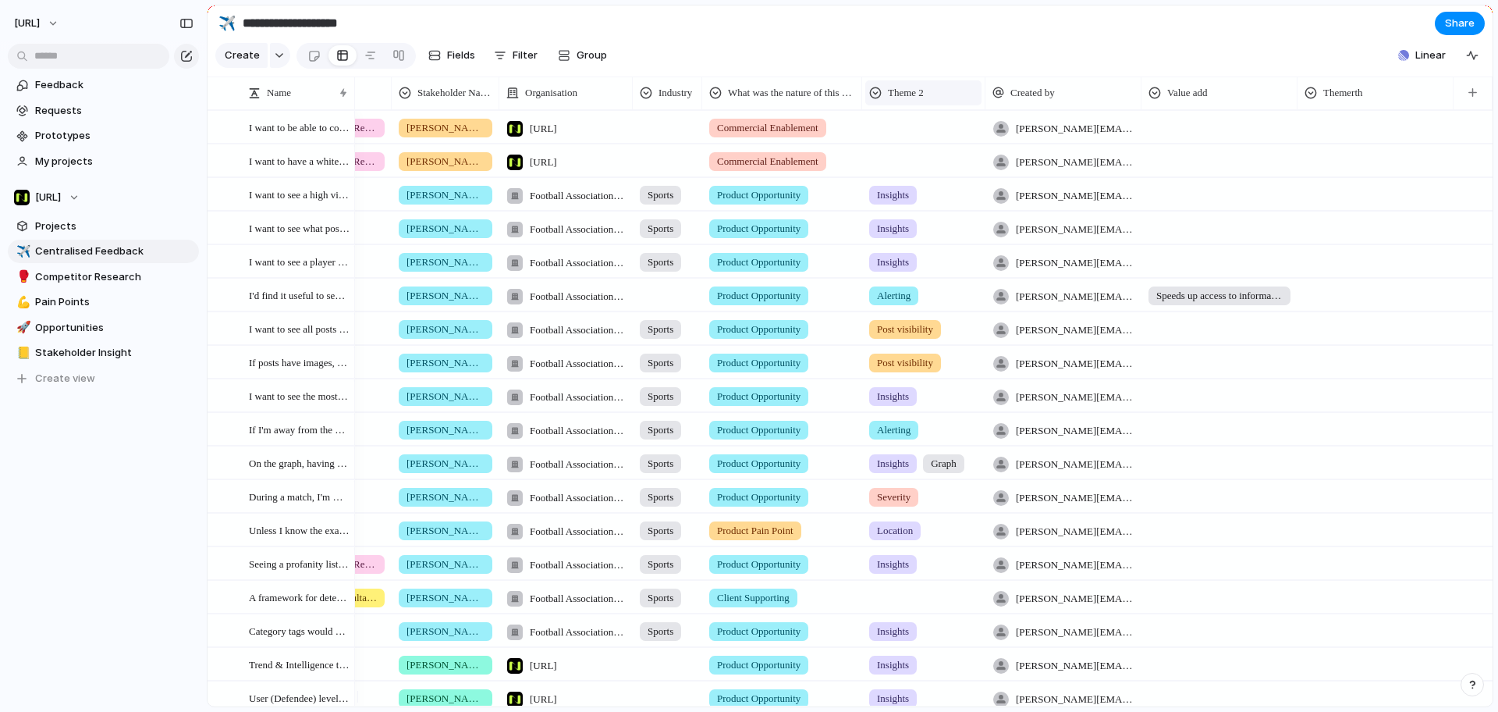
click at [924, 101] on span "Theme 2" at bounding box center [906, 93] width 36 height 16
click at [932, 131] on li "Modify" at bounding box center [925, 139] width 115 height 25
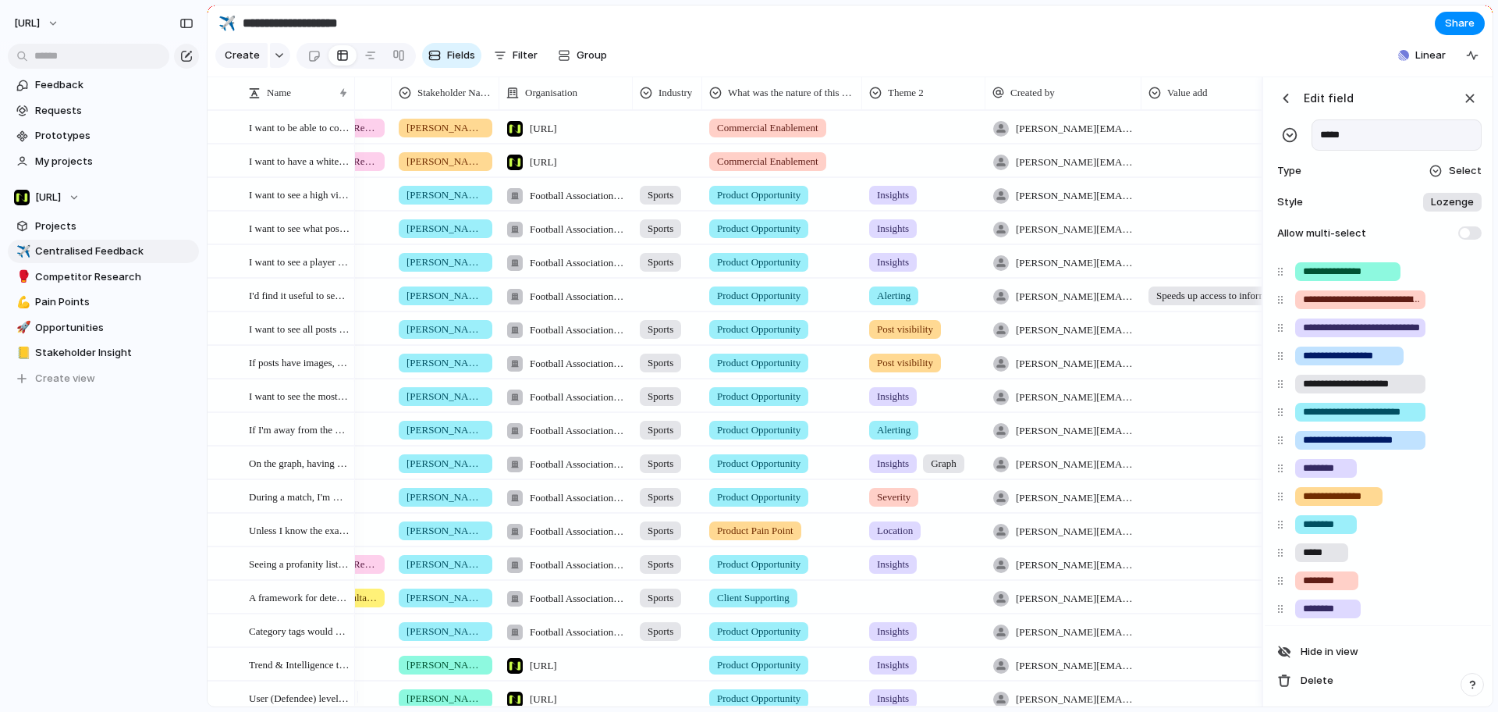
type input "*****"
click at [1207, 24] on section "**********" at bounding box center [850, 22] width 1285 height 35
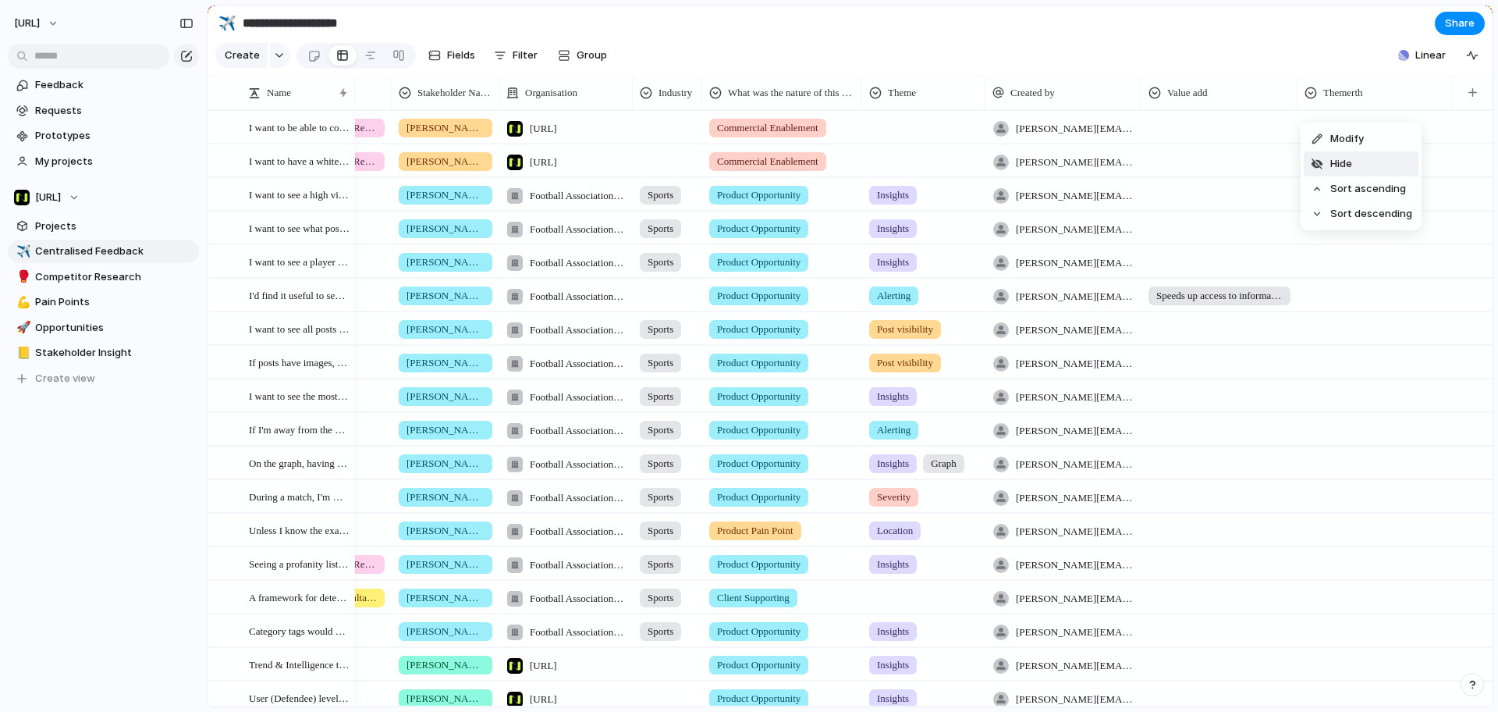
click at [1339, 152] on li "Hide" at bounding box center [1361, 163] width 115 height 25
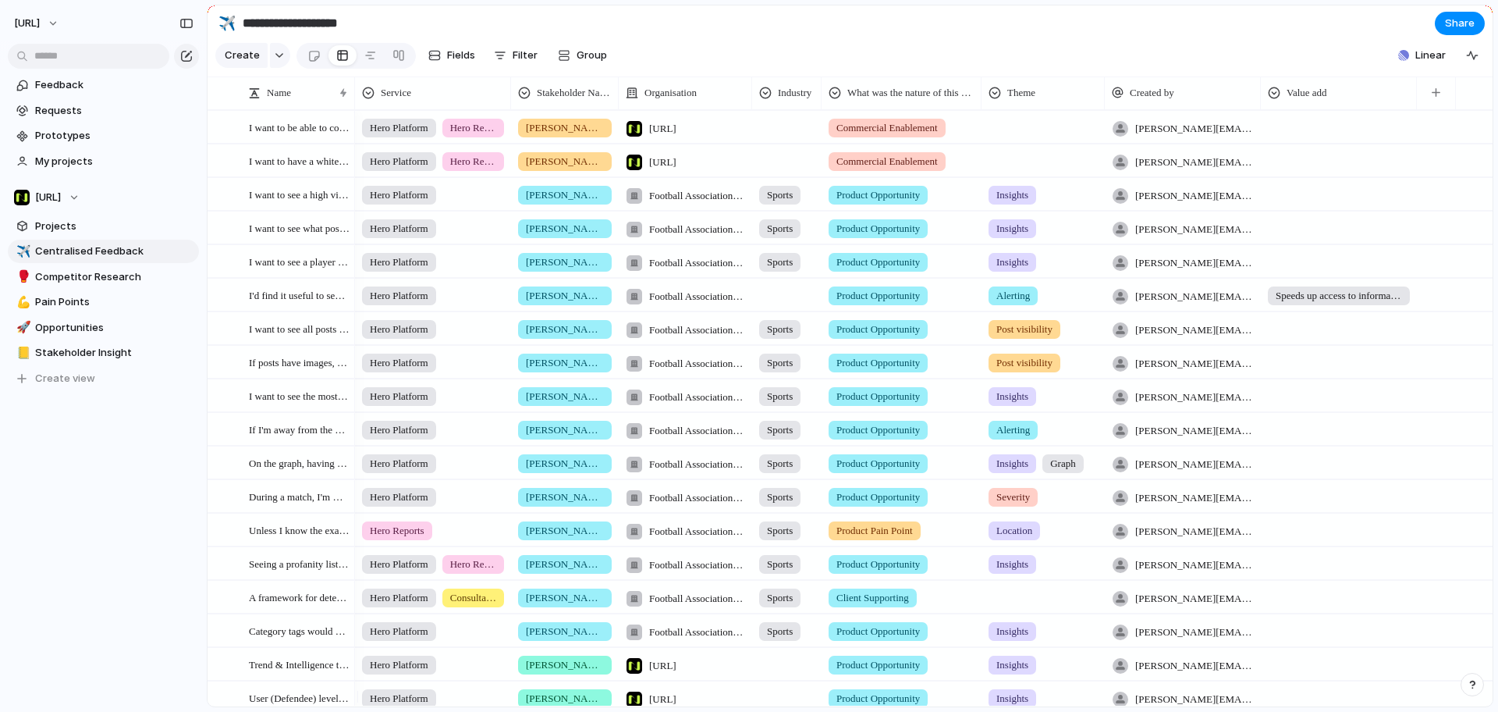
scroll to position [0, 0]
click at [105, 357] on span "Stakeholder Insight" at bounding box center [114, 353] width 158 height 16
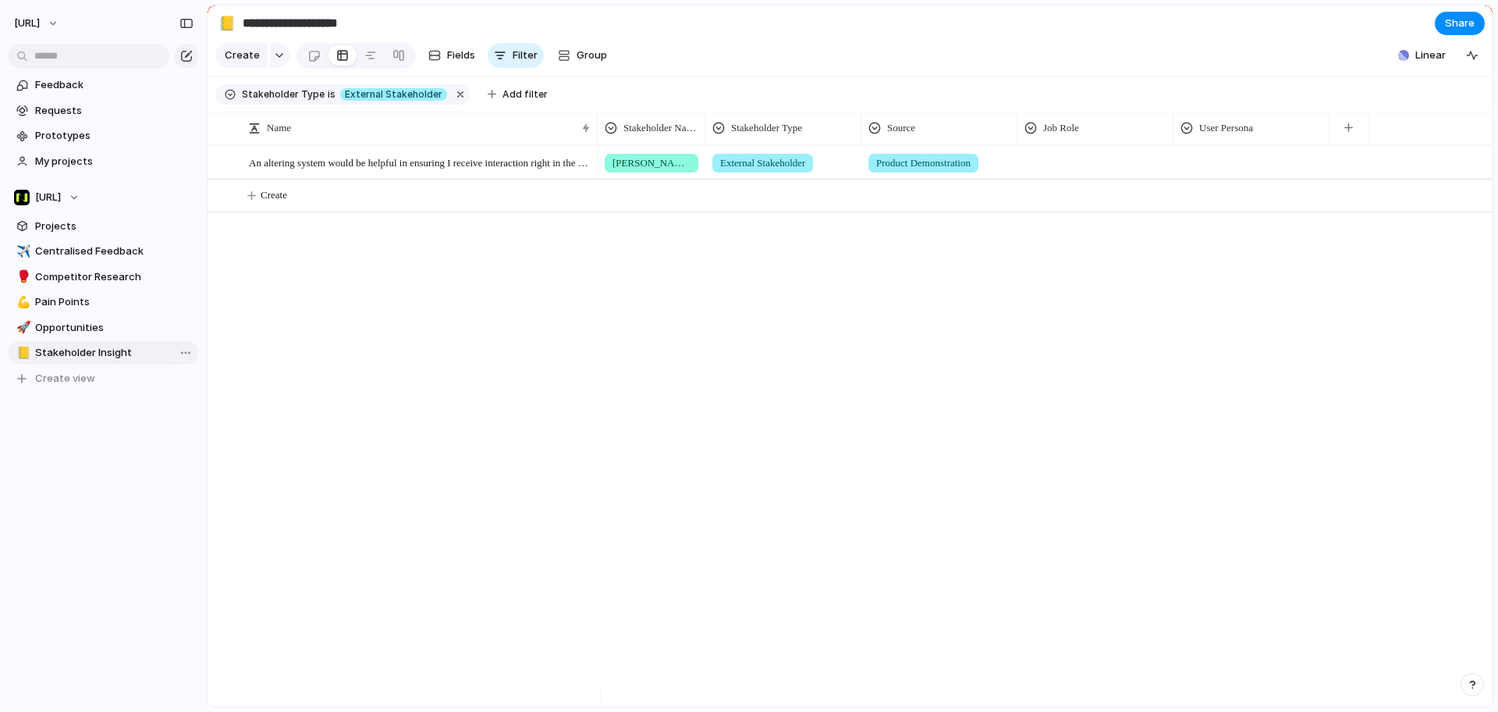
type input "**********"
click at [1344, 133] on button "button" at bounding box center [1349, 128] width 32 height 28
type input "*****"
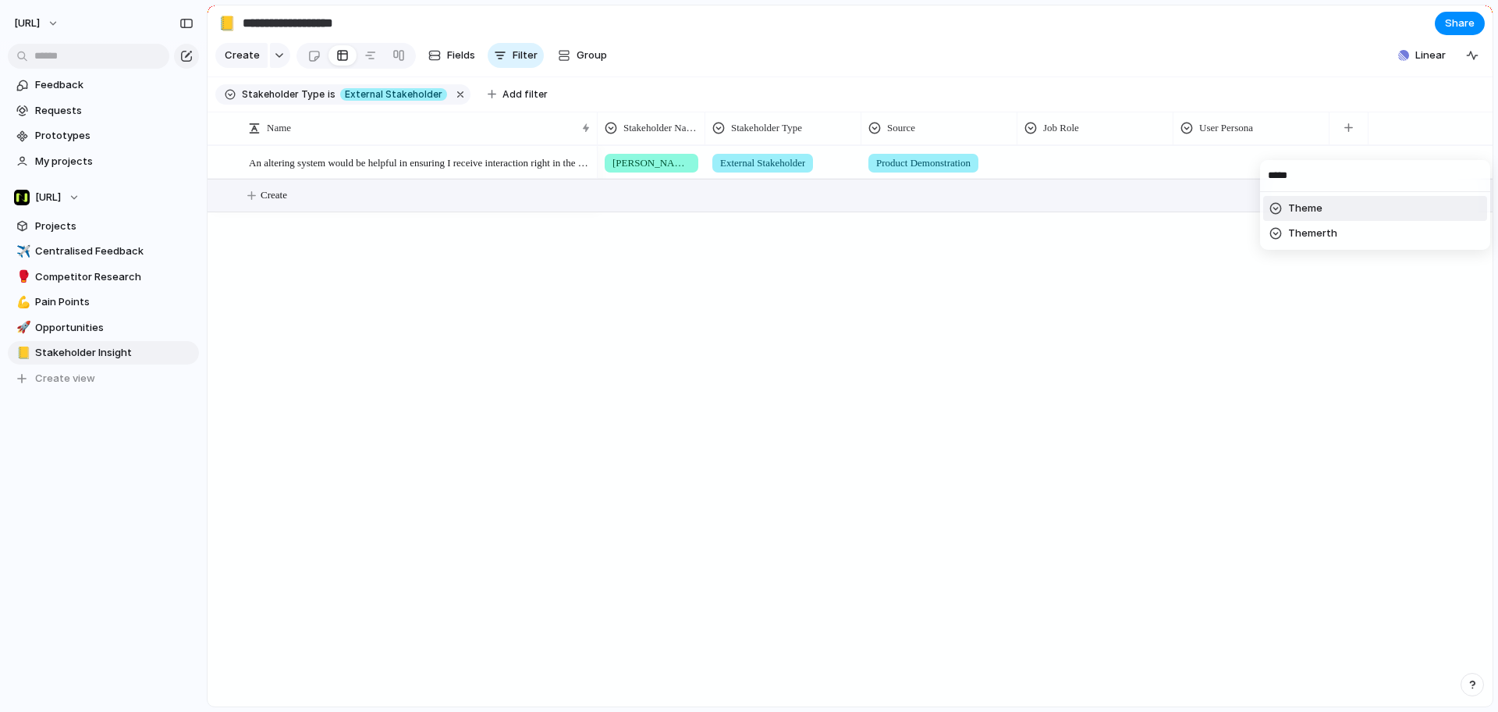
click at [1357, 218] on li "Theme" at bounding box center [1375, 208] width 224 height 25
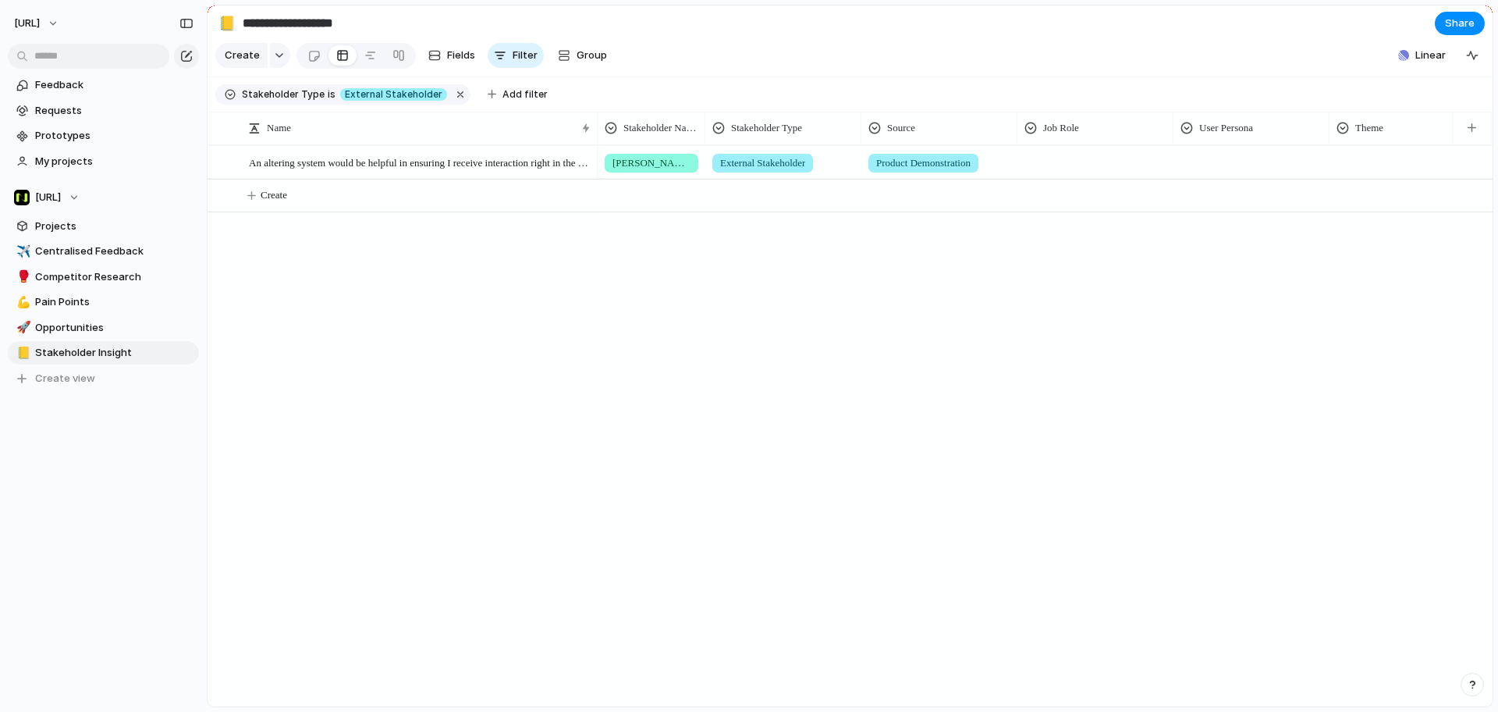
click at [708, 289] on div "Alastair Milburn External Stakeholder Product Demonstration" at bounding box center [1045, 425] width 895 height 561
click at [751, 629] on div "Alastair Milburn External Stakeholder Product Demonstration" at bounding box center [1045, 425] width 895 height 561
drag, startPoint x: 1093, startPoint y: 503, endPoint x: 1086, endPoint y: 495, distance: 10.5
click at [1093, 502] on div "Alastair Milburn External Stakeholder Product Demonstration" at bounding box center [1045, 425] width 895 height 561
